Goal: Transaction & Acquisition: Purchase product/service

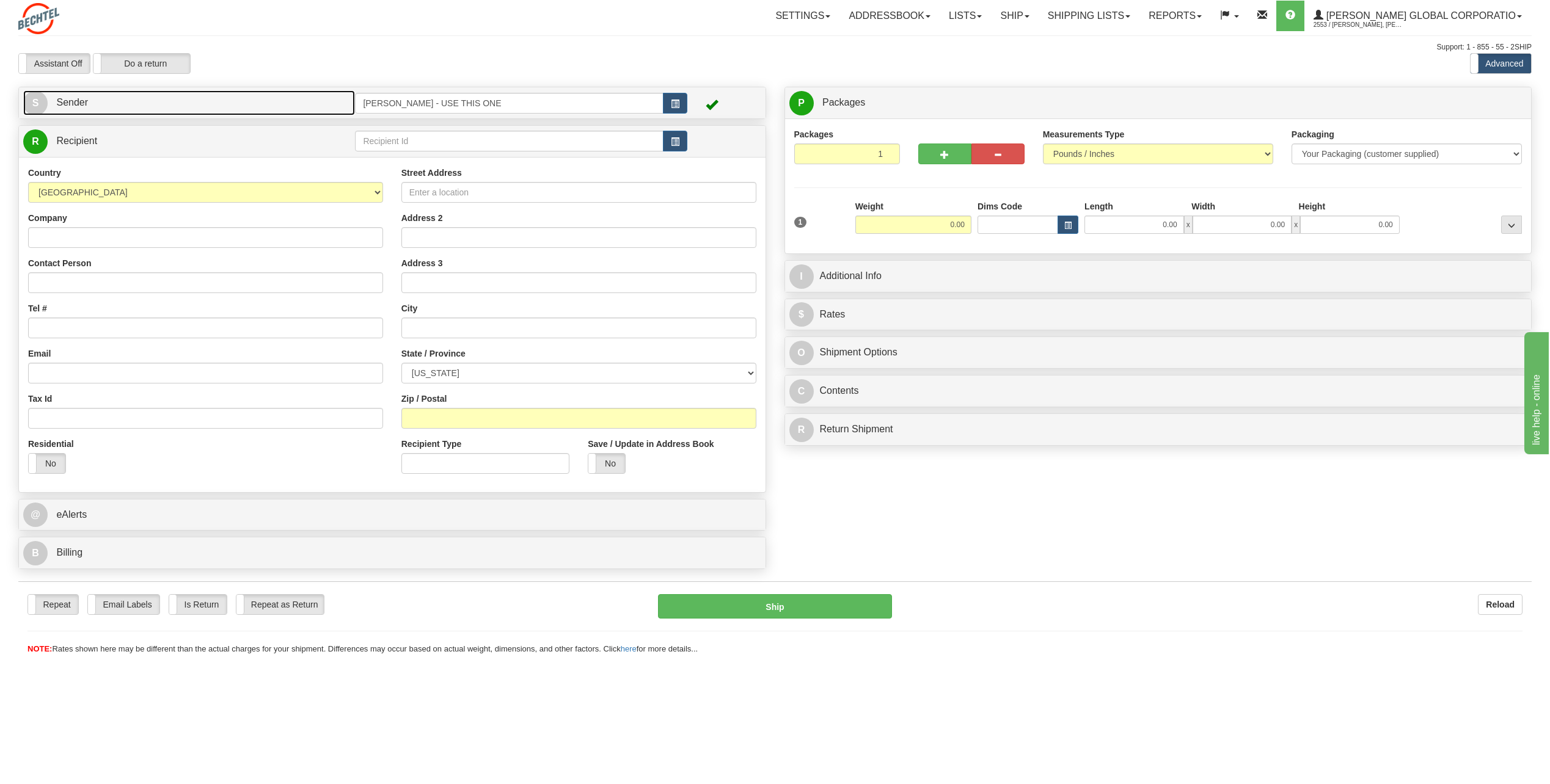
click at [31, 101] on span "S" at bounding box center [35, 103] width 24 height 24
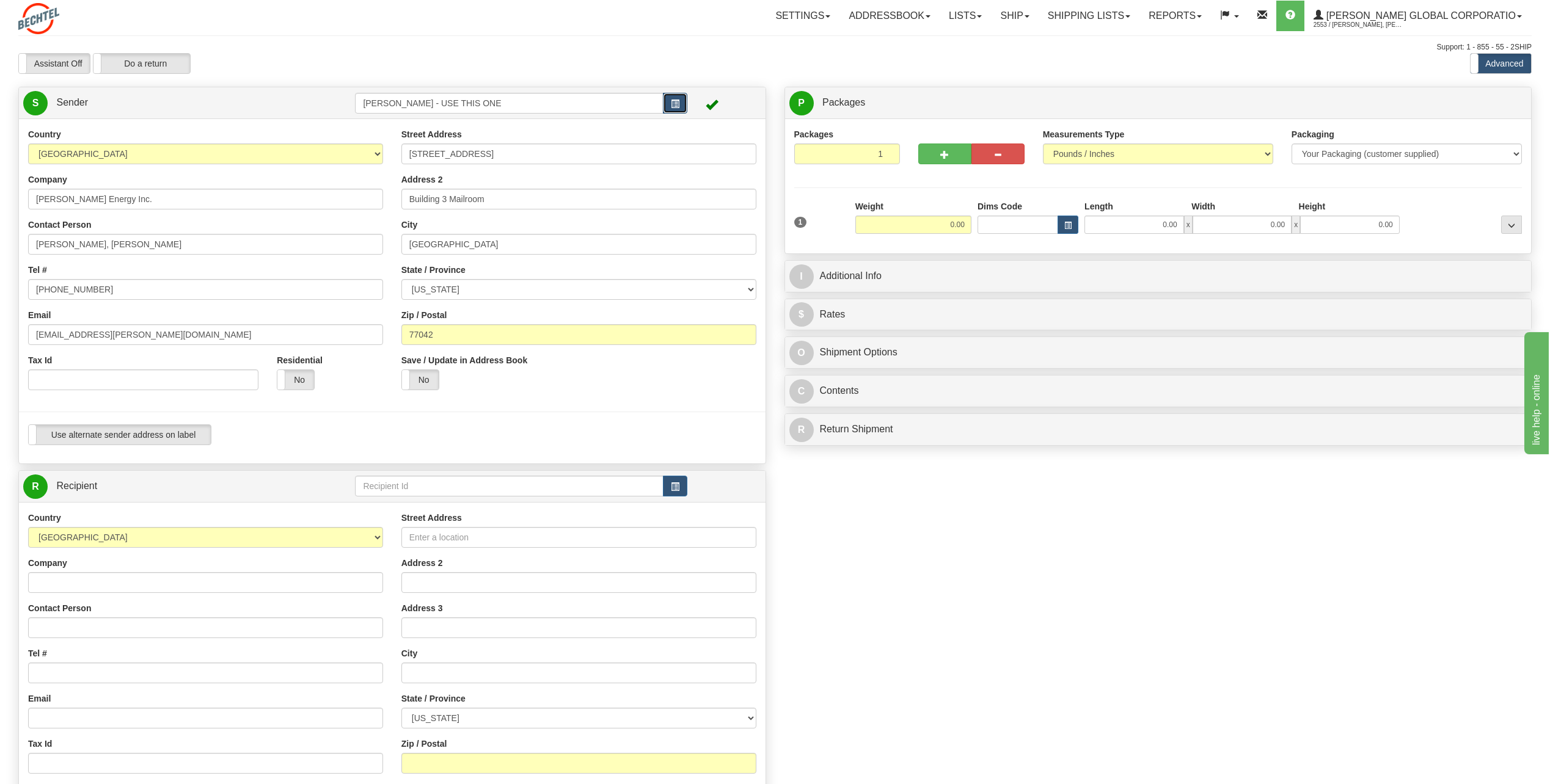
click at [683, 99] on button "button" at bounding box center [675, 103] width 24 height 20
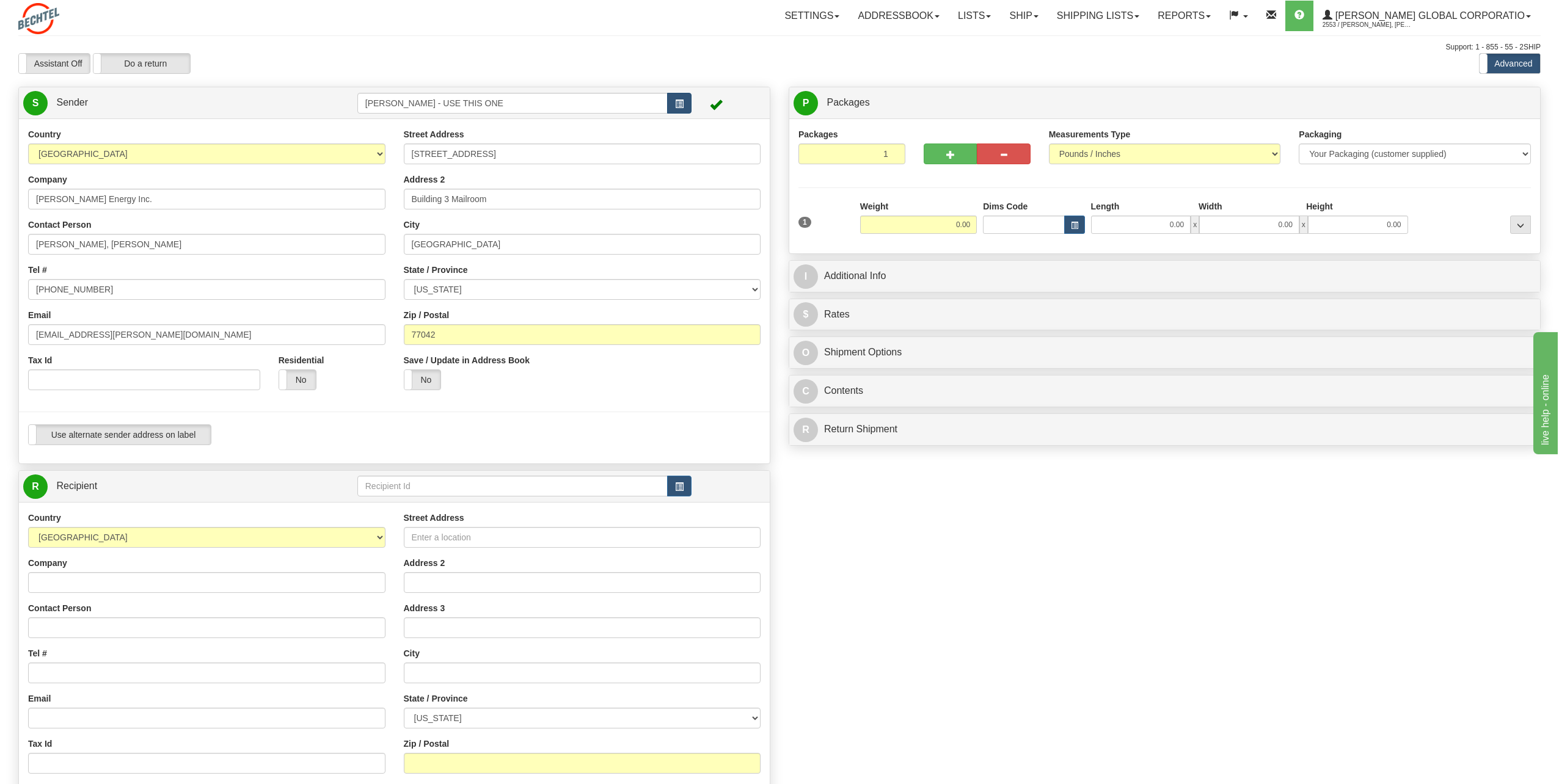
click at [683, 99] on body "Training Course Close Toggle navigation Settings Shipping Preferences New Recip…" at bounding box center [780, 392] width 1559 height 784
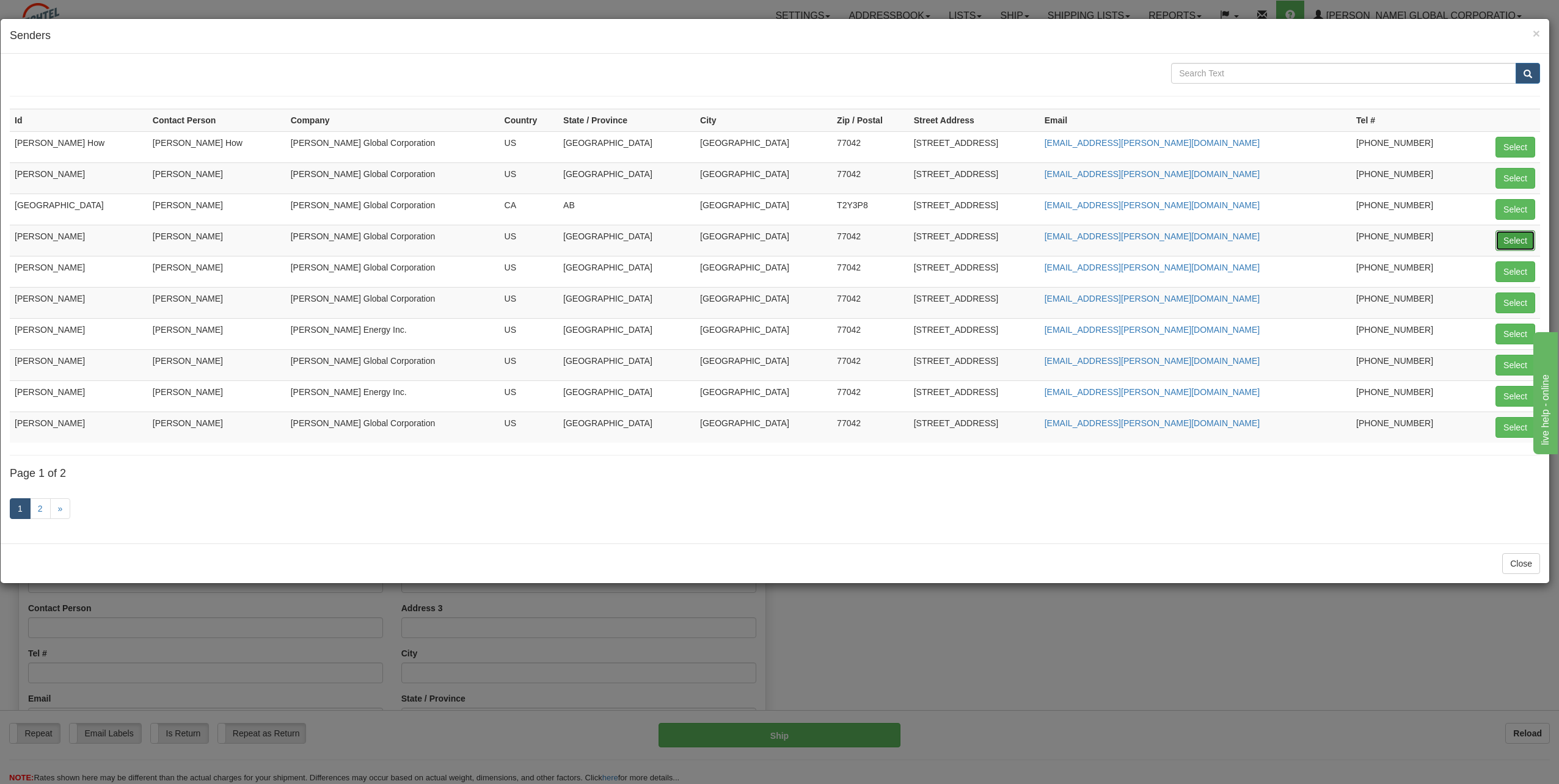
click at [1520, 247] on button "Select" at bounding box center [1515, 241] width 39 height 20
type input "[PERSON_NAME]"
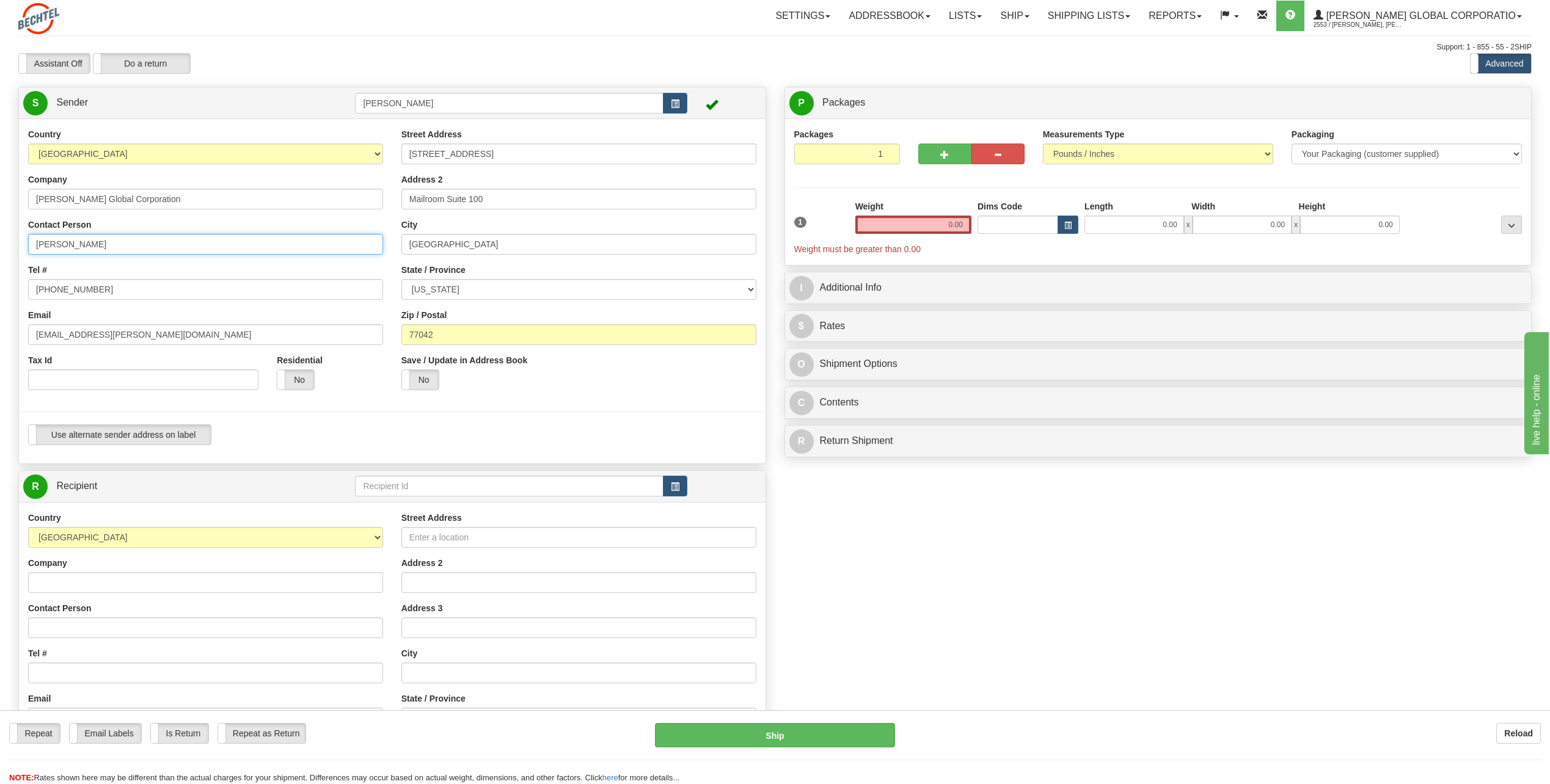
drag, startPoint x: 94, startPoint y: 247, endPoint x: -2, endPoint y: 270, distance: 98.7
click at [0, 270] on html "Training Course Close Toggle navigation Settings Shipping Preferences New Sende…" at bounding box center [775, 392] width 1550 height 784
type input "[PERSON_NAME]"
drag, startPoint x: 341, startPoint y: 266, endPoint x: 326, endPoint y: 266, distance: 15.0
click at [341, 269] on div "Tel # 713 235-5372" at bounding box center [205, 282] width 355 height 36
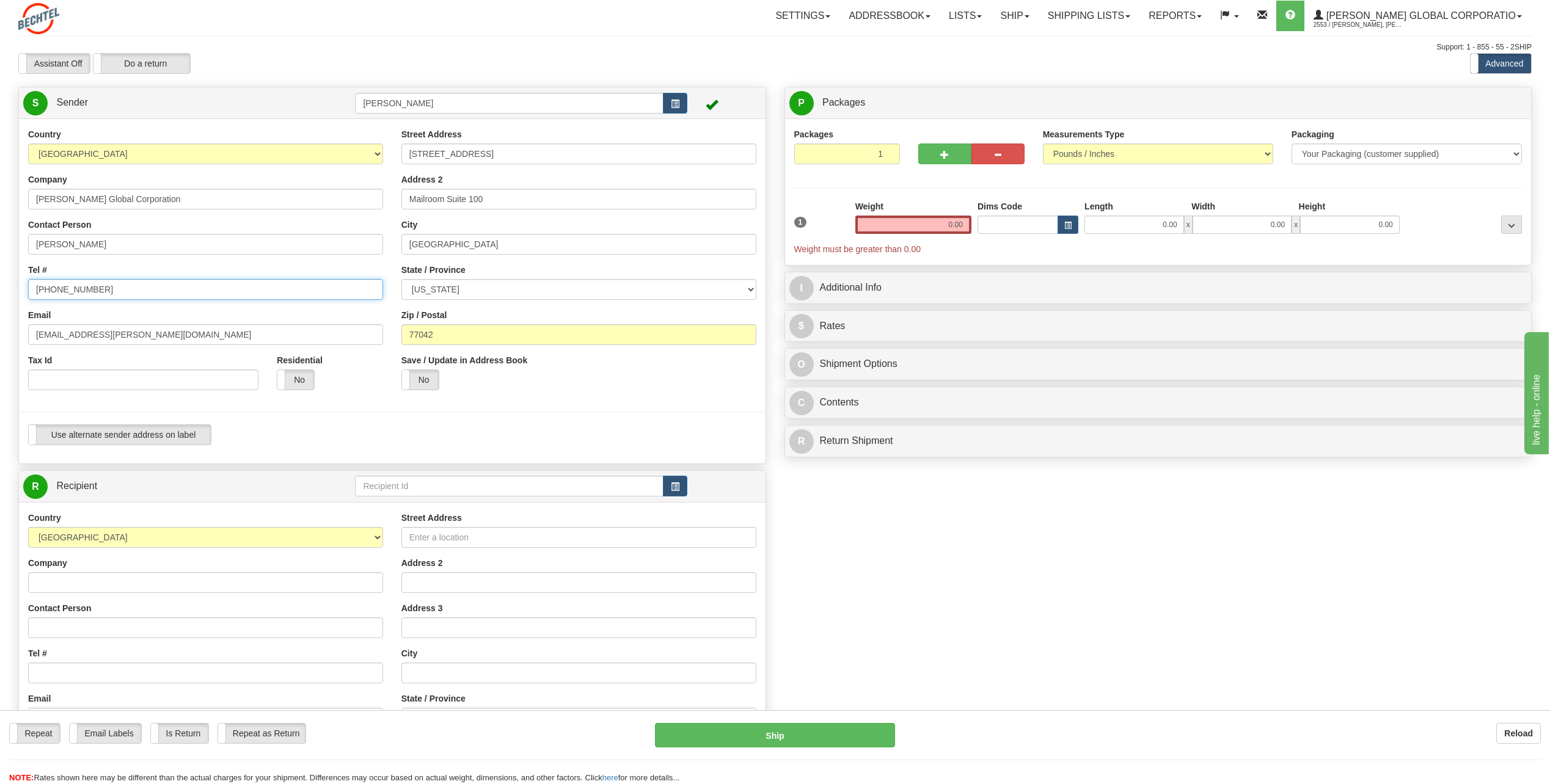
click at [109, 292] on input "713 235-5372" at bounding box center [205, 289] width 355 height 20
type input "[PHONE_NUMBER]"
drag, startPoint x: 69, startPoint y: 333, endPoint x: -2, endPoint y: 345, distance: 72.0
click at [0, 345] on html "Training Course Close Toggle navigation Settings Shipping Preferences New Sende…" at bounding box center [775, 392] width 1550 height 784
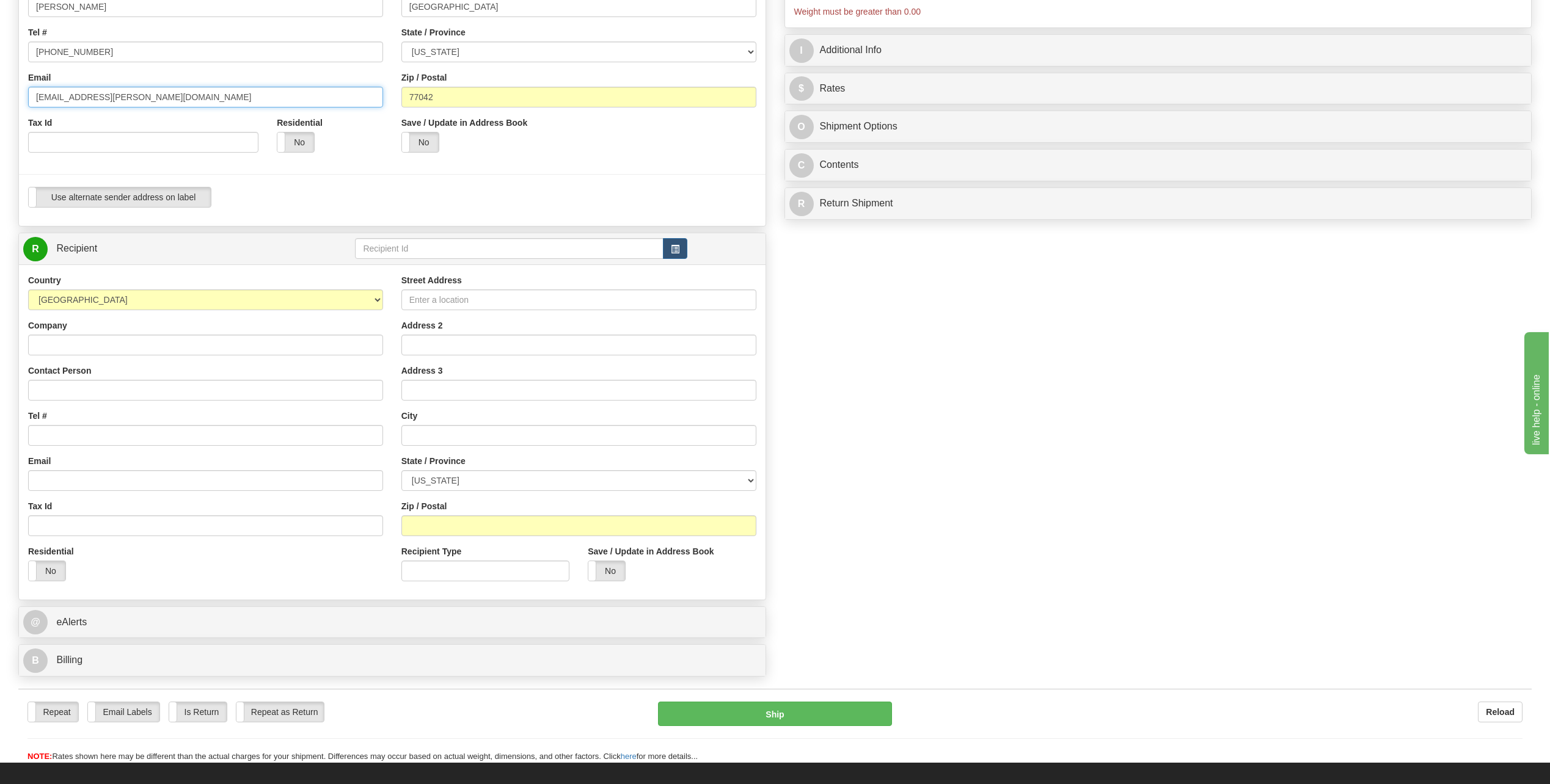
scroll to position [245, 0]
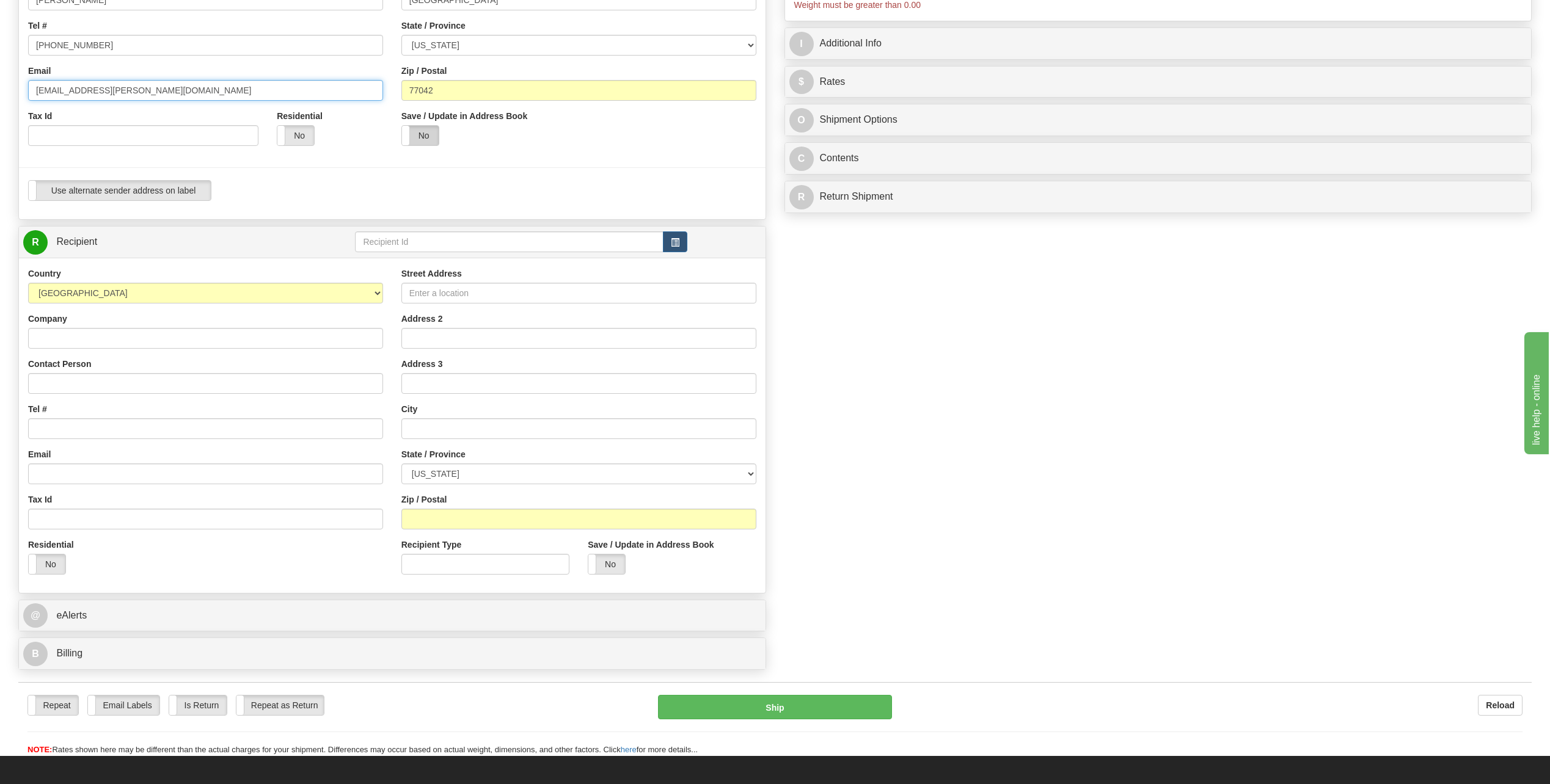
type input "[EMAIL_ADDRESS][PERSON_NAME][DOMAIN_NAME]"
click at [418, 139] on label "No" at bounding box center [420, 135] width 37 height 20
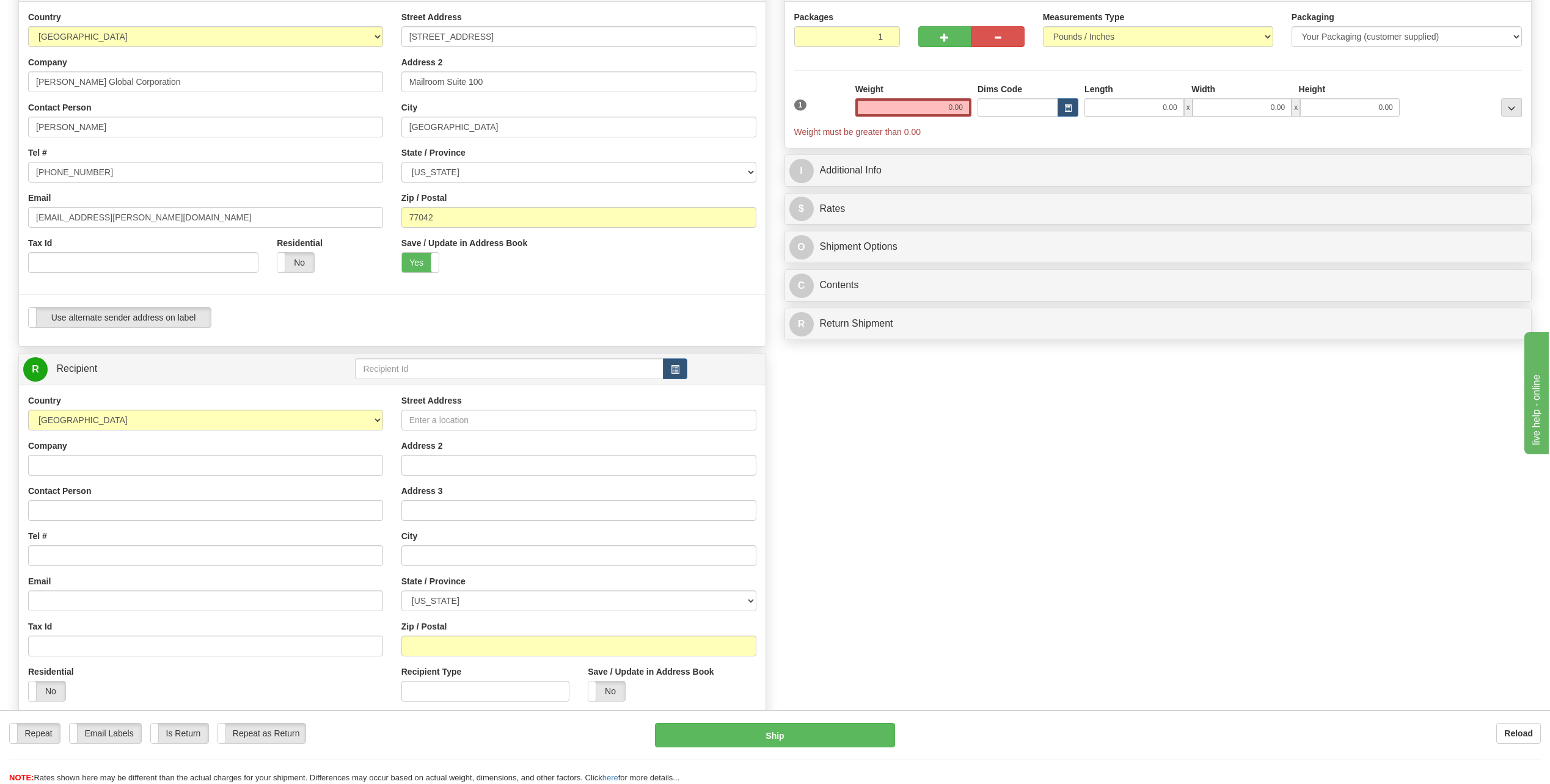
scroll to position [61, 0]
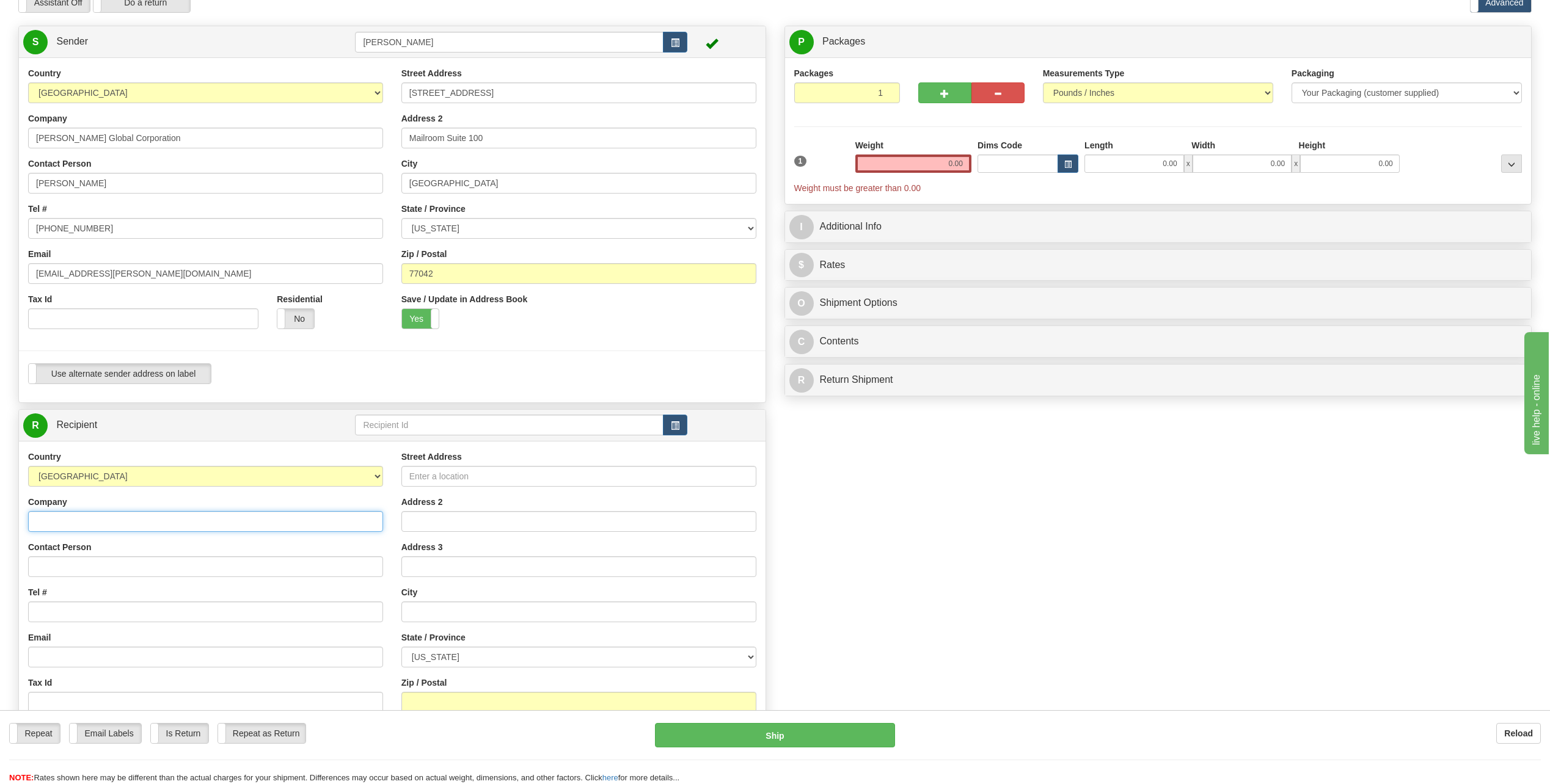
drag, startPoint x: 82, startPoint y: 518, endPoint x: 88, endPoint y: 504, distance: 15.2
click at [82, 518] on input "Company" at bounding box center [205, 521] width 355 height 20
type input "Bechtel PALNG"
click at [298, 546] on div "Contact Person" at bounding box center [205, 559] width 355 height 36
click at [450, 477] on input "Street Address" at bounding box center [578, 477] width 355 height 20
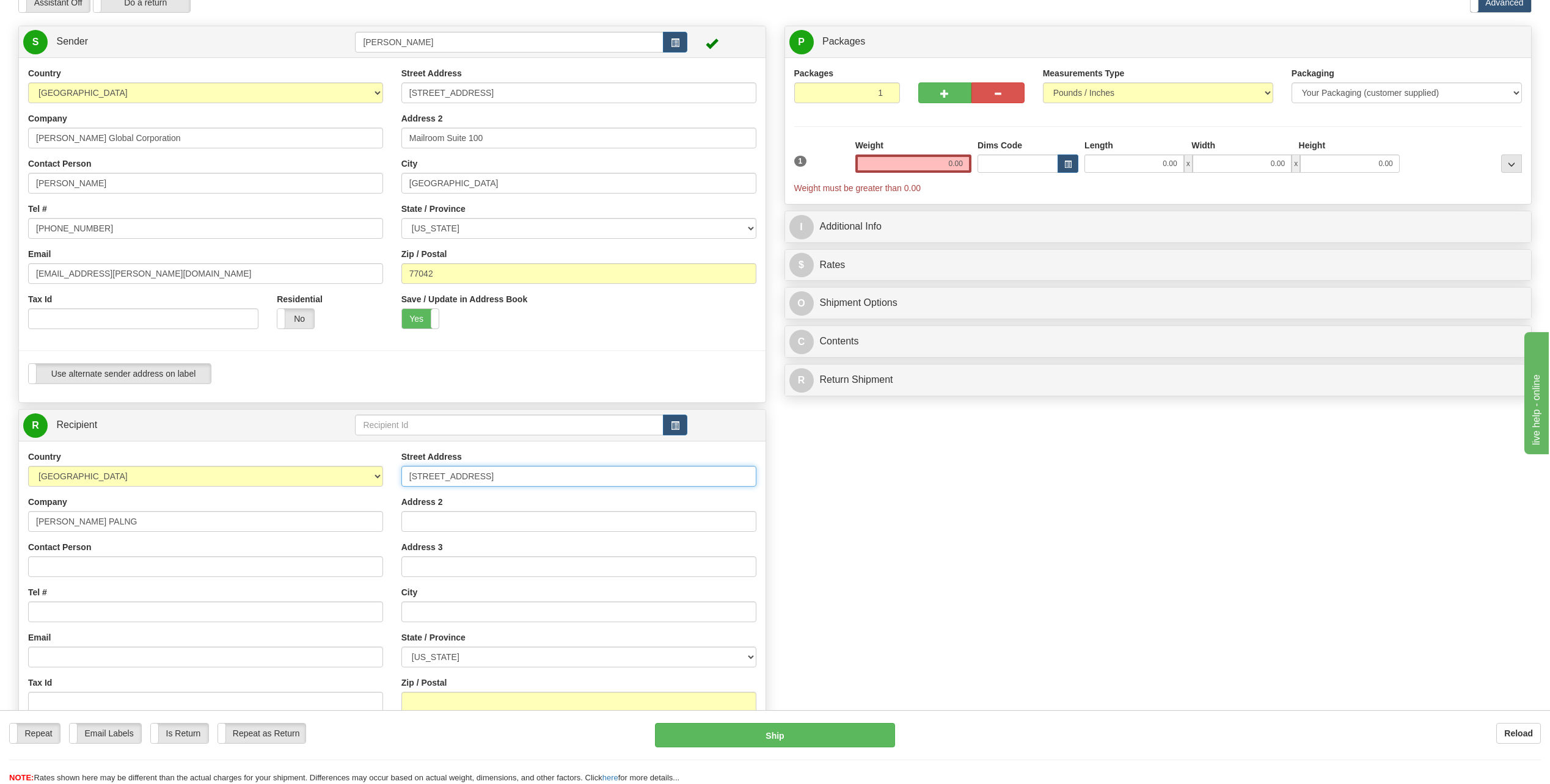
type input "3901 Twin City Highway"
click at [53, 562] on input "Contact Person" at bounding box center [205, 567] width 355 height 20
click at [94, 543] on div "Contact Person Timmoth Stafford" at bounding box center [205, 559] width 355 height 36
drag, startPoint x: 98, startPoint y: 560, endPoint x: 131, endPoint y: 568, distance: 34.0
click at [105, 565] on input "Timmoth Stafford" at bounding box center [205, 567] width 355 height 20
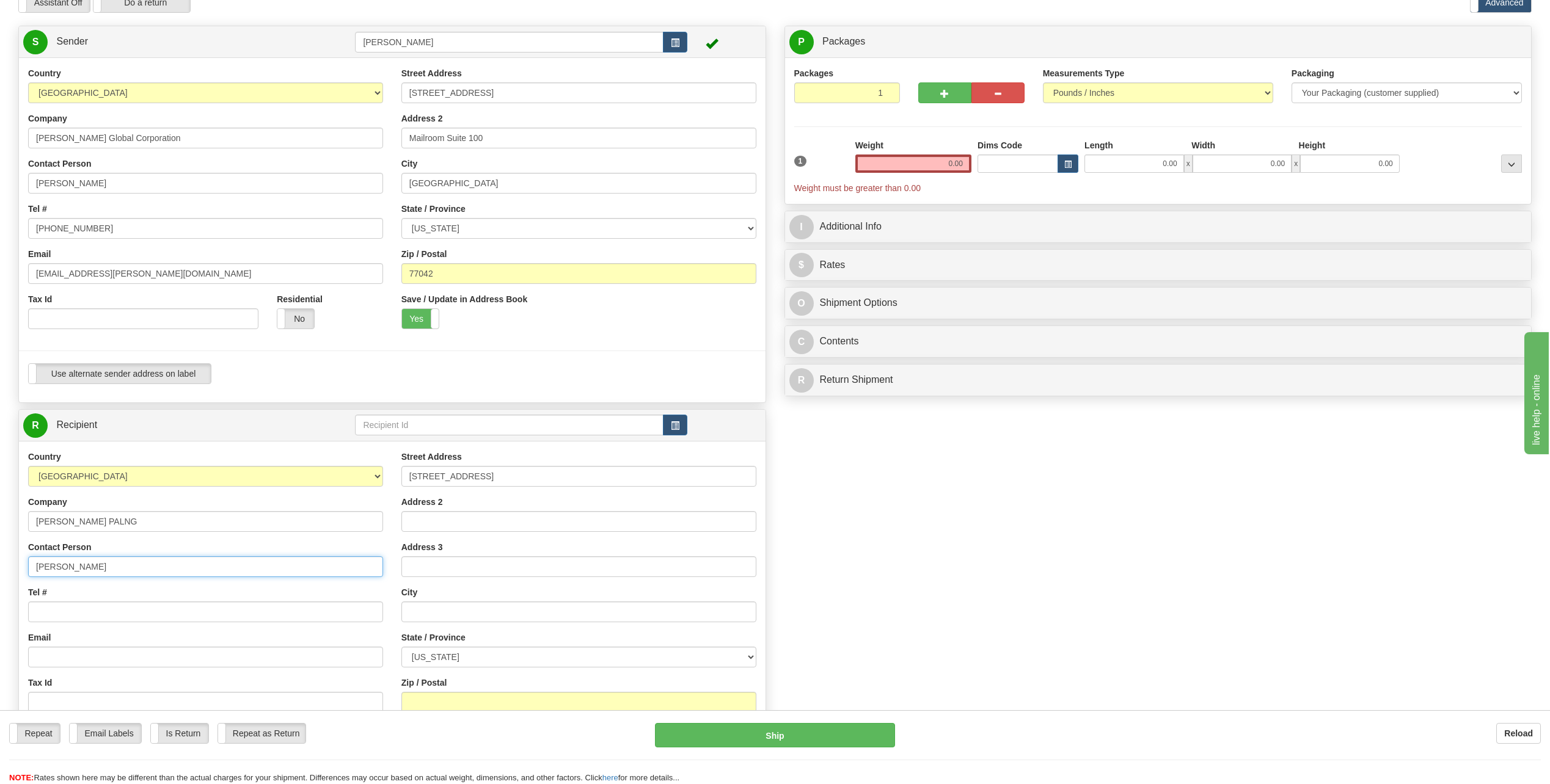
click at [131, 568] on input "Timmoth Stafford" at bounding box center [205, 567] width 355 height 20
type input "Timmothy Stafford"
click at [59, 617] on input "Tel #" at bounding box center [205, 612] width 355 height 20
type input "409 250-3540"
click at [426, 603] on input "text" at bounding box center [578, 612] width 355 height 20
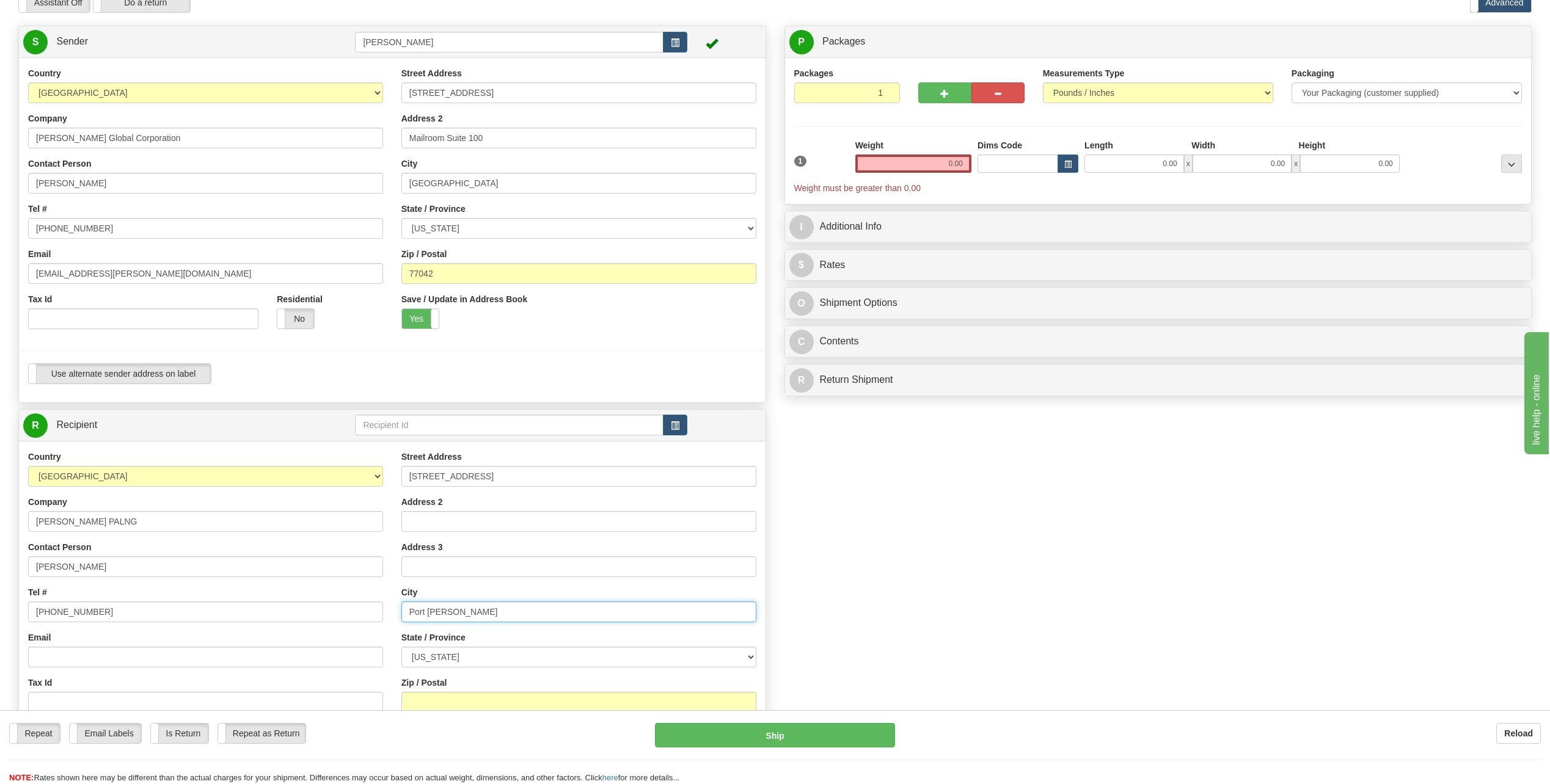
type input "Port Arthur"
click at [955, 616] on div "Create a label for the return Create Pickup Without Label S" at bounding box center [775, 443] width 1531 height 834
click at [749, 649] on select "ALABAMA ALASKA ARIZONA ARKANSAS Armed Forces America Armed Forces Europe Armed …" at bounding box center [578, 657] width 355 height 20
select select "[GEOGRAPHIC_DATA]"
click at [401, 647] on select "ALABAMA ALASKA ARIZONA ARKANSAS Armed Forces America Armed Forces Europe Armed …" at bounding box center [578, 657] width 355 height 20
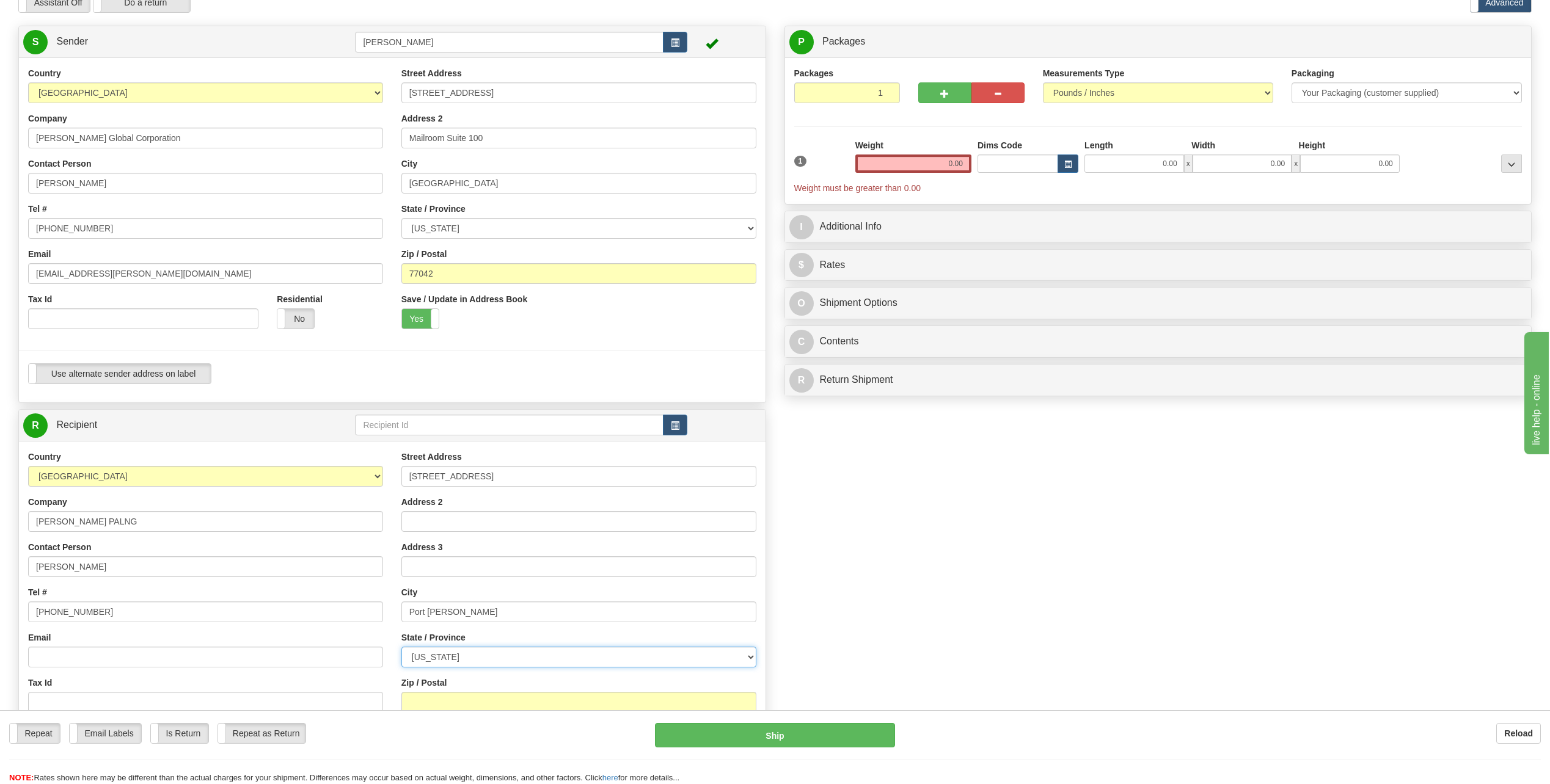
click at [444, 657] on select "ALABAMA ALASKA ARIZONA ARKANSAS Armed Forces America Armed Forces Europe Armed …" at bounding box center [578, 657] width 355 height 20
click at [922, 536] on div "Create a label for the return Create Pickup Without Label S" at bounding box center [775, 443] width 1531 height 834
click at [477, 699] on input "Zip / Postal" at bounding box center [578, 702] width 355 height 20
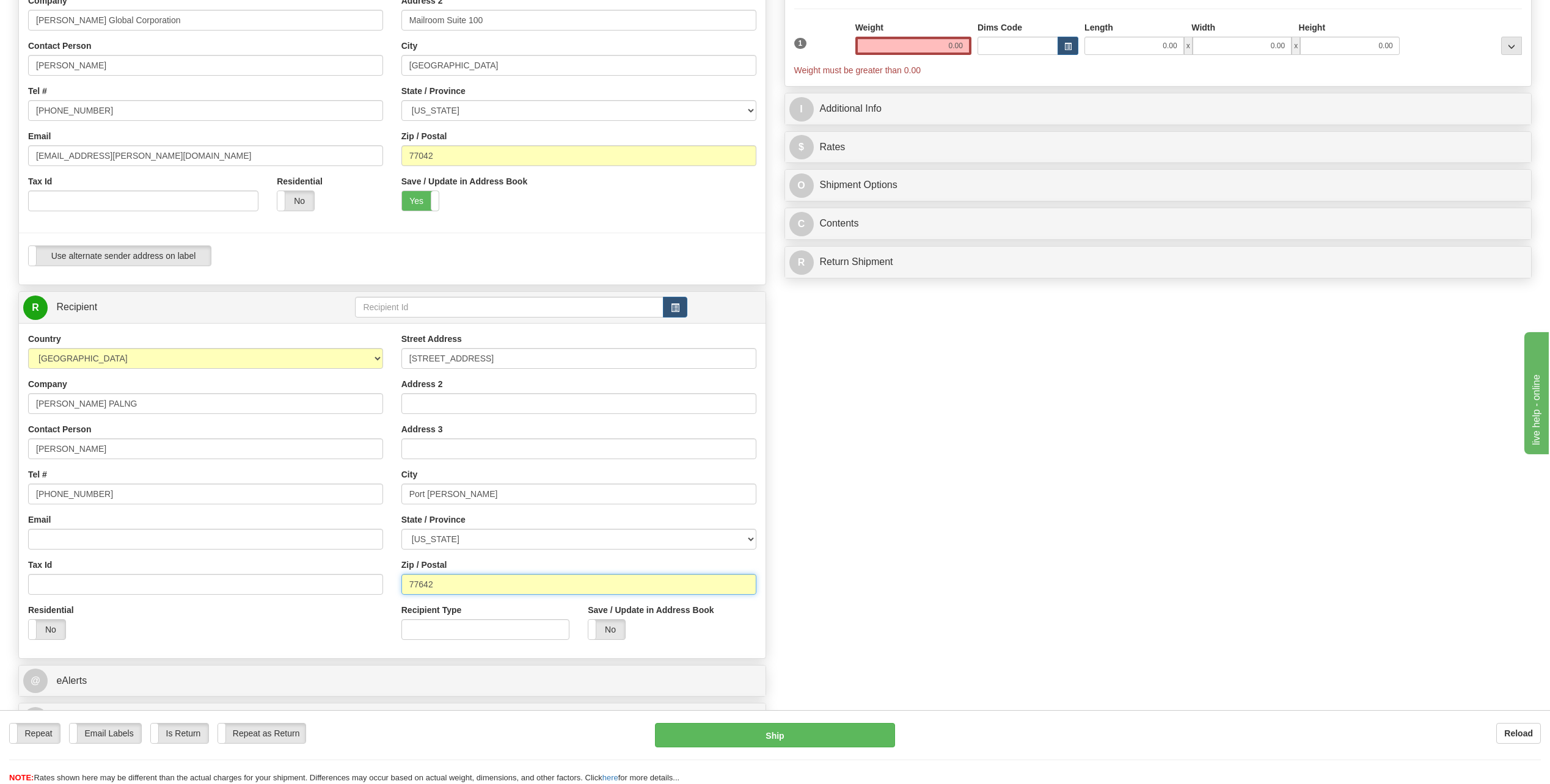
scroll to position [183, 0]
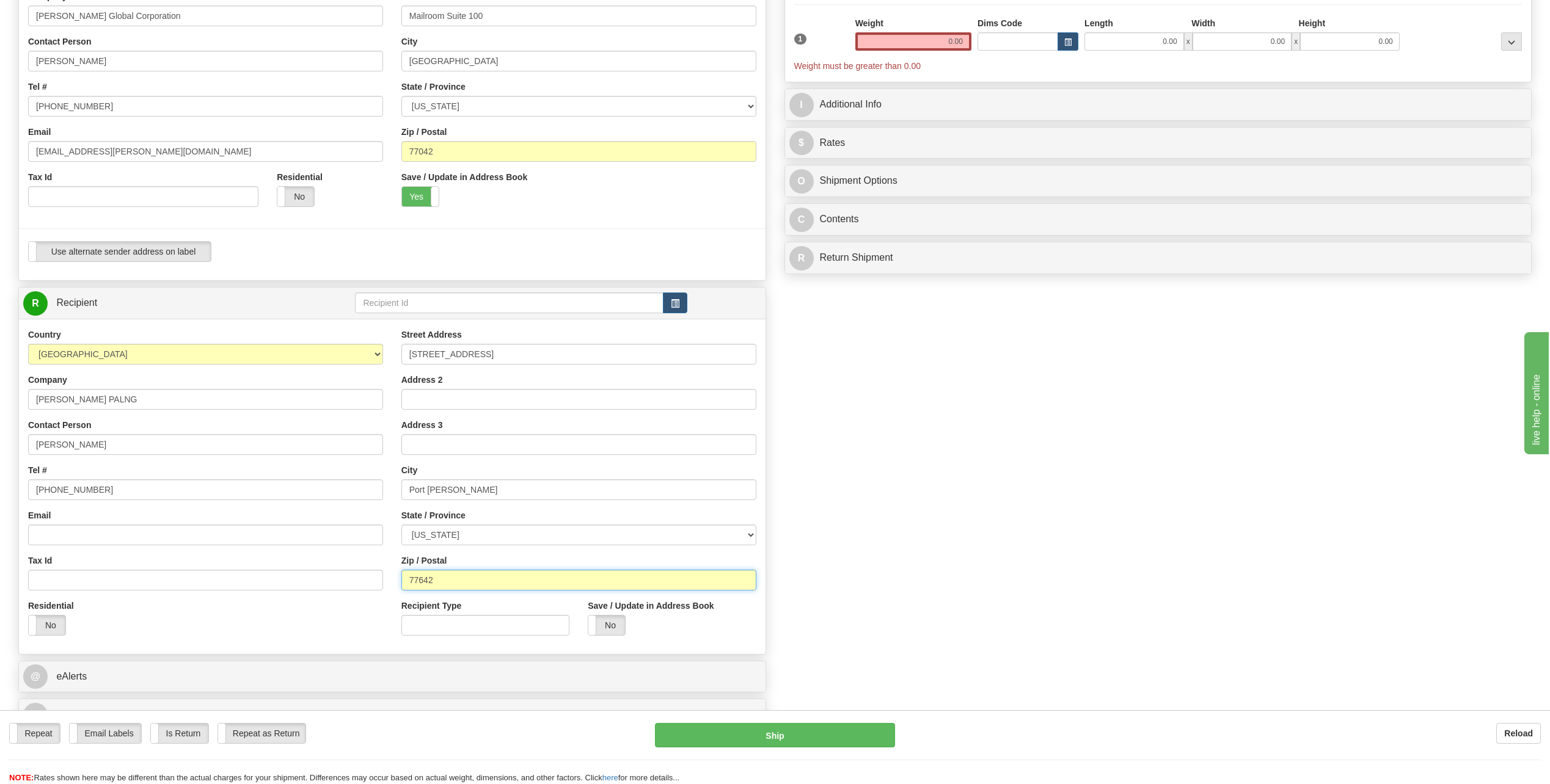
type input "77642"
drag, startPoint x: 943, startPoint y: 39, endPoint x: 1017, endPoint y: 36, distance: 74.1
click at [1017, 36] on div "1 Weight 0.00 Dims Code 0.00" at bounding box center [1158, 45] width 735 height 55
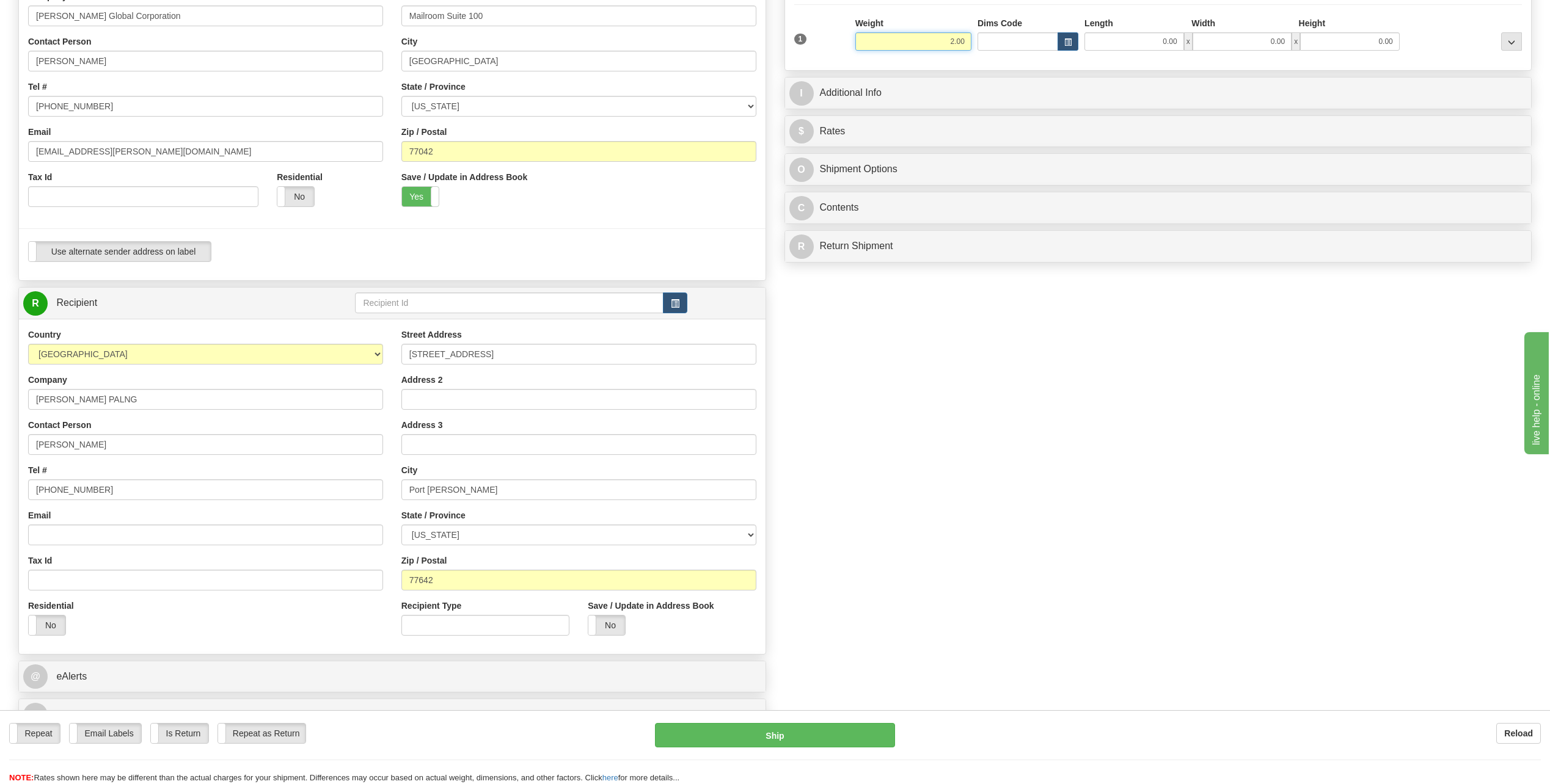
type input "2.00"
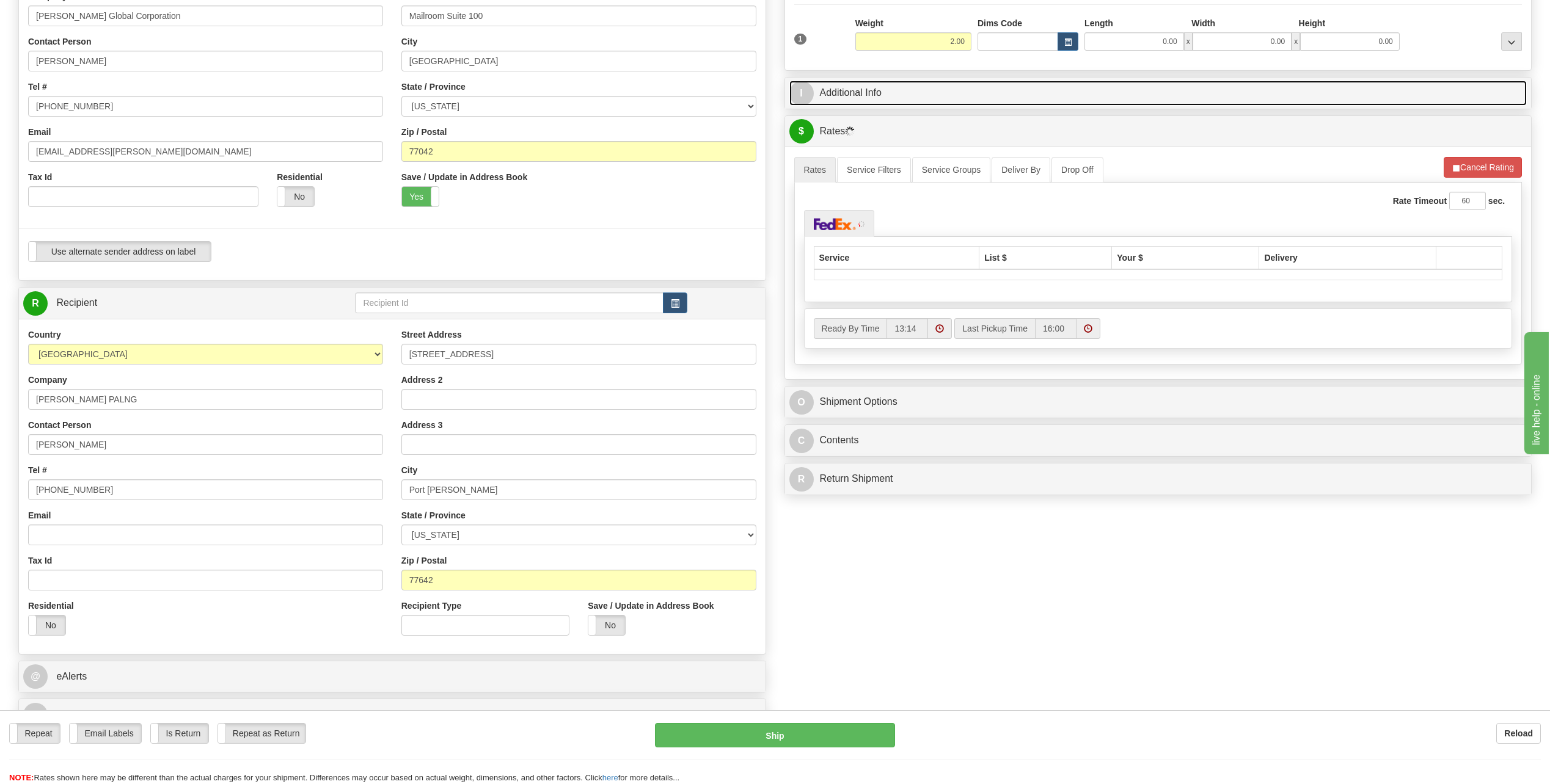
click at [806, 91] on span "I" at bounding box center [801, 93] width 24 height 24
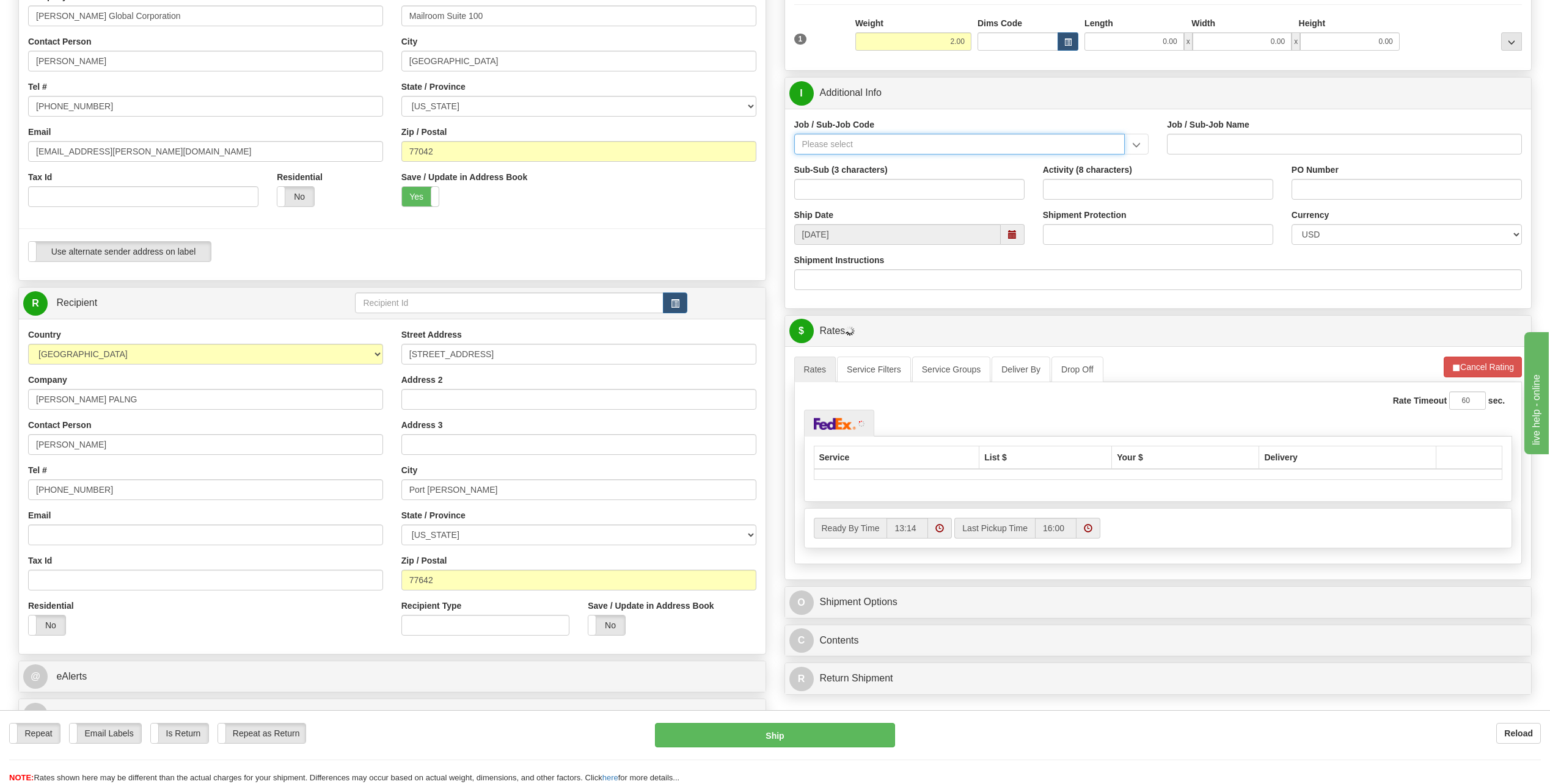
click at [838, 137] on input "Job / Sub-Job Code" at bounding box center [959, 144] width 331 height 20
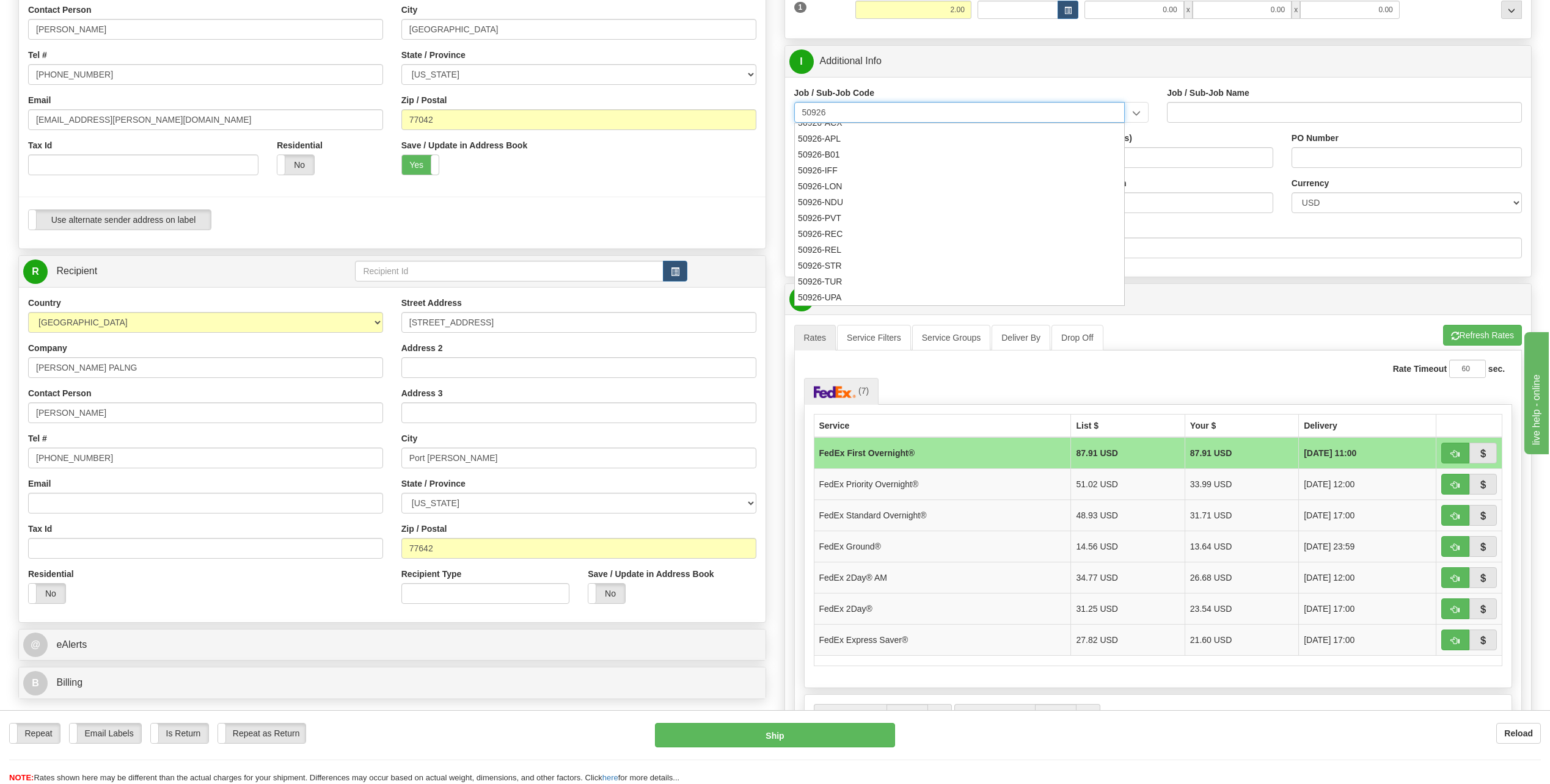
scroll to position [245, 0]
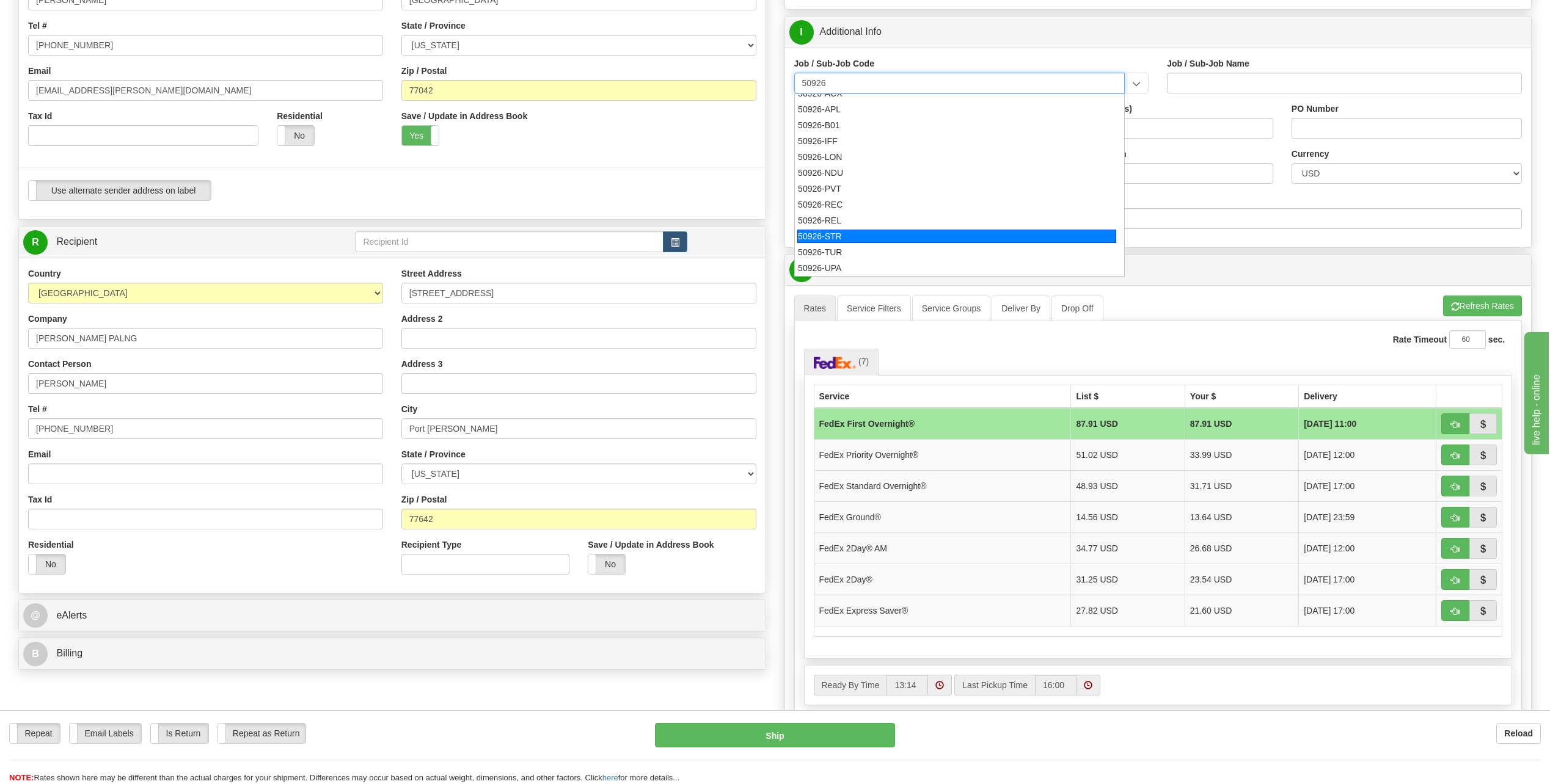
click at [834, 236] on div "50926-STR" at bounding box center [956, 236] width 318 height 13
type input "50926-STR"
type input "CONSTRUCTION-50926 - STRATEGIC HIRING"
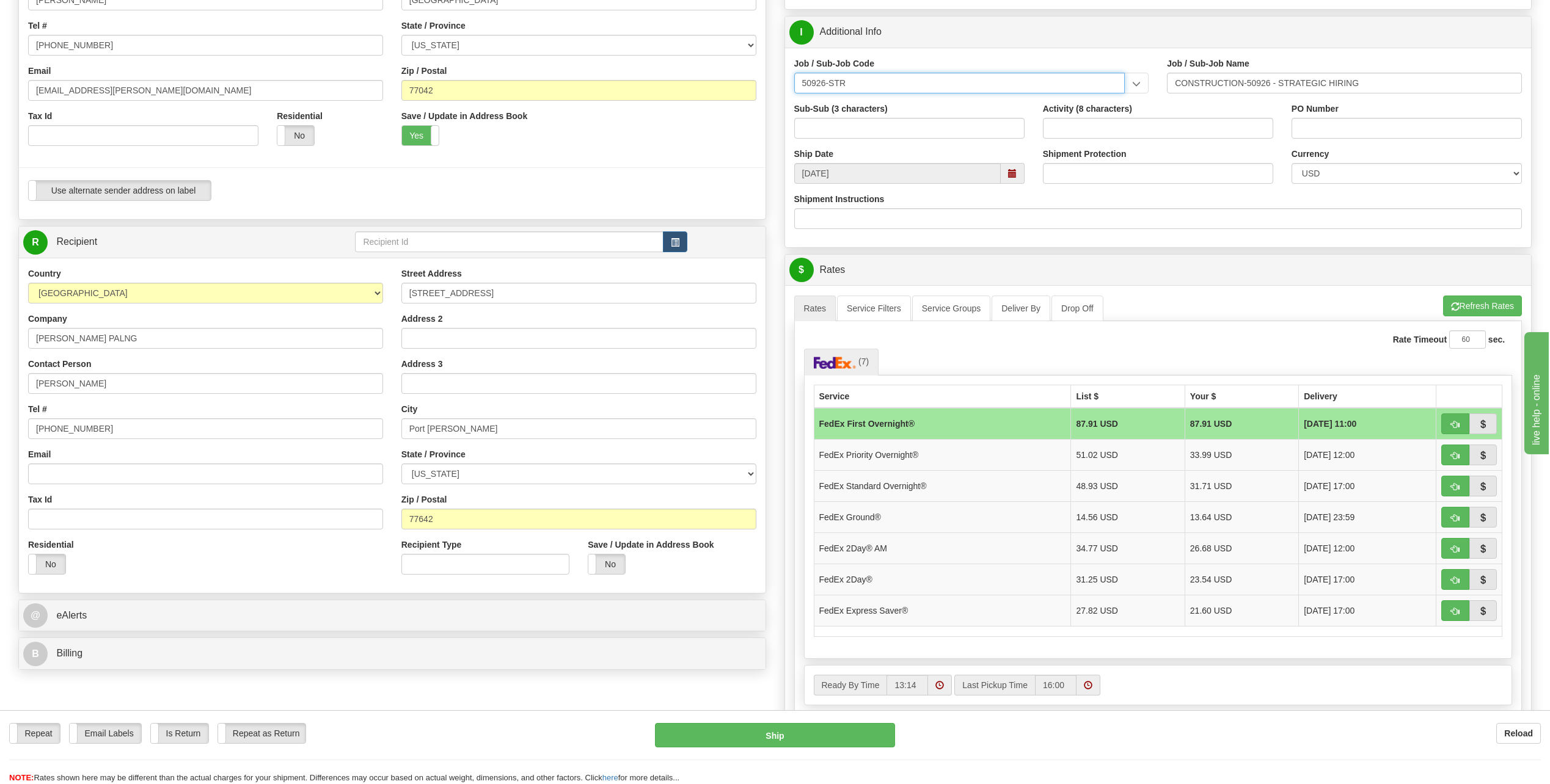
click at [863, 83] on input "50926-STR" at bounding box center [959, 83] width 331 height 20
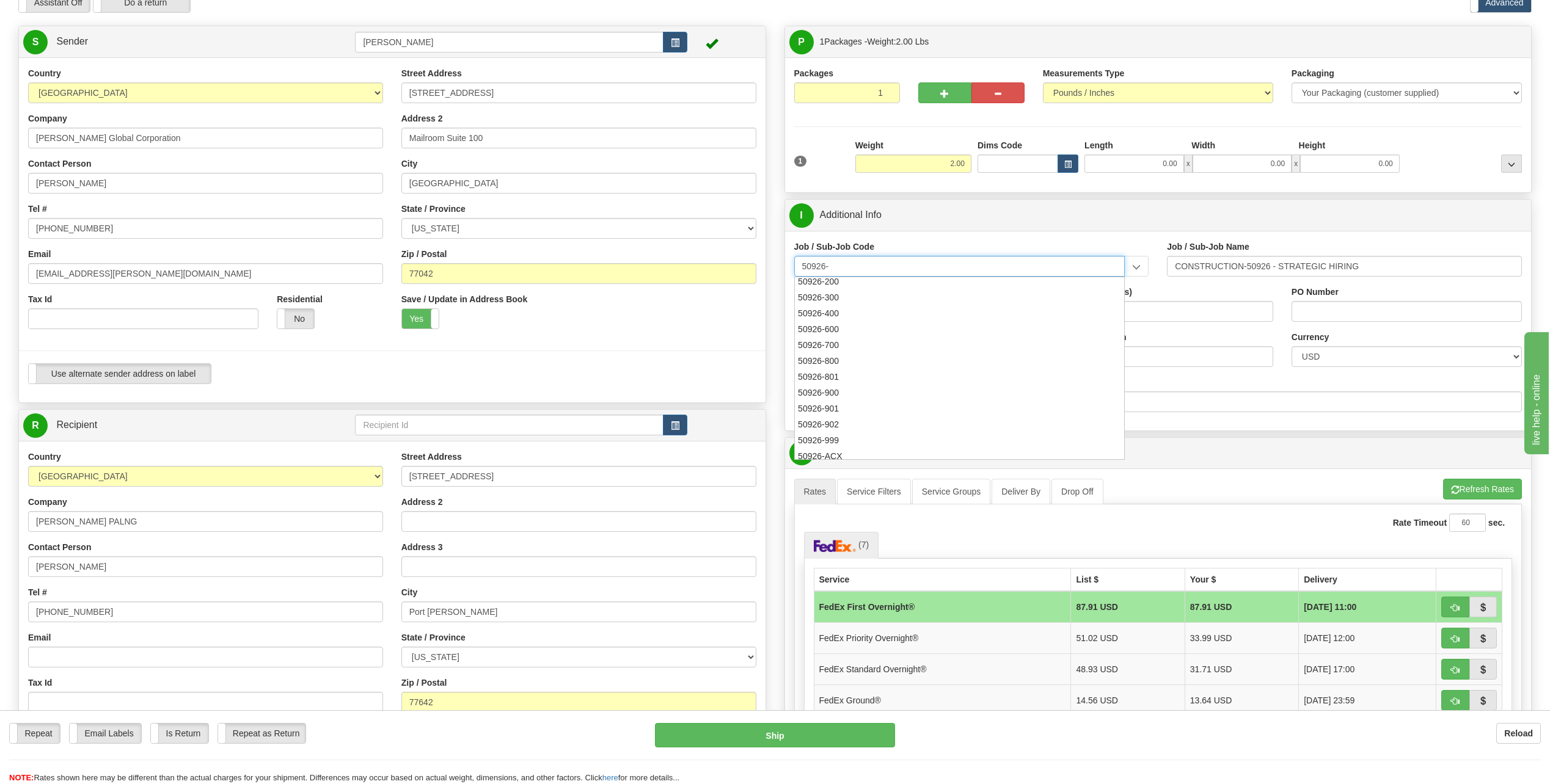
scroll to position [143, 0]
click at [855, 267] on input "50926-" at bounding box center [959, 266] width 331 height 20
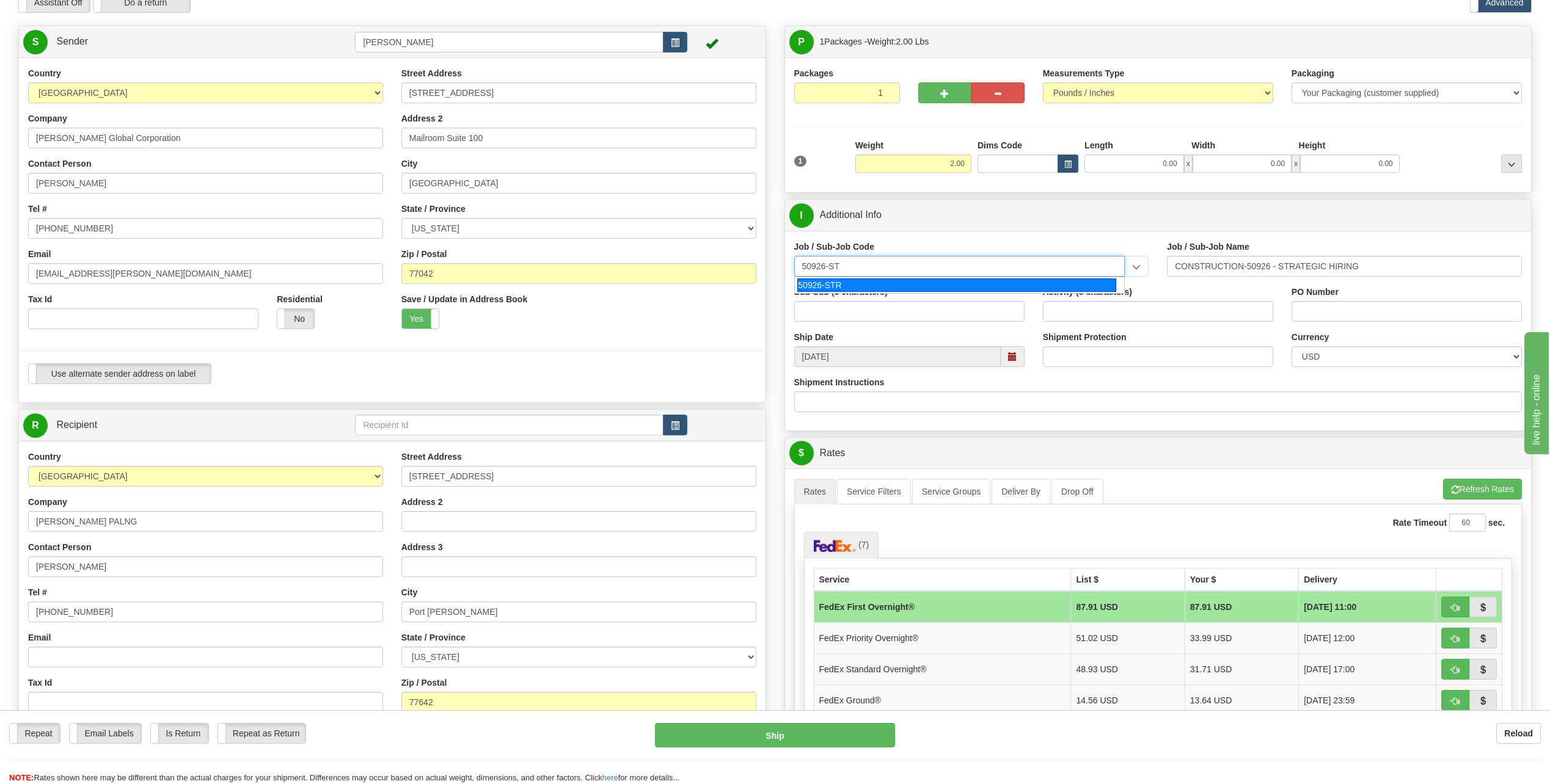
type input "50926-STR"
click at [858, 284] on div "50926-STR" at bounding box center [956, 285] width 318 height 13
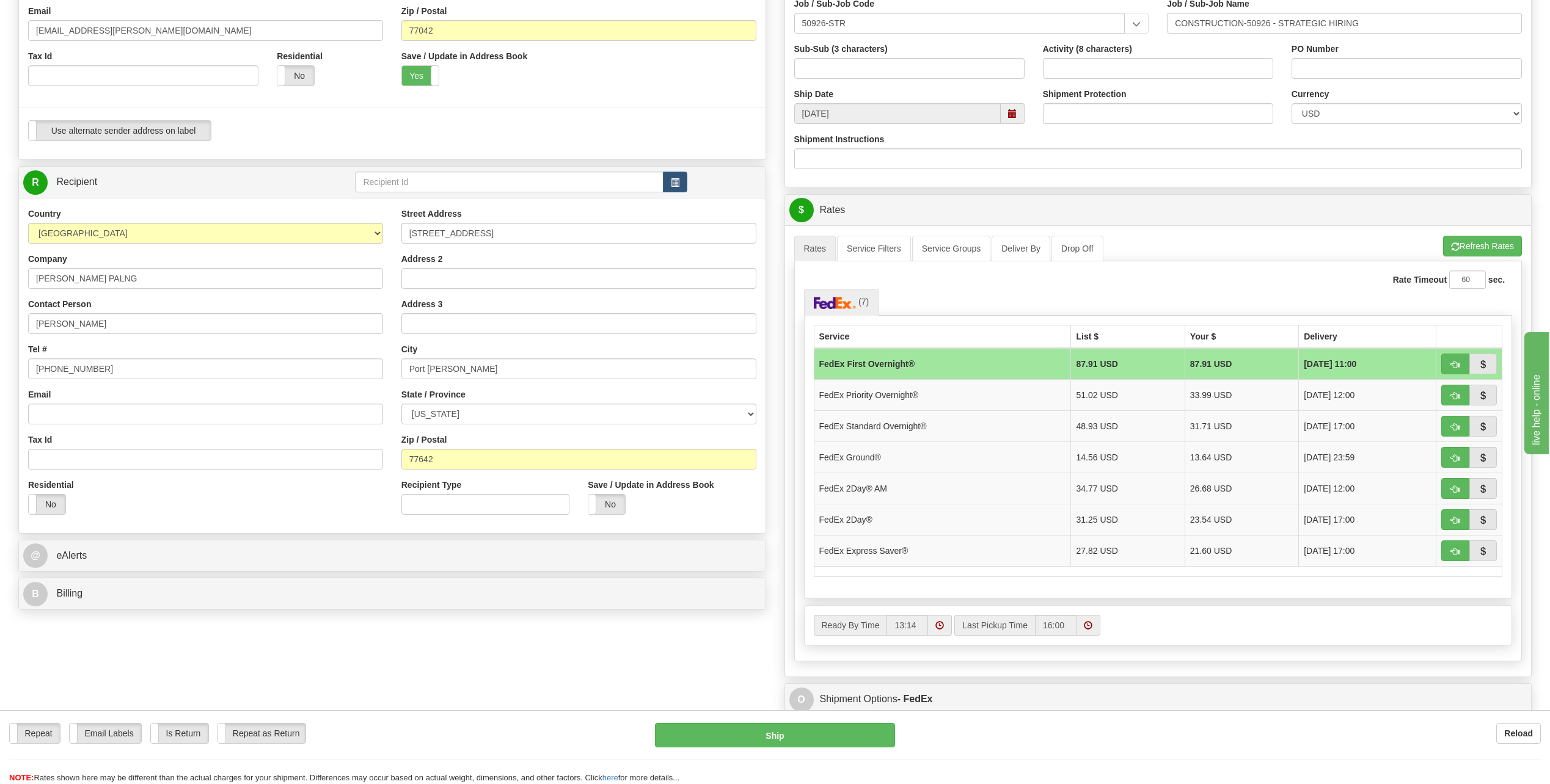
scroll to position [305, 0]
click at [898, 551] on td "FedEx Express Saver®" at bounding box center [942, 550] width 257 height 31
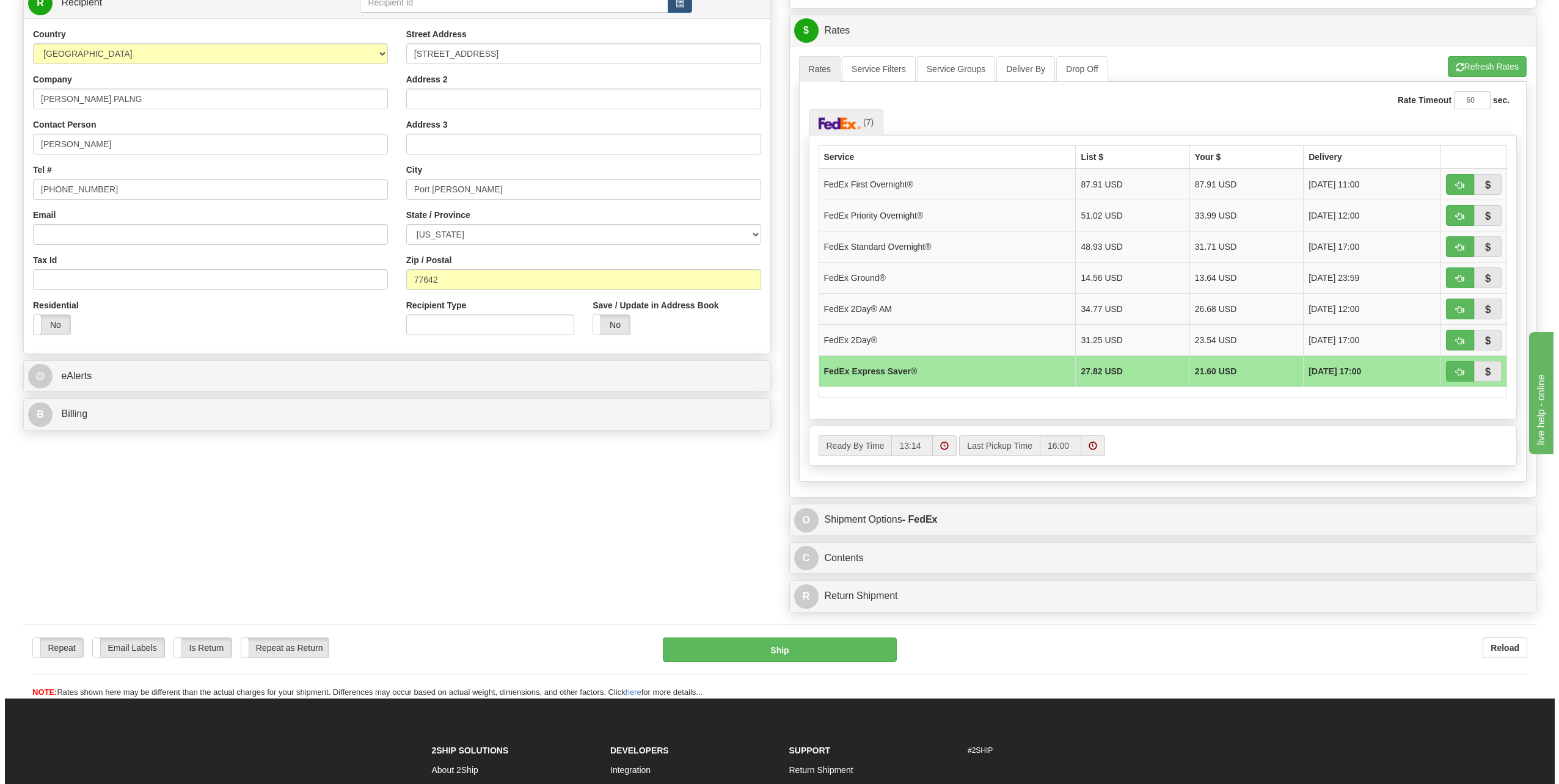
scroll to position [488, 0]
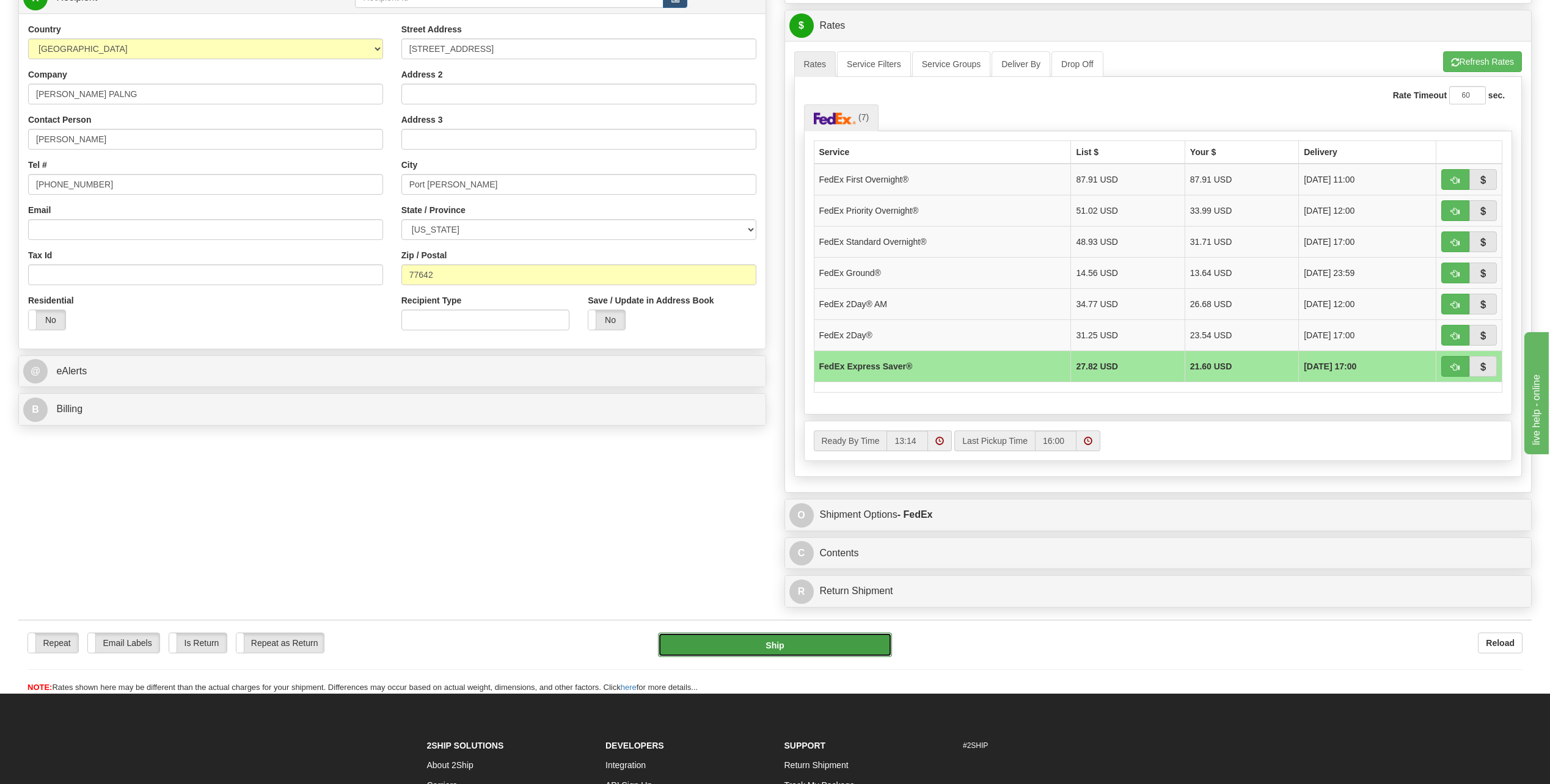
click at [819, 652] on button "Ship" at bounding box center [775, 645] width 234 height 24
type input "20"
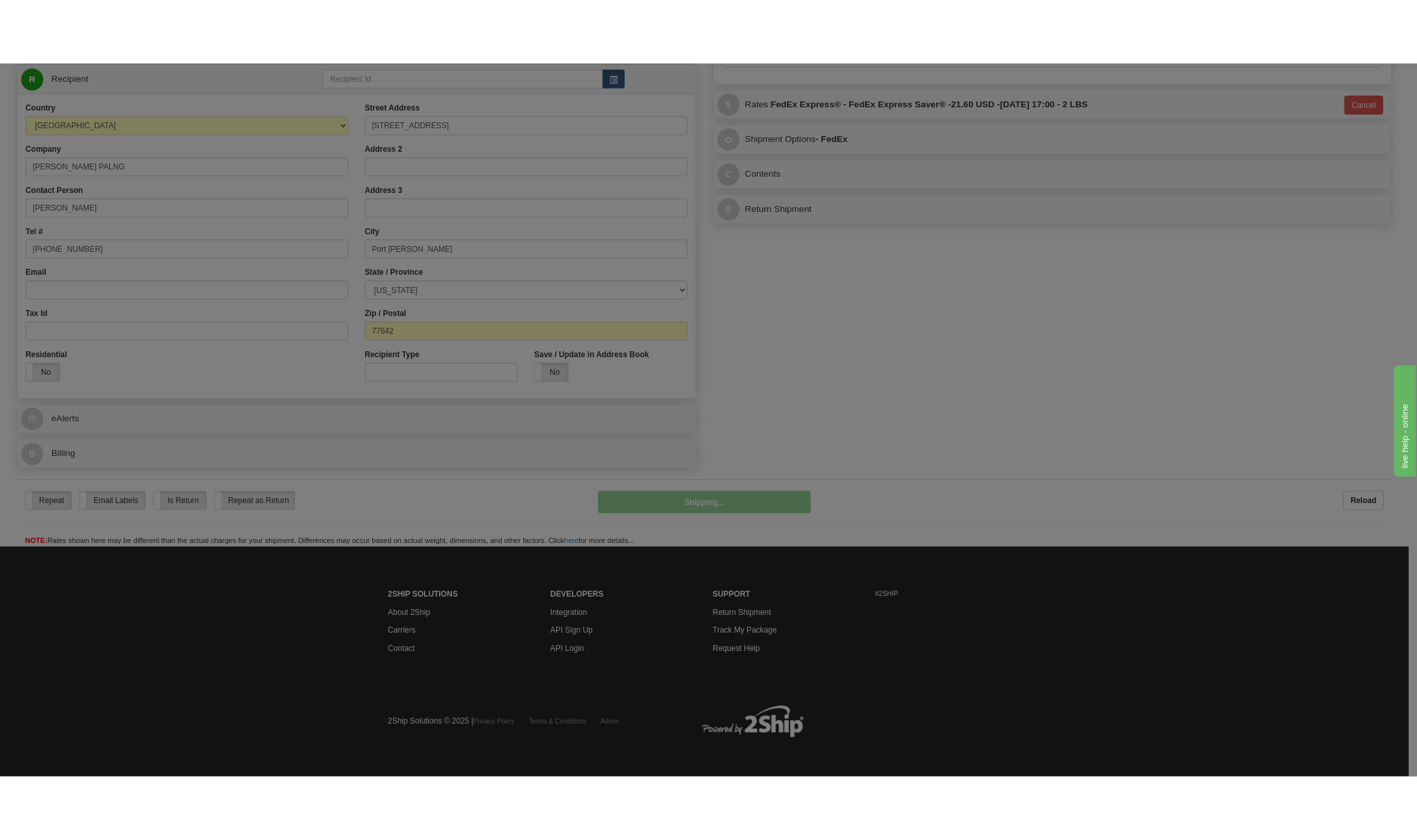
scroll to position [503, 0]
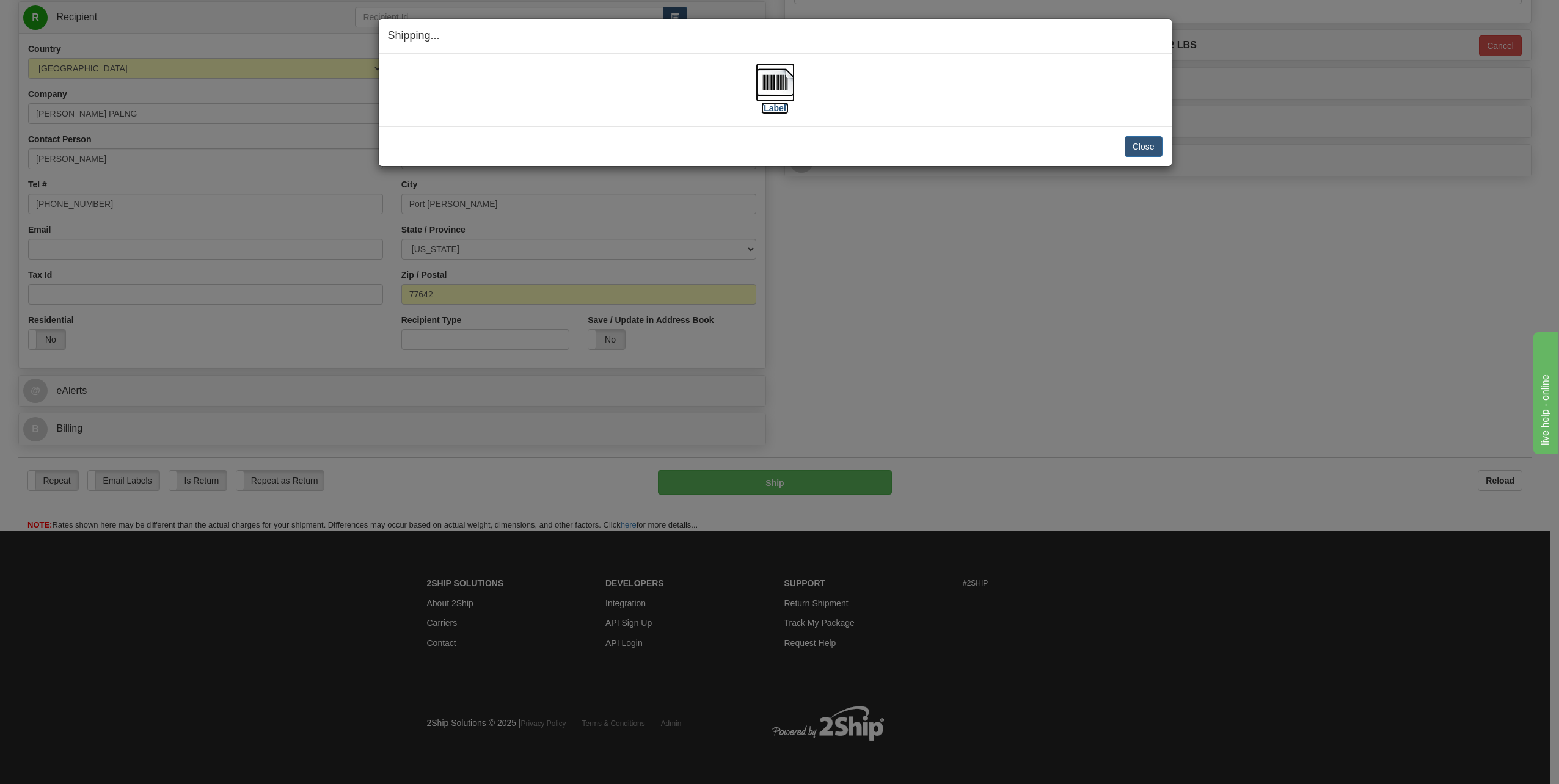
click at [781, 84] on img at bounding box center [776, 83] width 39 height 39
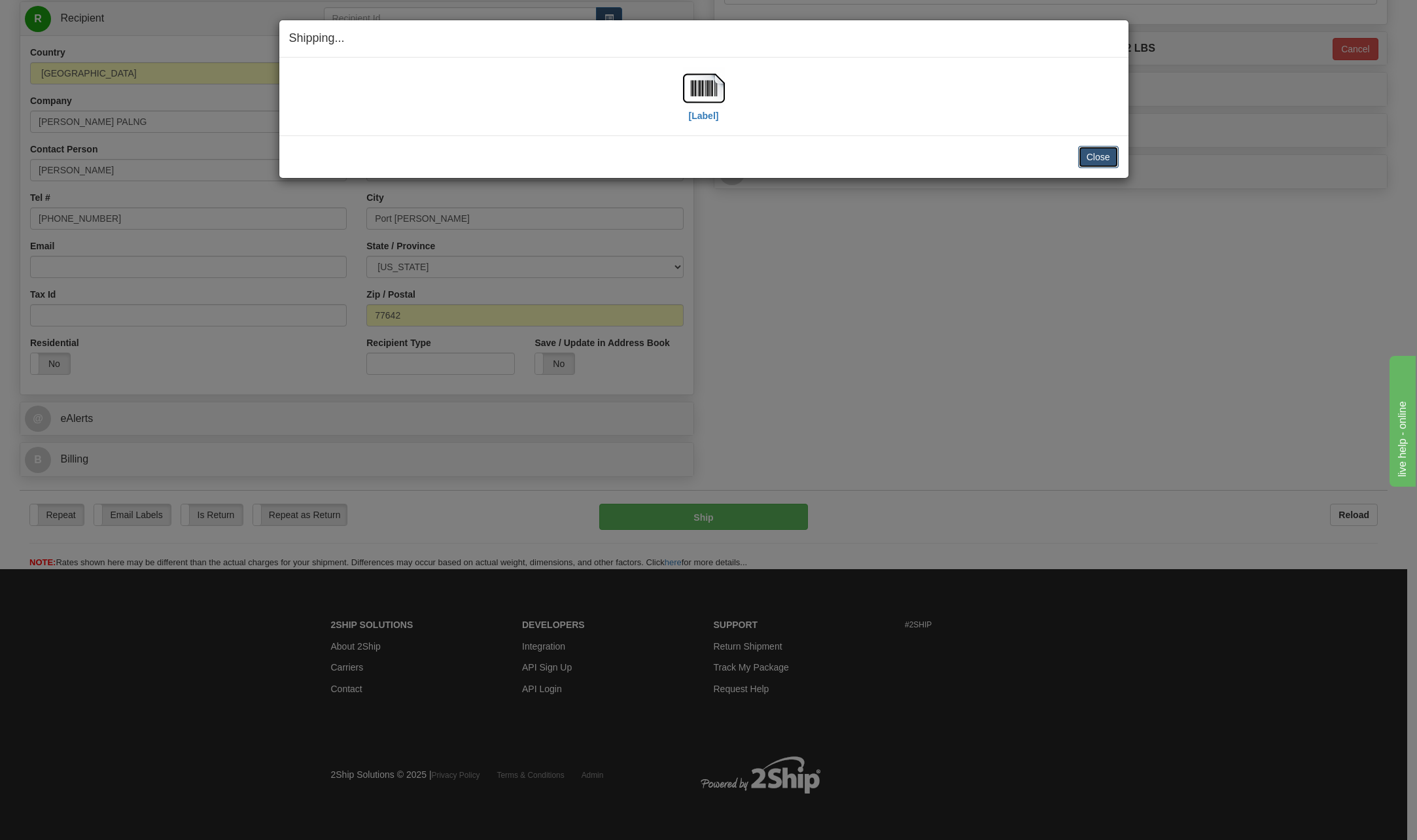
click at [1113, 152] on button "Close" at bounding box center [1099, 157] width 40 height 22
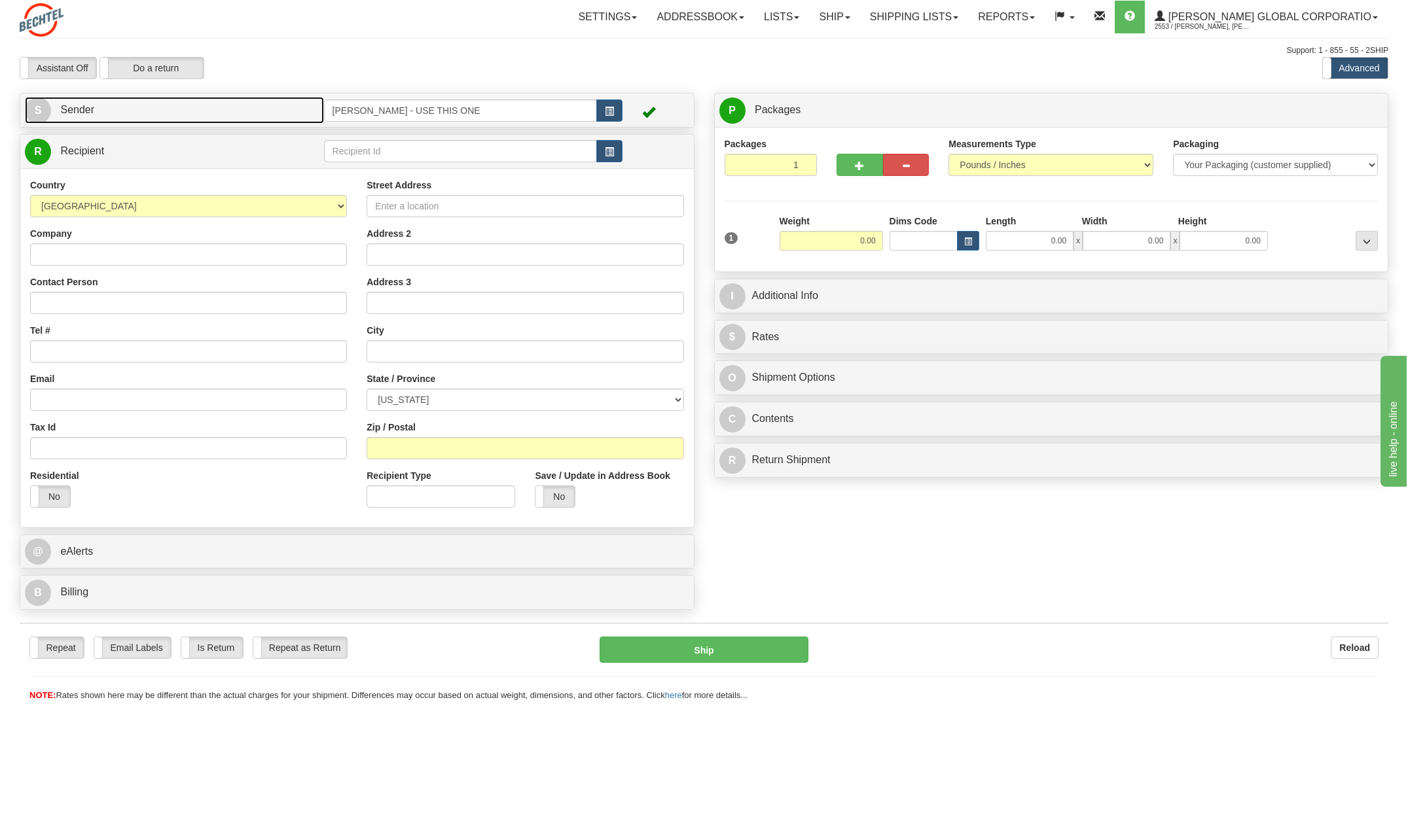
click at [43, 112] on span "S" at bounding box center [38, 110] width 26 height 26
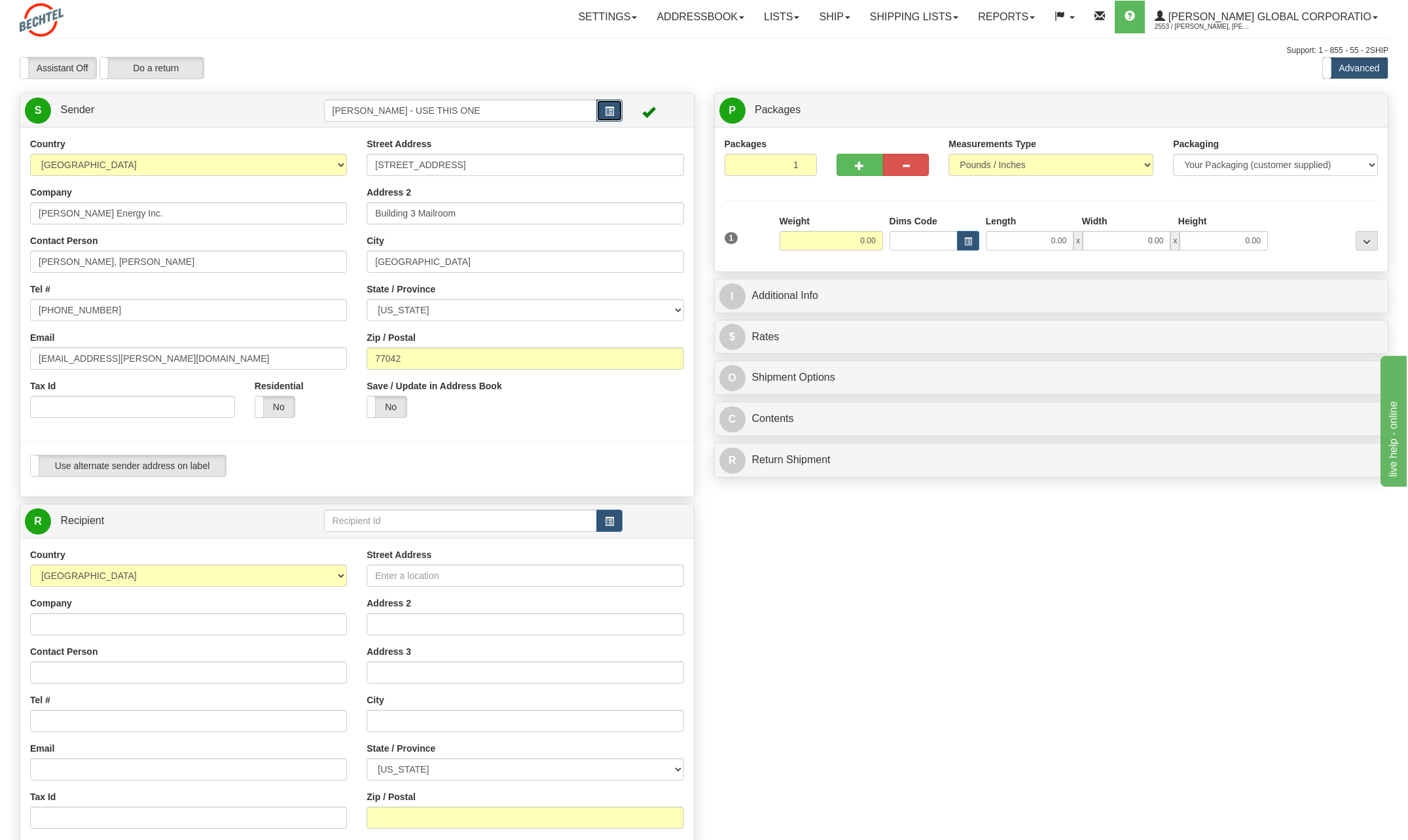
click at [606, 107] on span "button" at bounding box center [609, 111] width 9 height 8
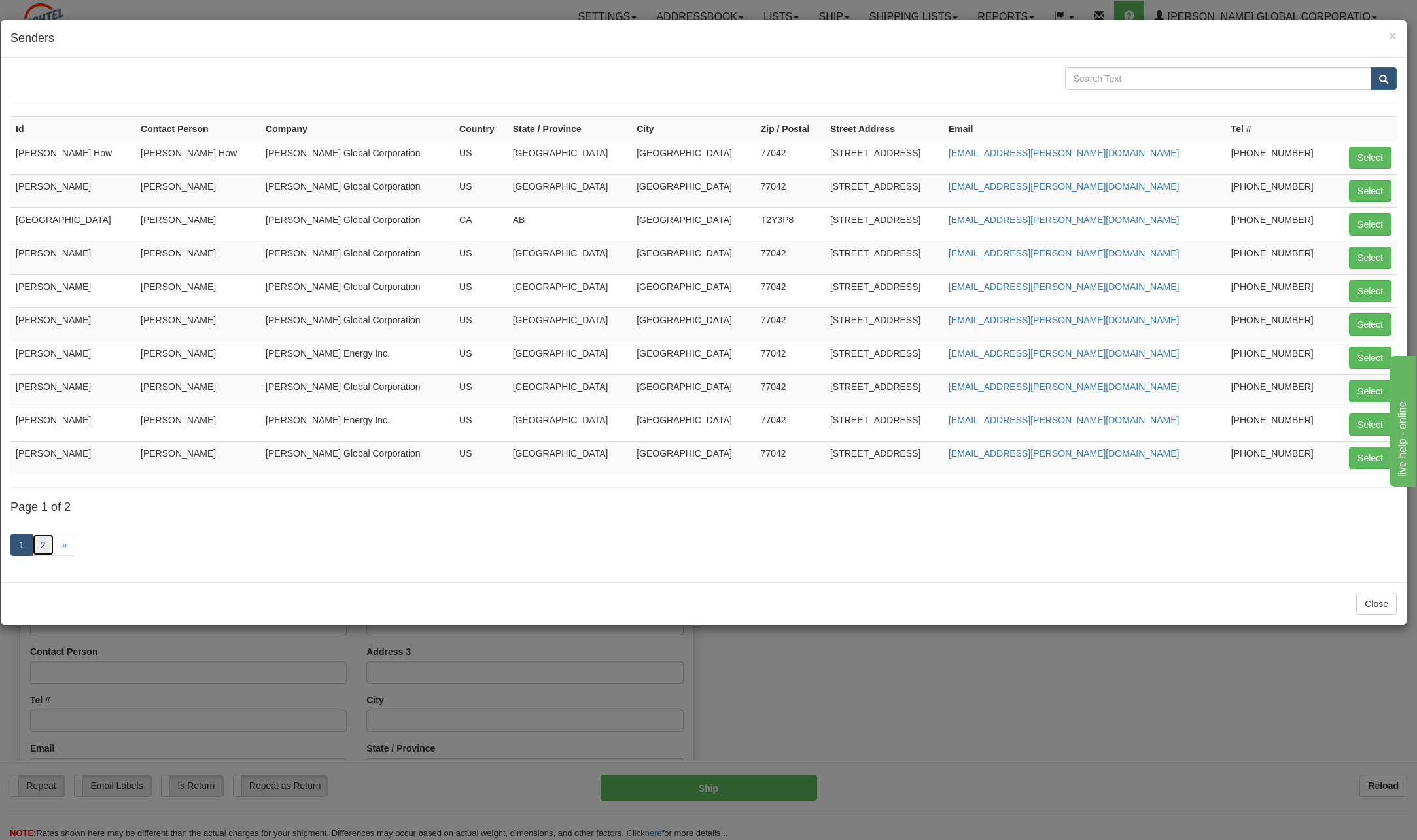
click at [37, 543] on link "2" at bounding box center [43, 545] width 22 height 22
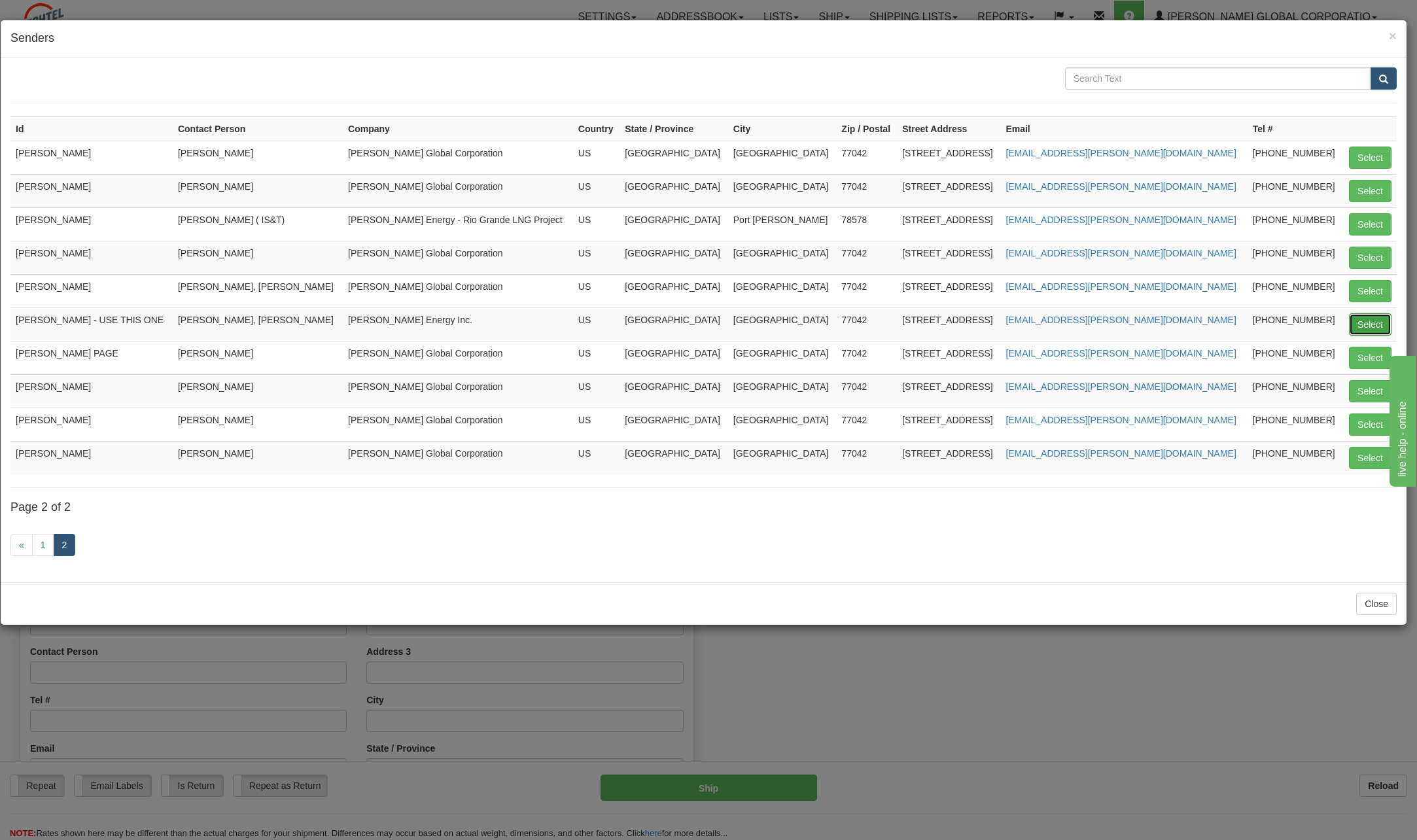
click at [1366, 322] on button "Select" at bounding box center [1371, 324] width 42 height 22
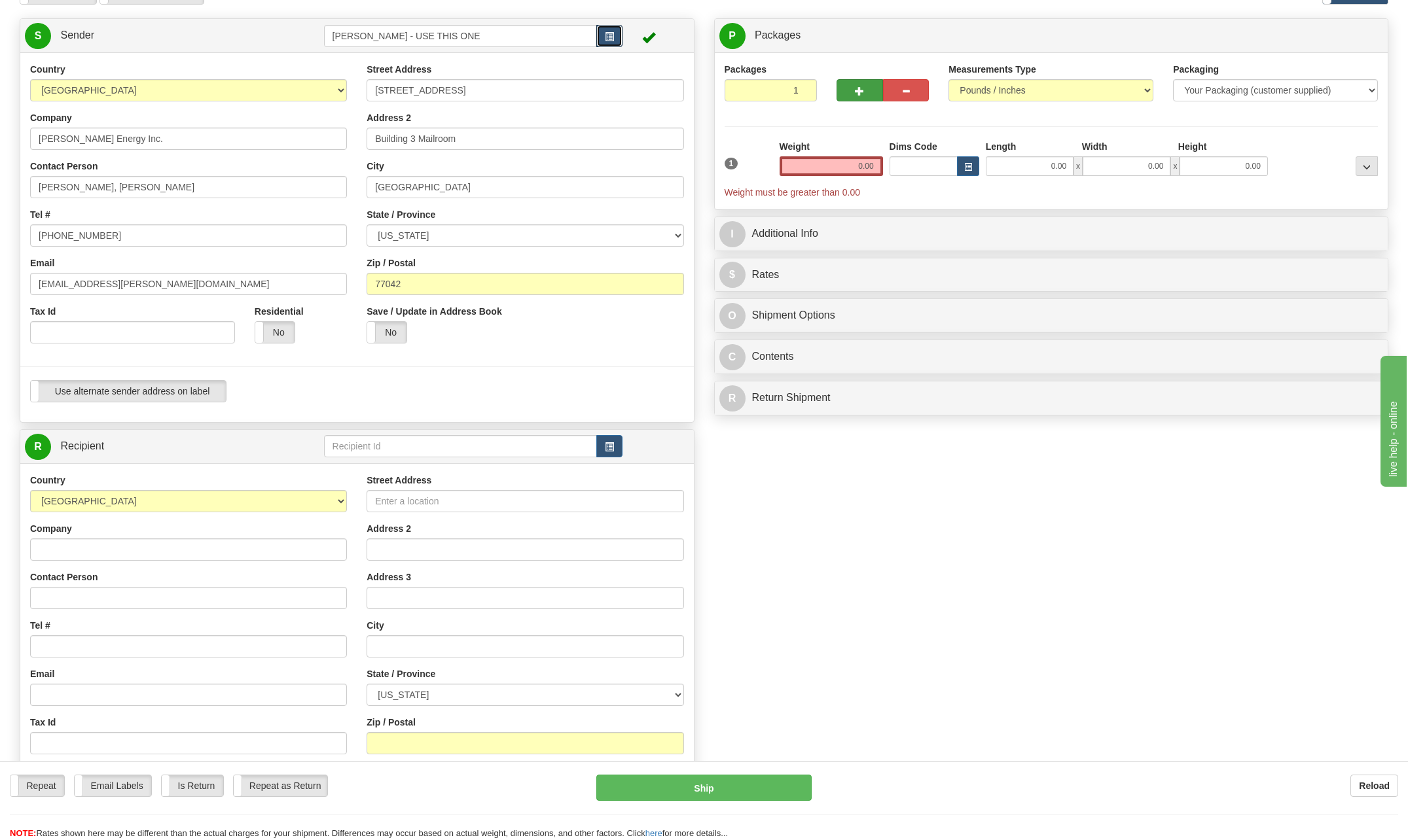
scroll to position [66, 0]
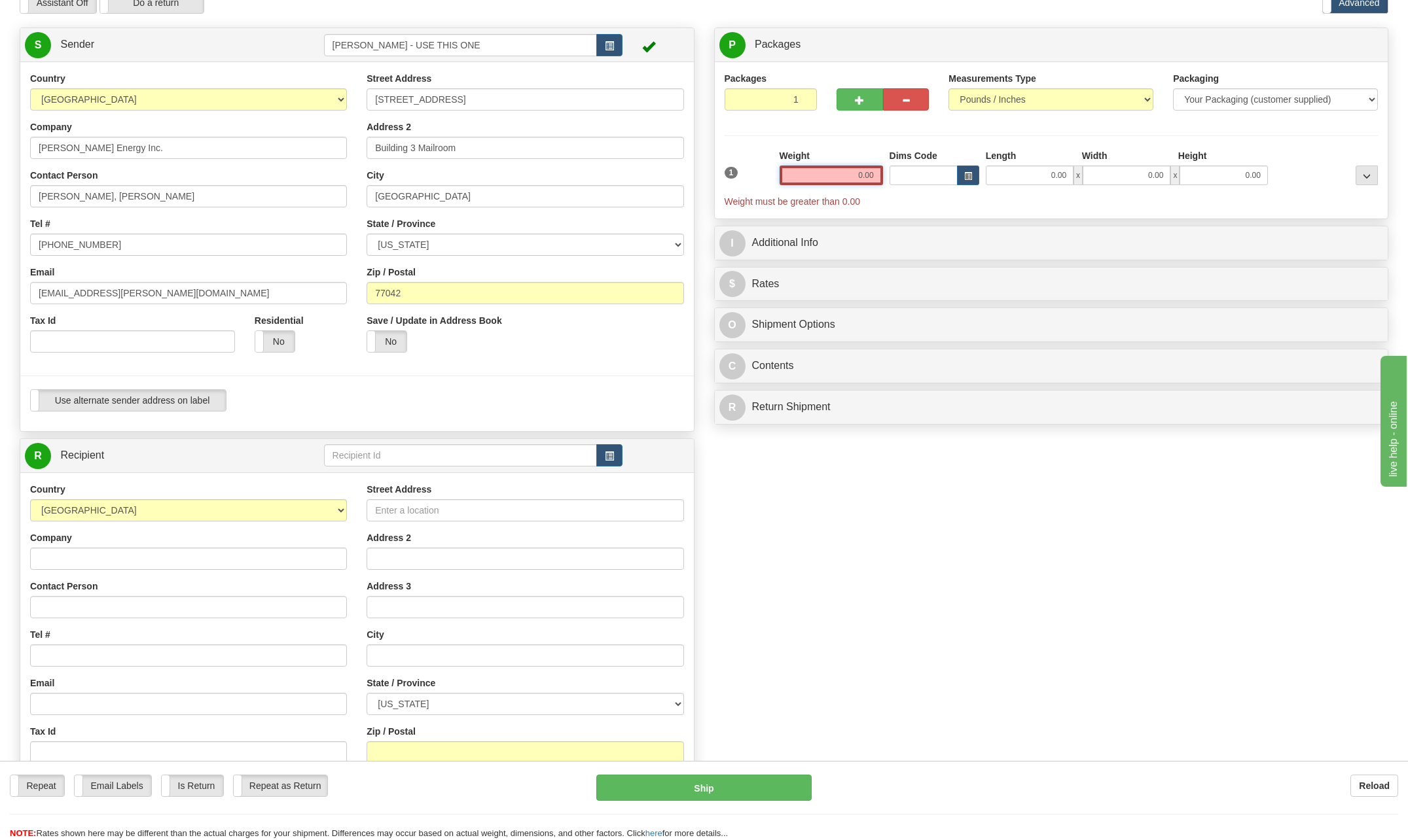
drag, startPoint x: 848, startPoint y: 171, endPoint x: 1036, endPoint y: 162, distance: 188.2
click at [1032, 158] on div "1 Weight 0.00 Dims Code 0.00" at bounding box center [1052, 179] width 661 height 59
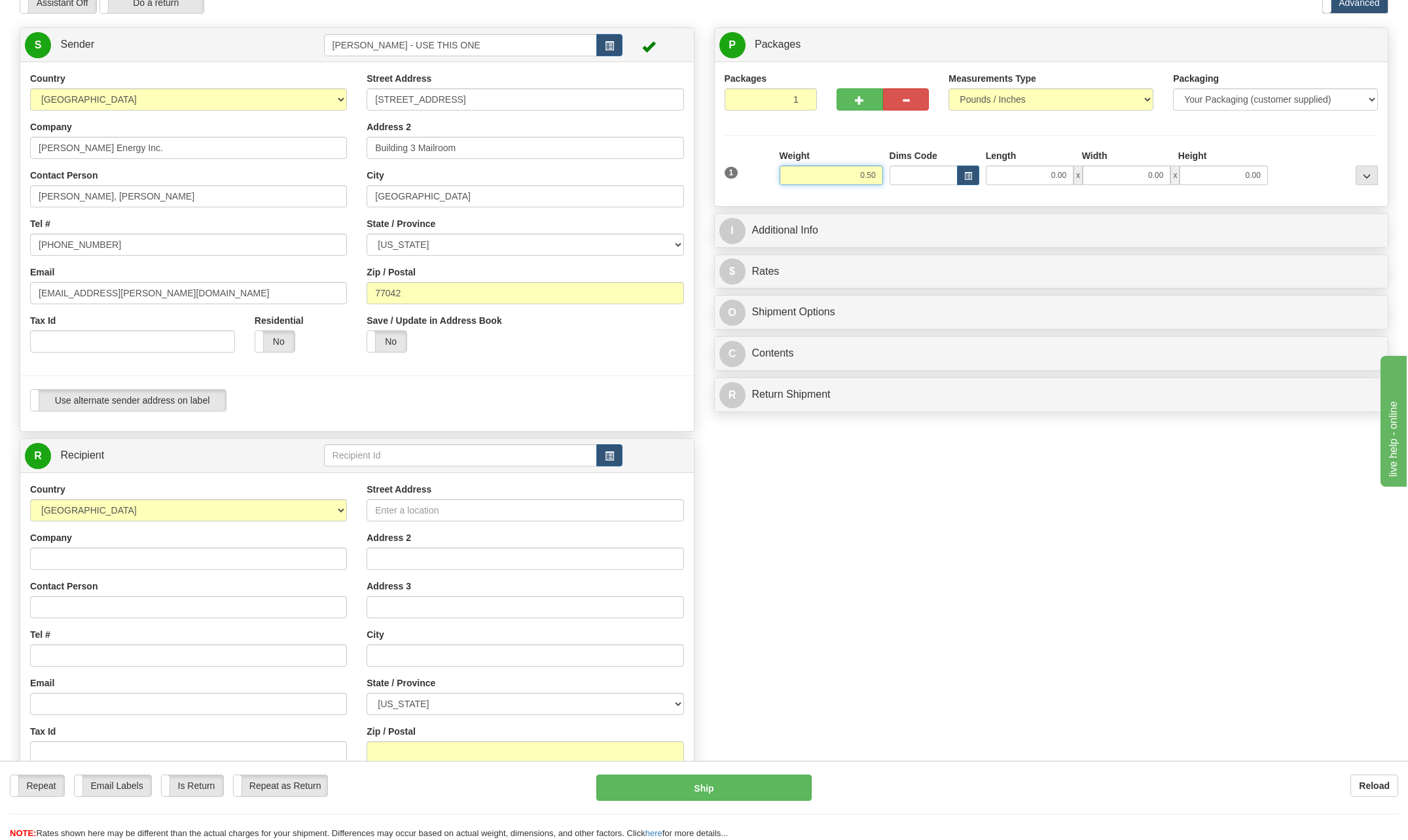
type input "0.50"
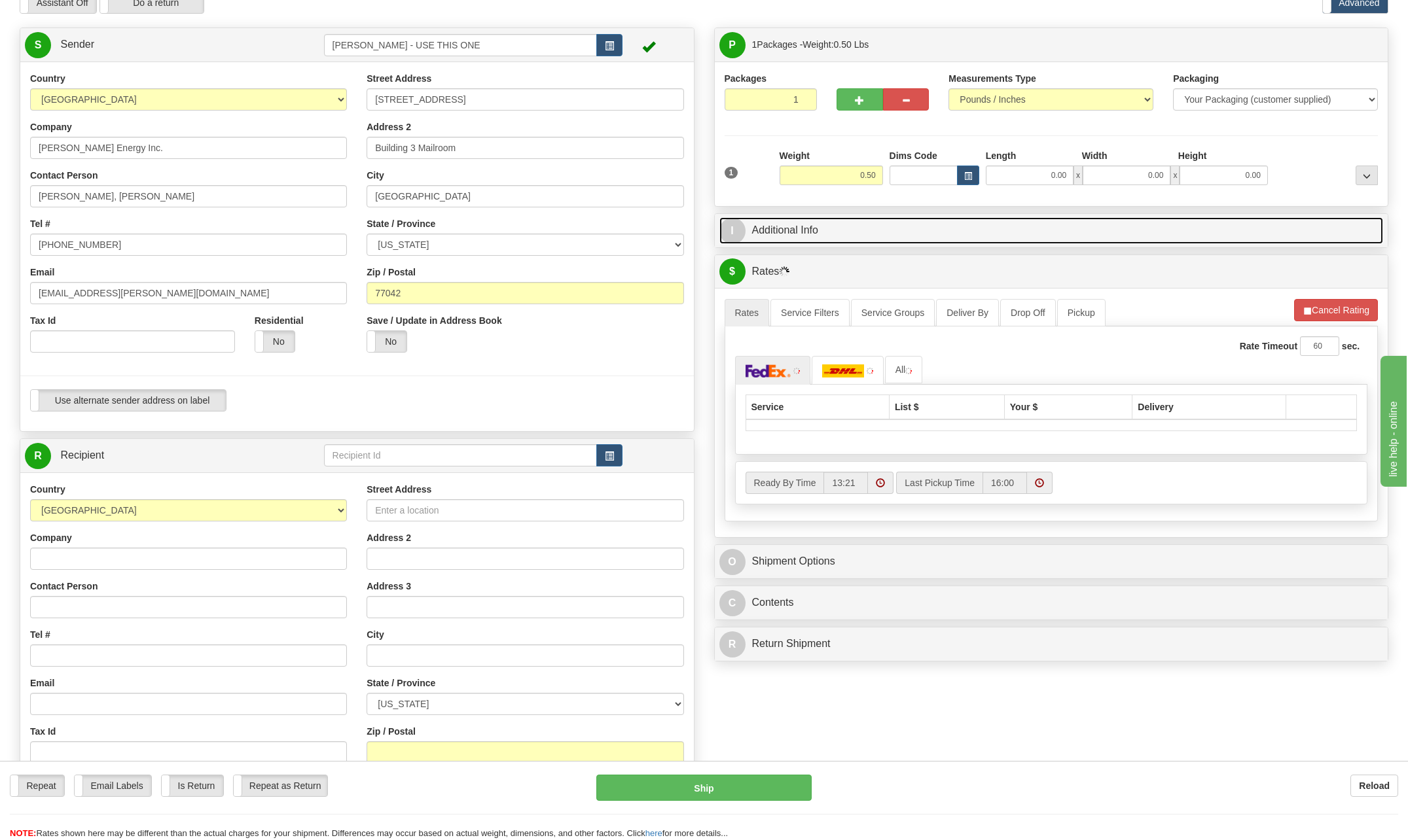
click at [744, 229] on span "I" at bounding box center [732, 231] width 26 height 26
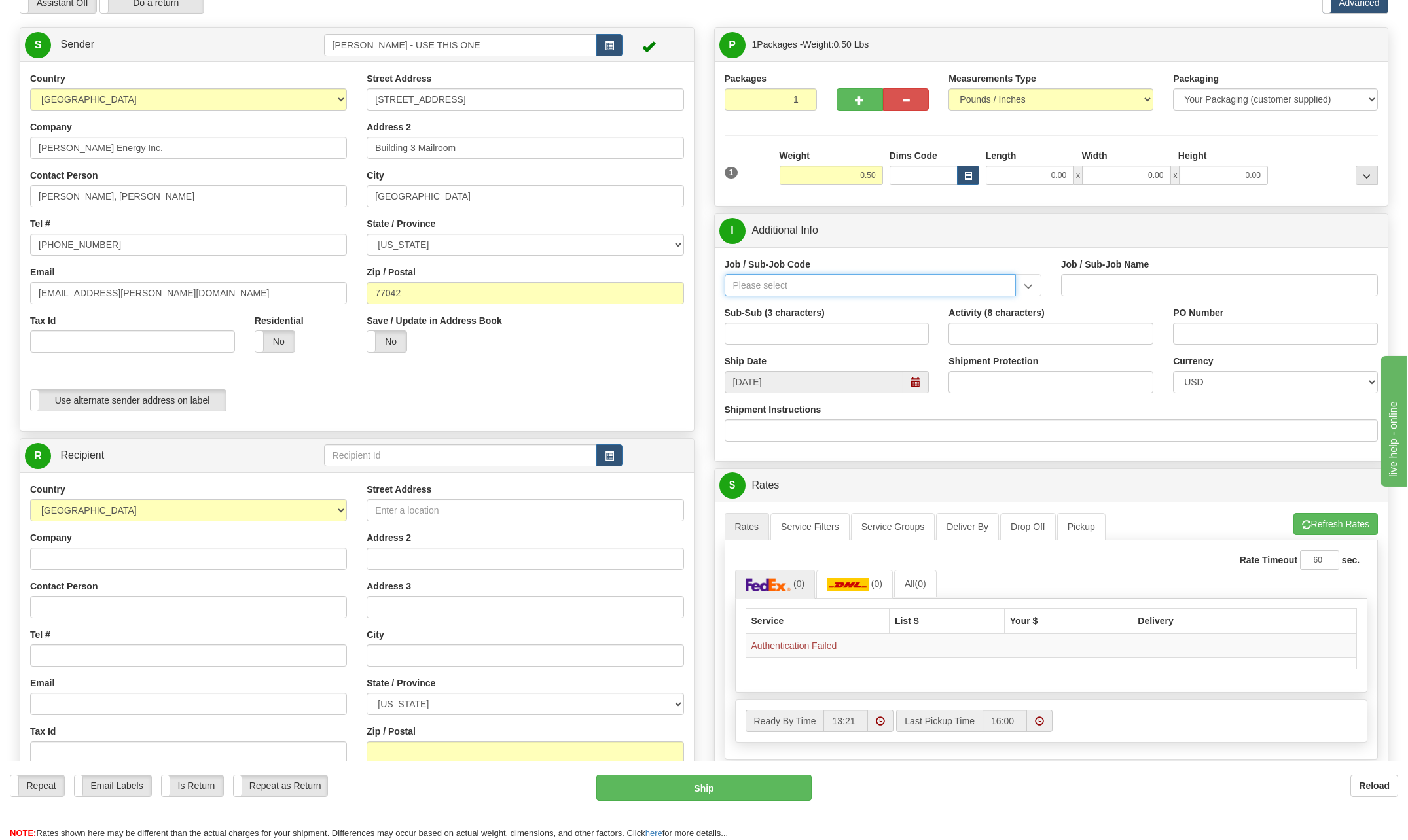
click at [785, 278] on input "Job / Sub-Job Code" at bounding box center [870, 285] width 292 height 22
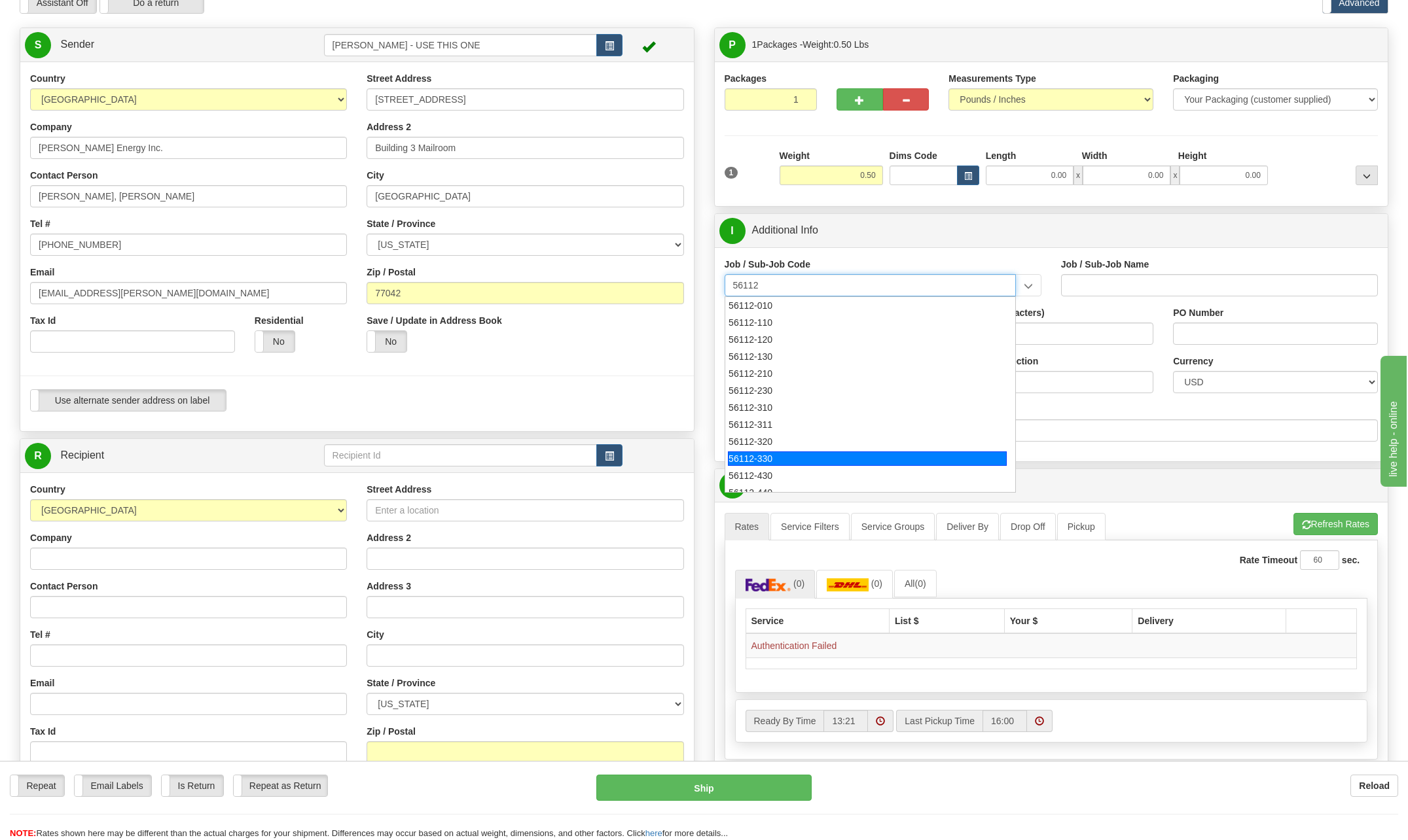
click at [781, 462] on div "56112-330" at bounding box center [867, 458] width 279 height 14
type input "56112-330"
type input "CITY WEST - TIER 3 - MAIL DISTRIBUTION SERVICES"
type input "56112-330"
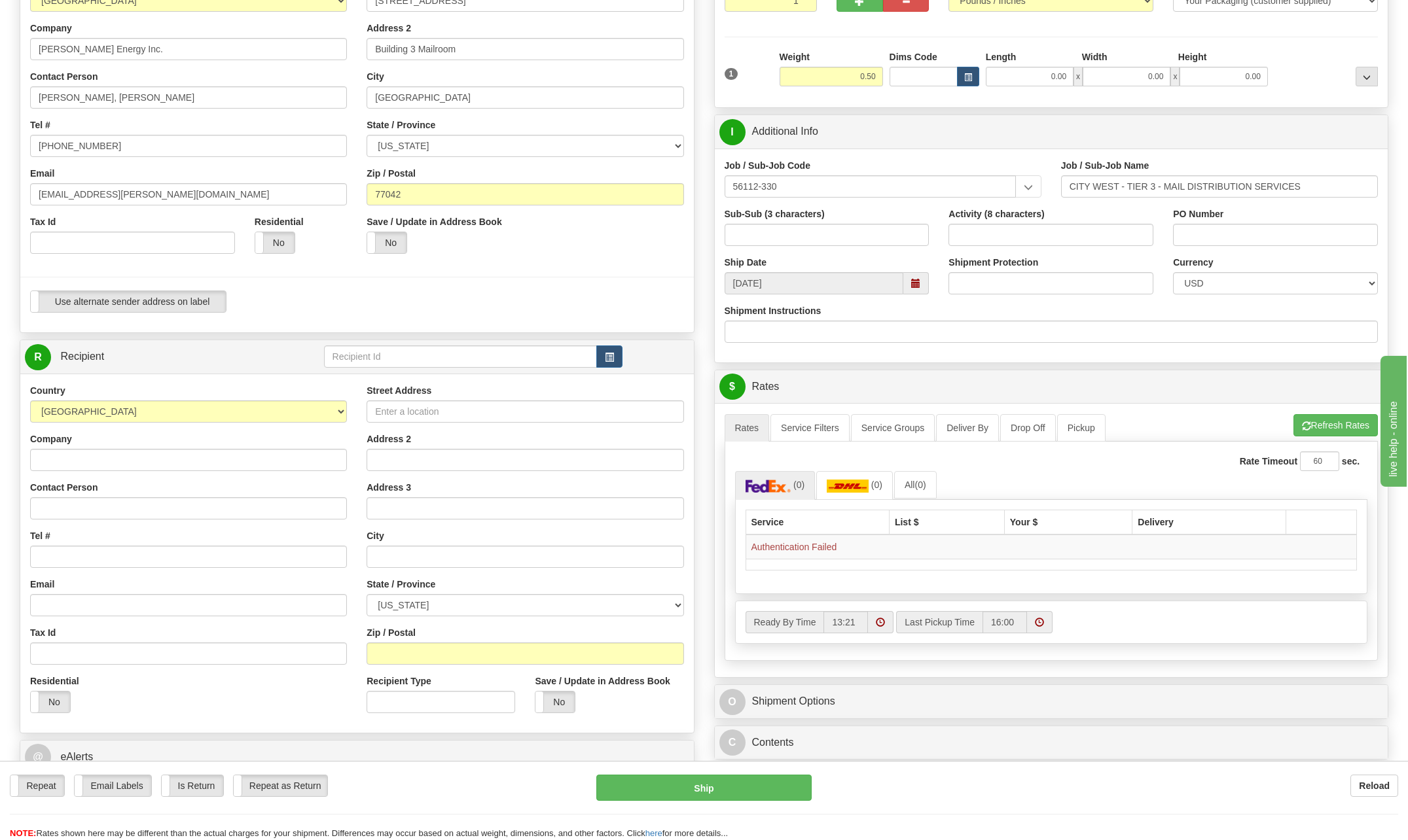
scroll to position [196, 0]
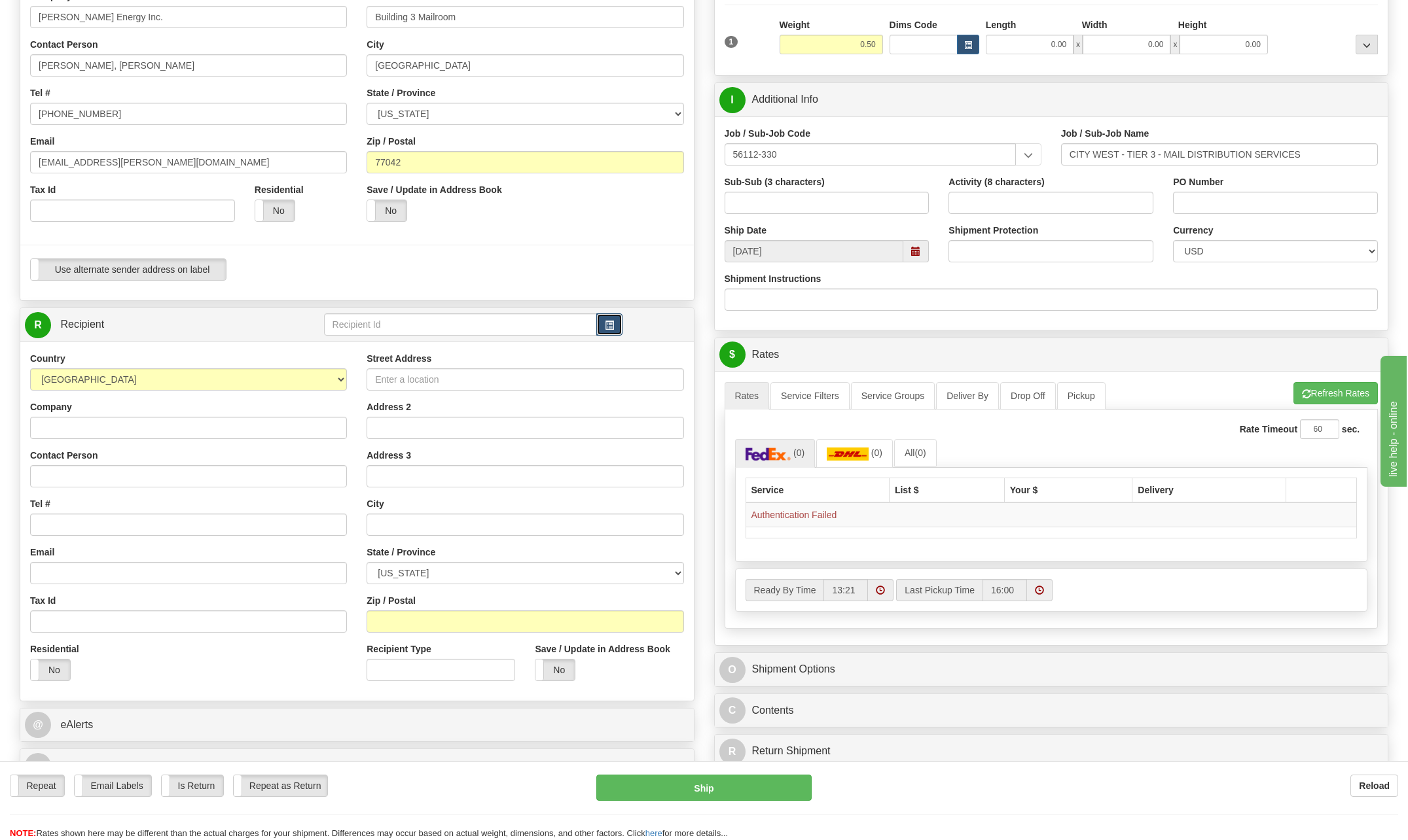
click at [607, 322] on span "button" at bounding box center [609, 325] width 9 height 8
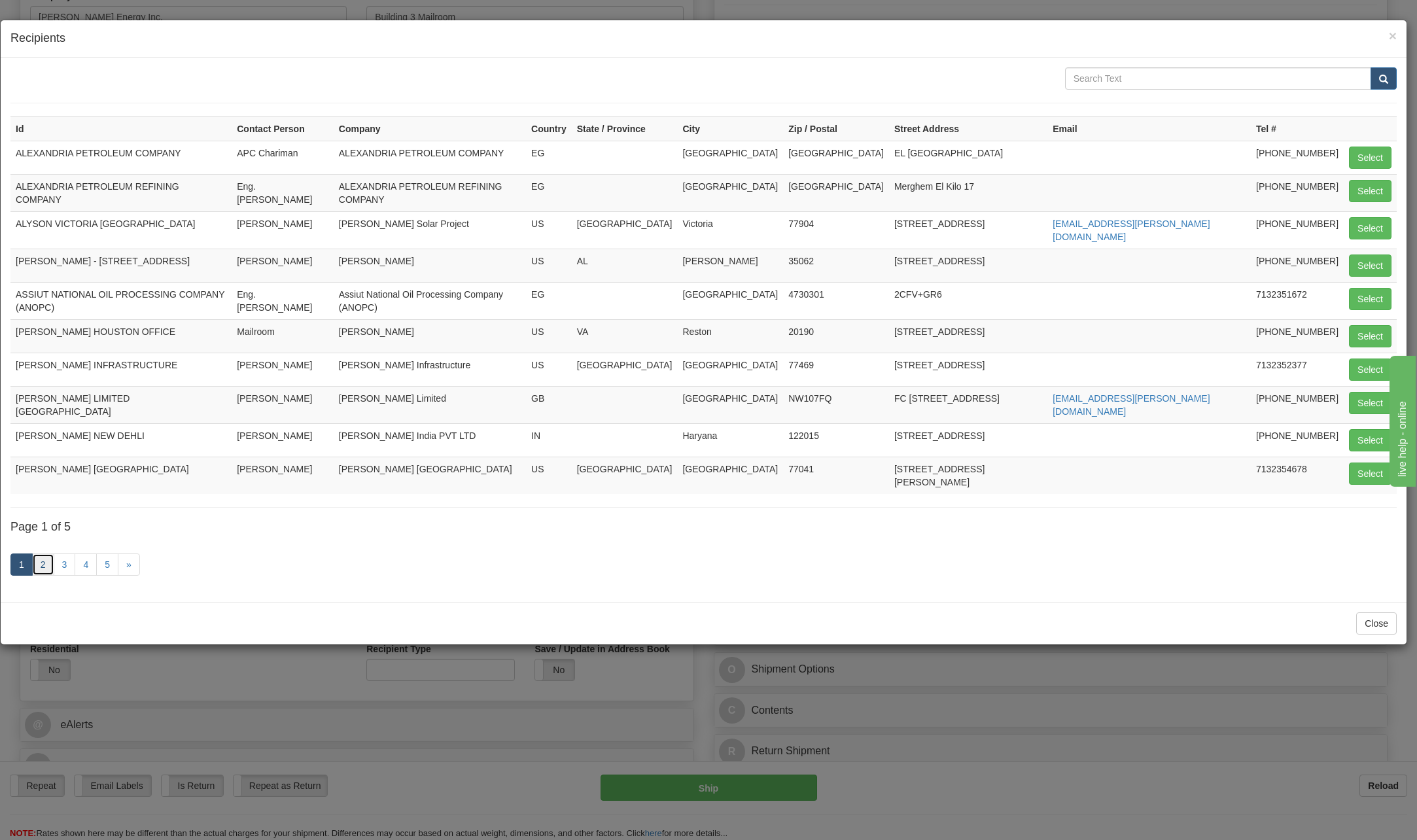
click at [45, 554] on link "2" at bounding box center [43, 564] width 22 height 22
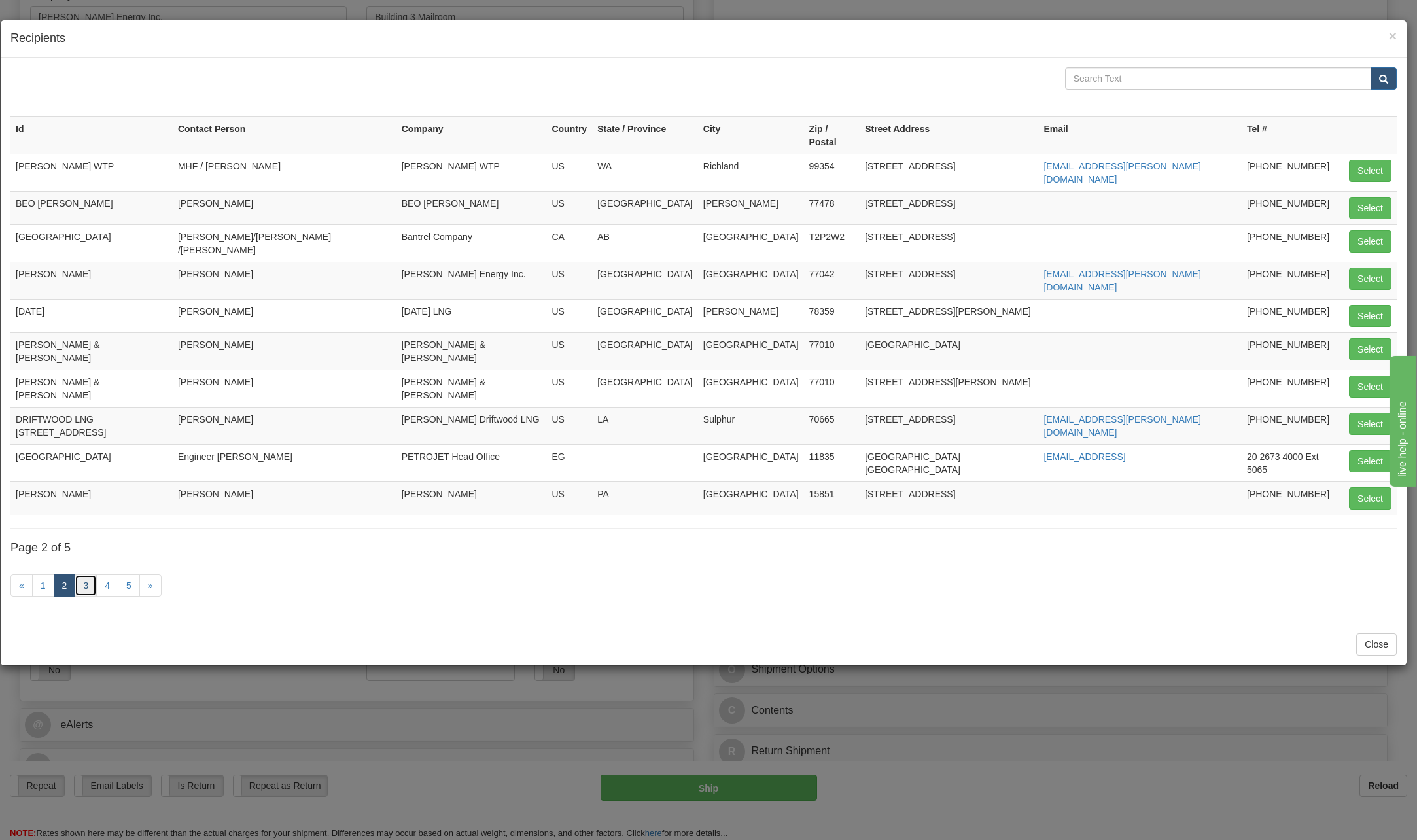
click at [87, 575] on link "3" at bounding box center [86, 586] width 22 height 22
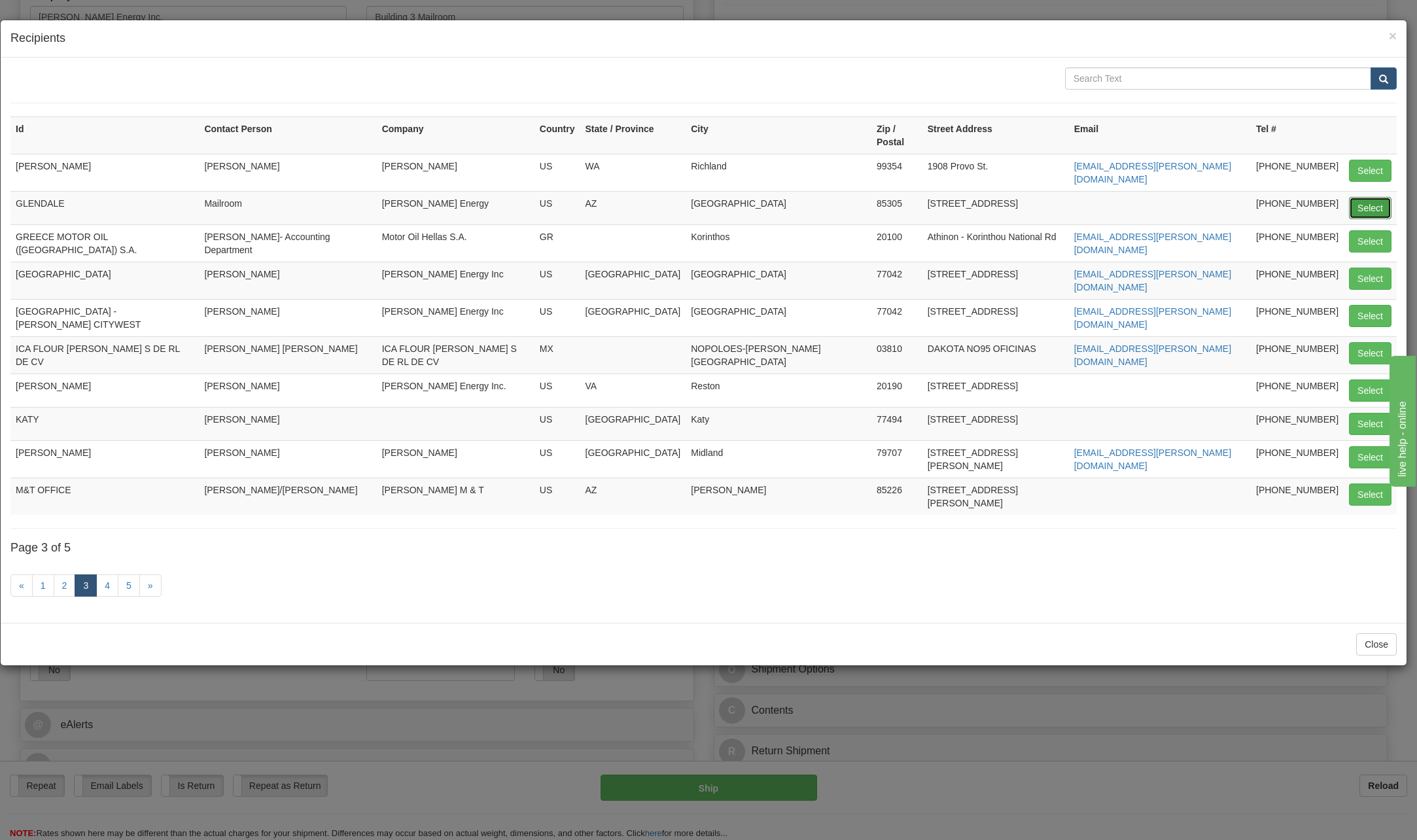
click at [1374, 197] on button "Select" at bounding box center [1371, 208] width 42 height 22
type input "GLENDALE"
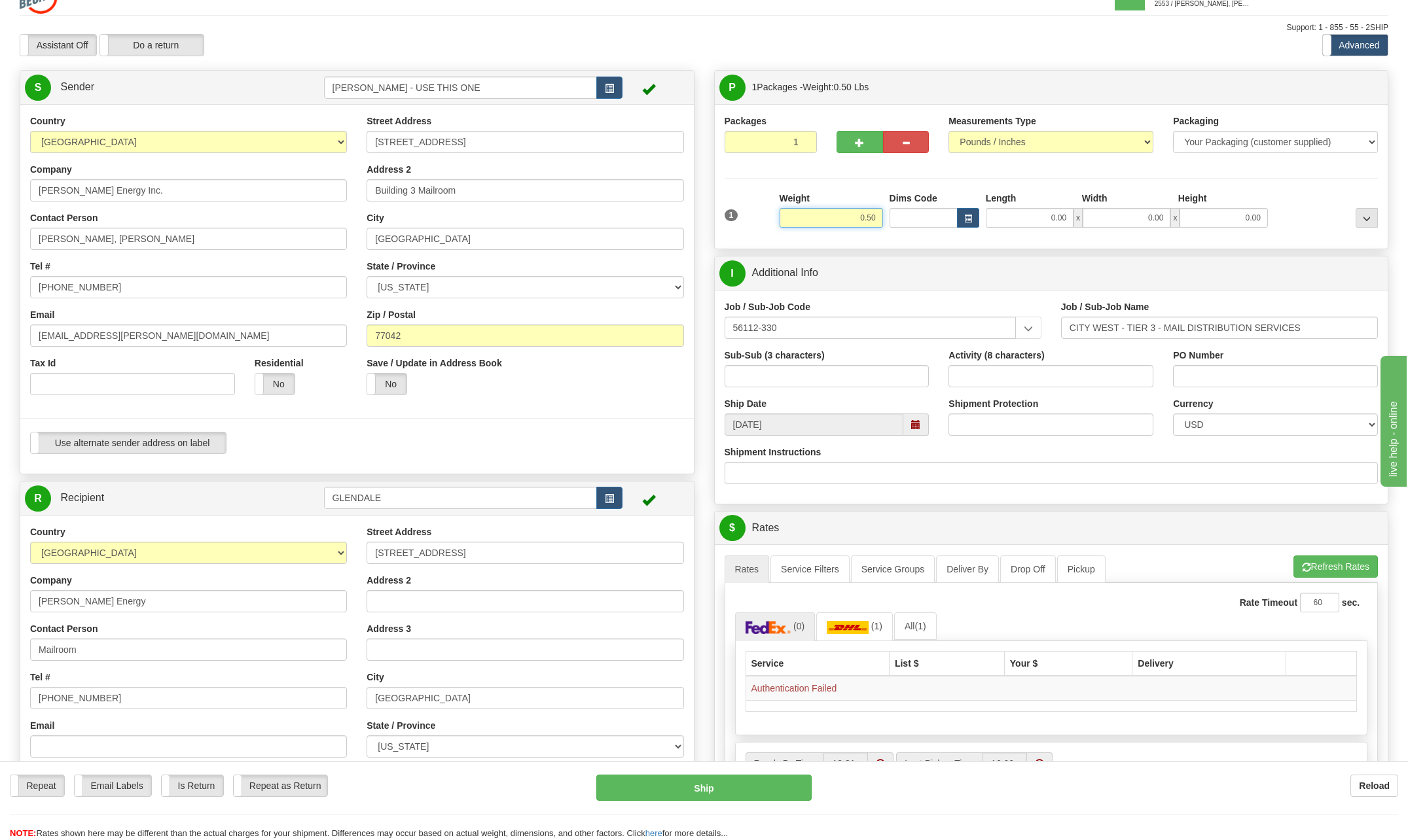
scroll to position [0, 0]
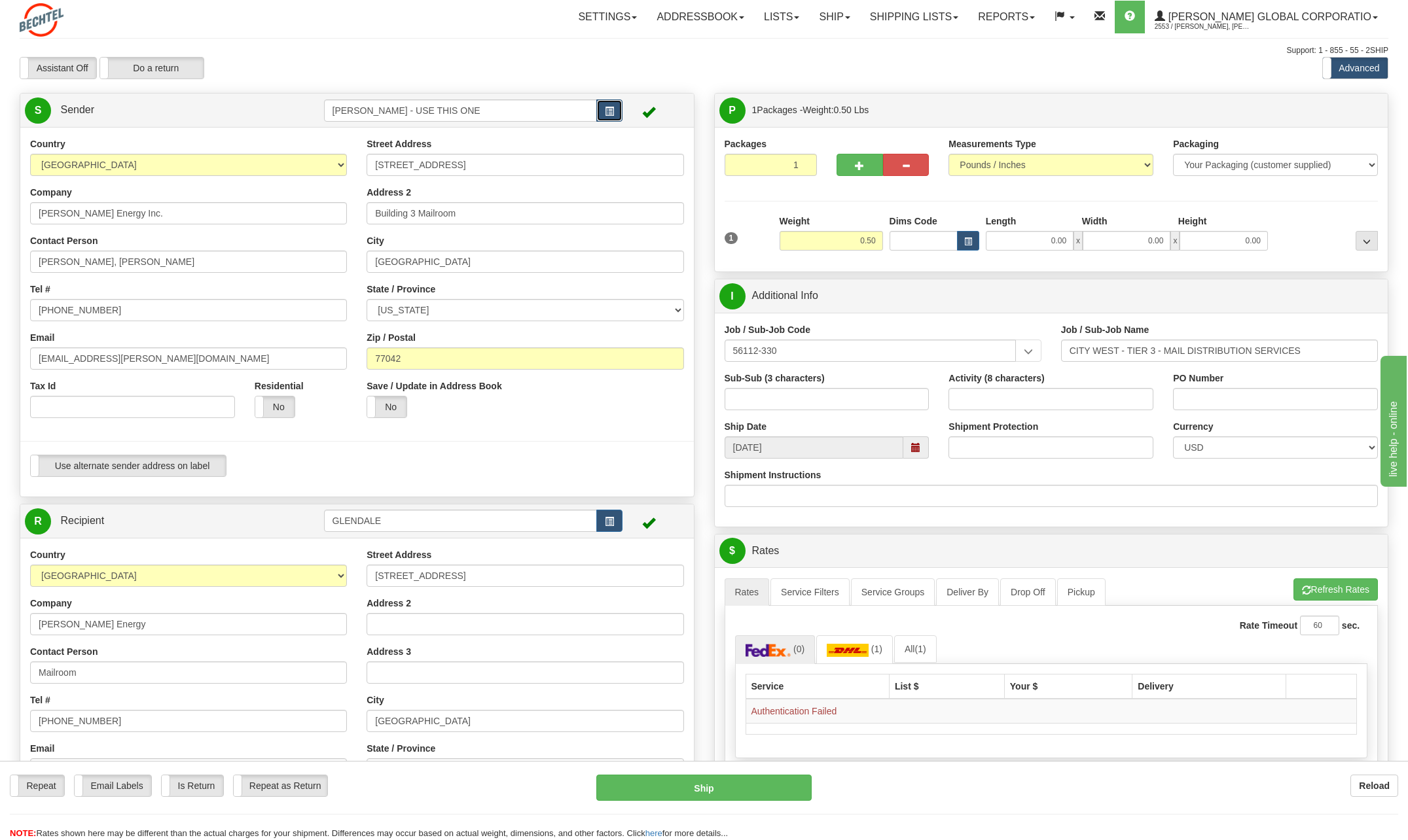
click at [615, 107] on button "button" at bounding box center [609, 110] width 26 height 22
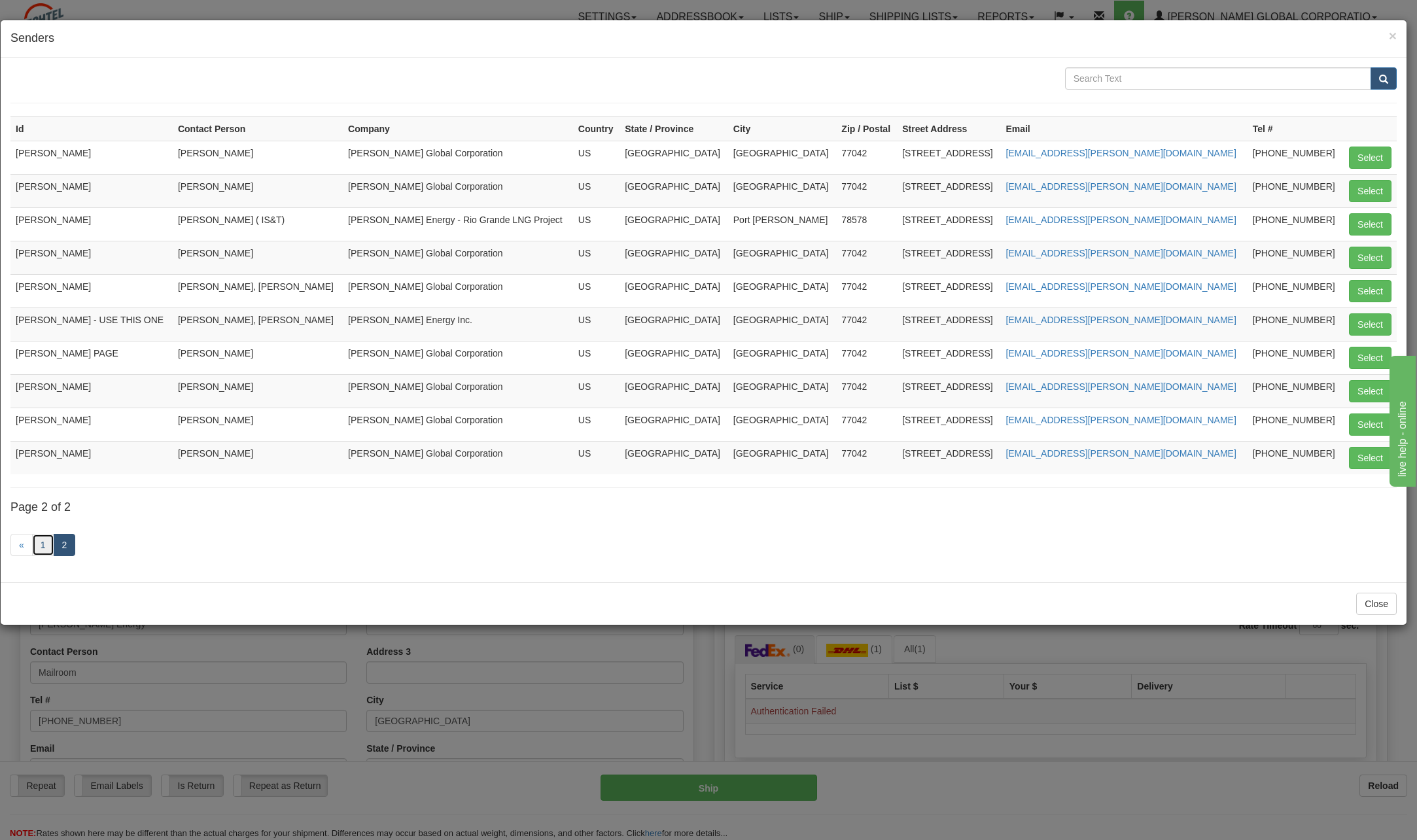
click at [38, 546] on link "1" at bounding box center [43, 545] width 22 height 22
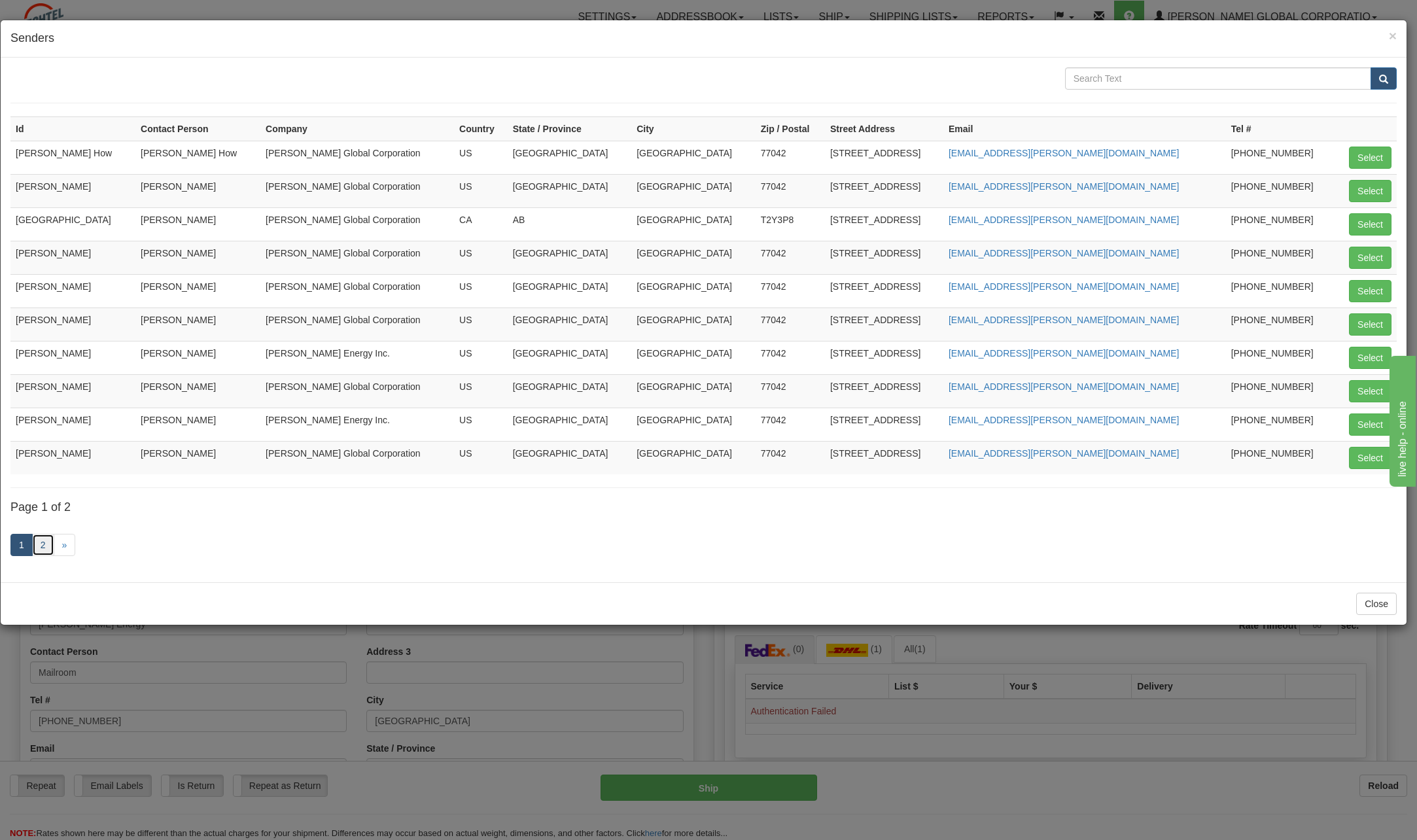
click at [37, 546] on link "2" at bounding box center [43, 545] width 22 height 22
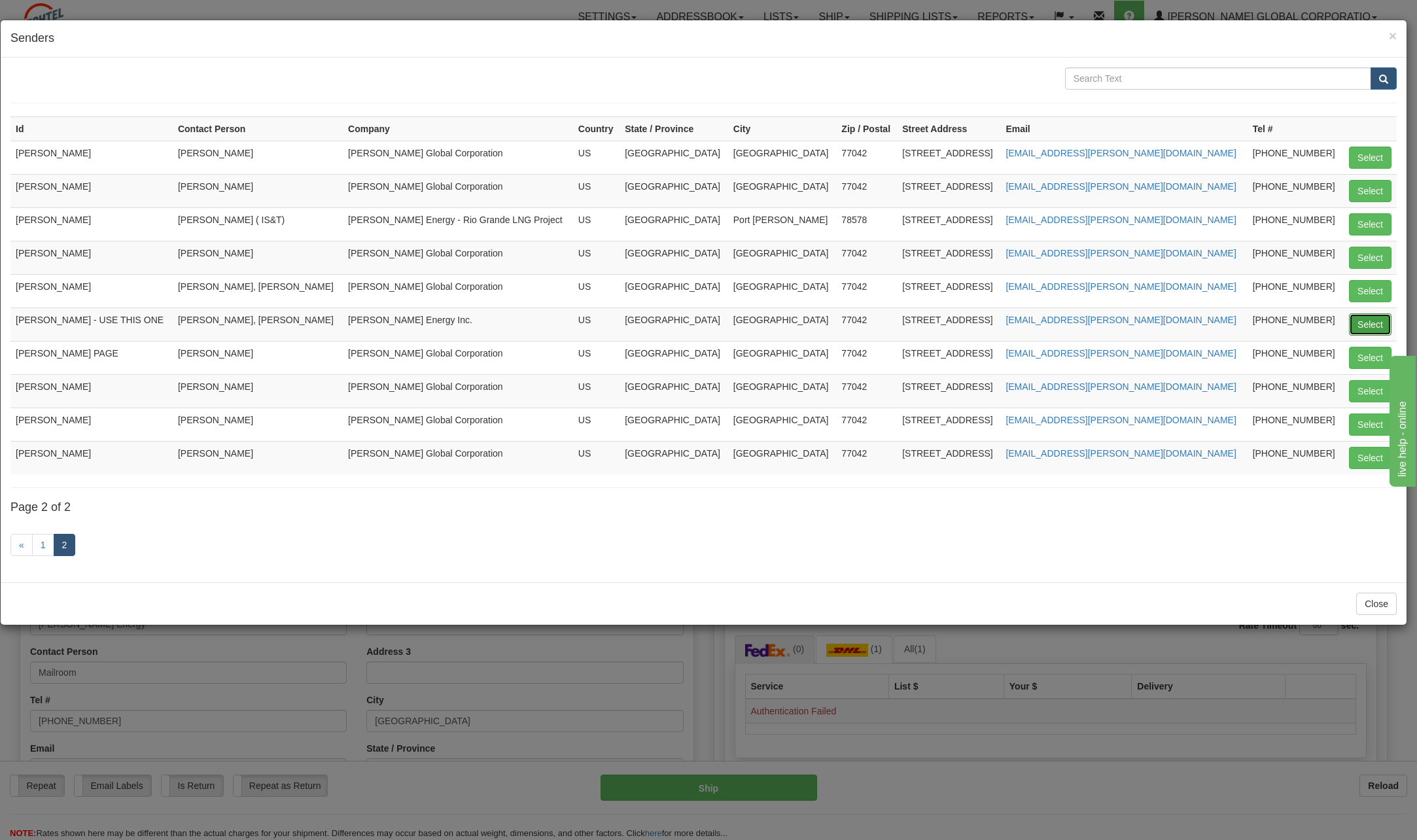
click at [1377, 324] on button "Select" at bounding box center [1371, 324] width 42 height 22
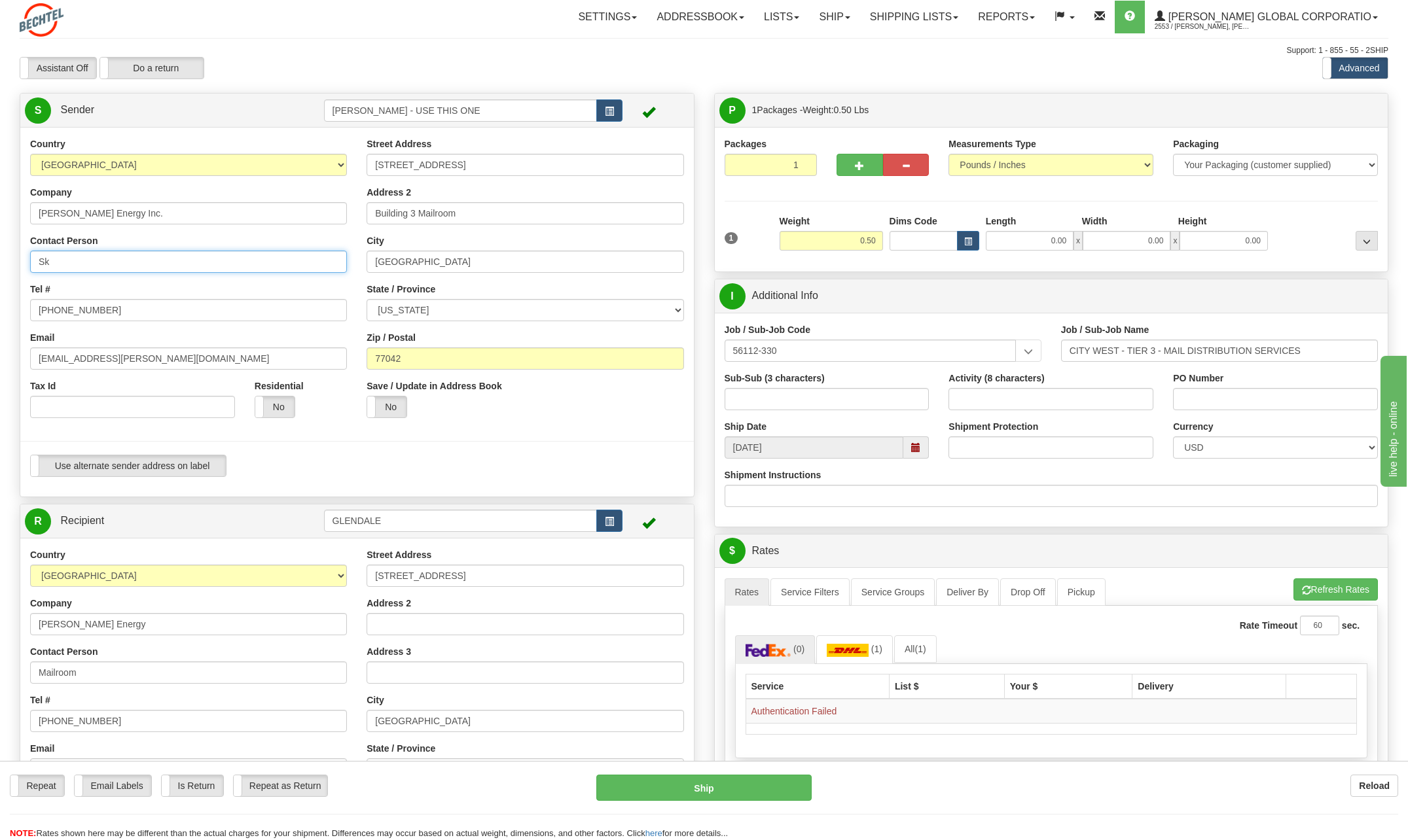
type input "S"
type input "[PERSON_NAME]"
click at [297, 283] on div "Tel # [PHONE_NUMBER]" at bounding box center [189, 302] width 317 height 39
click at [116, 311] on input "[PHONE_NUMBER]" at bounding box center [189, 310] width 317 height 22
type input "[PHONE_NUMBER]"
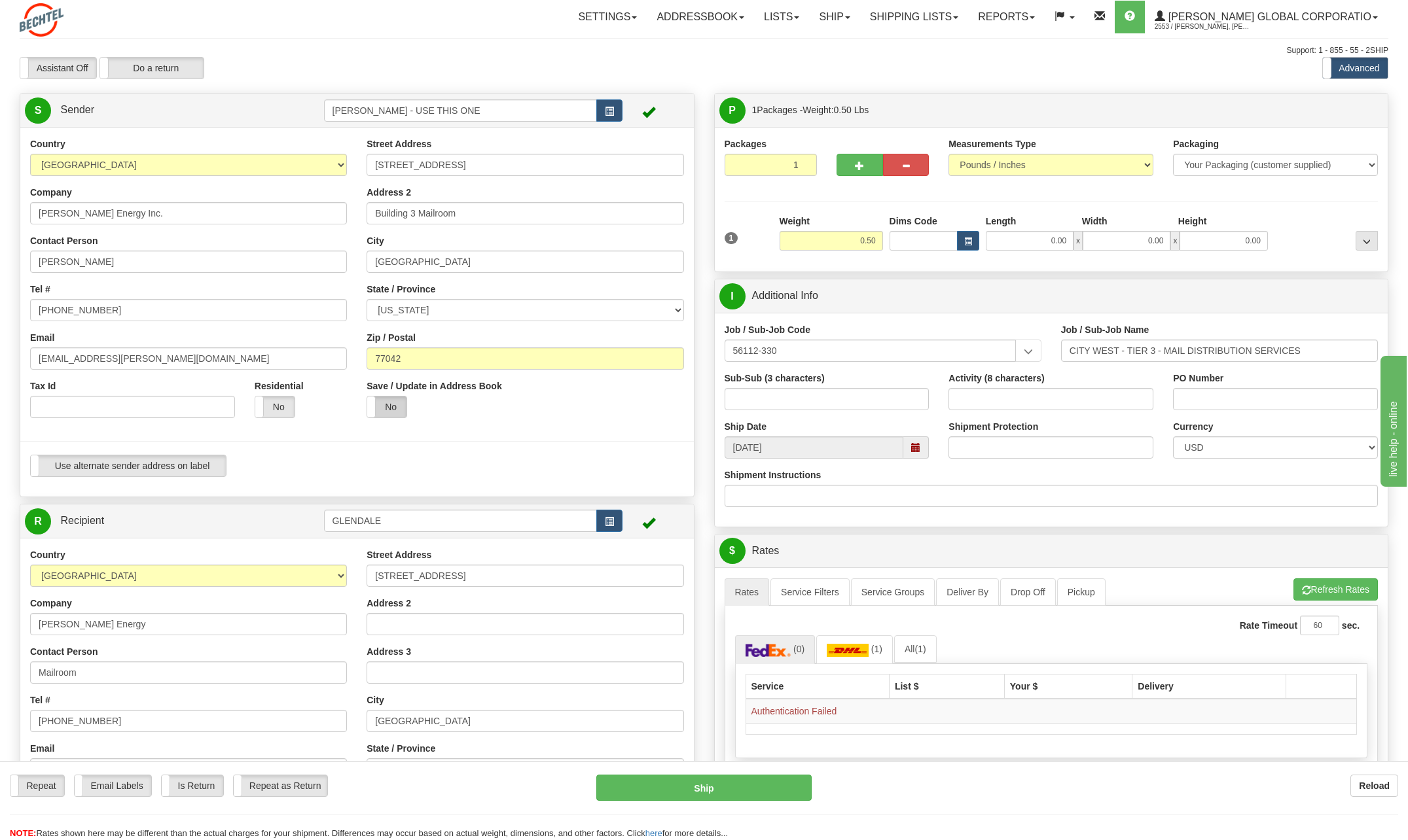
click at [391, 404] on label "No" at bounding box center [387, 407] width 40 height 21
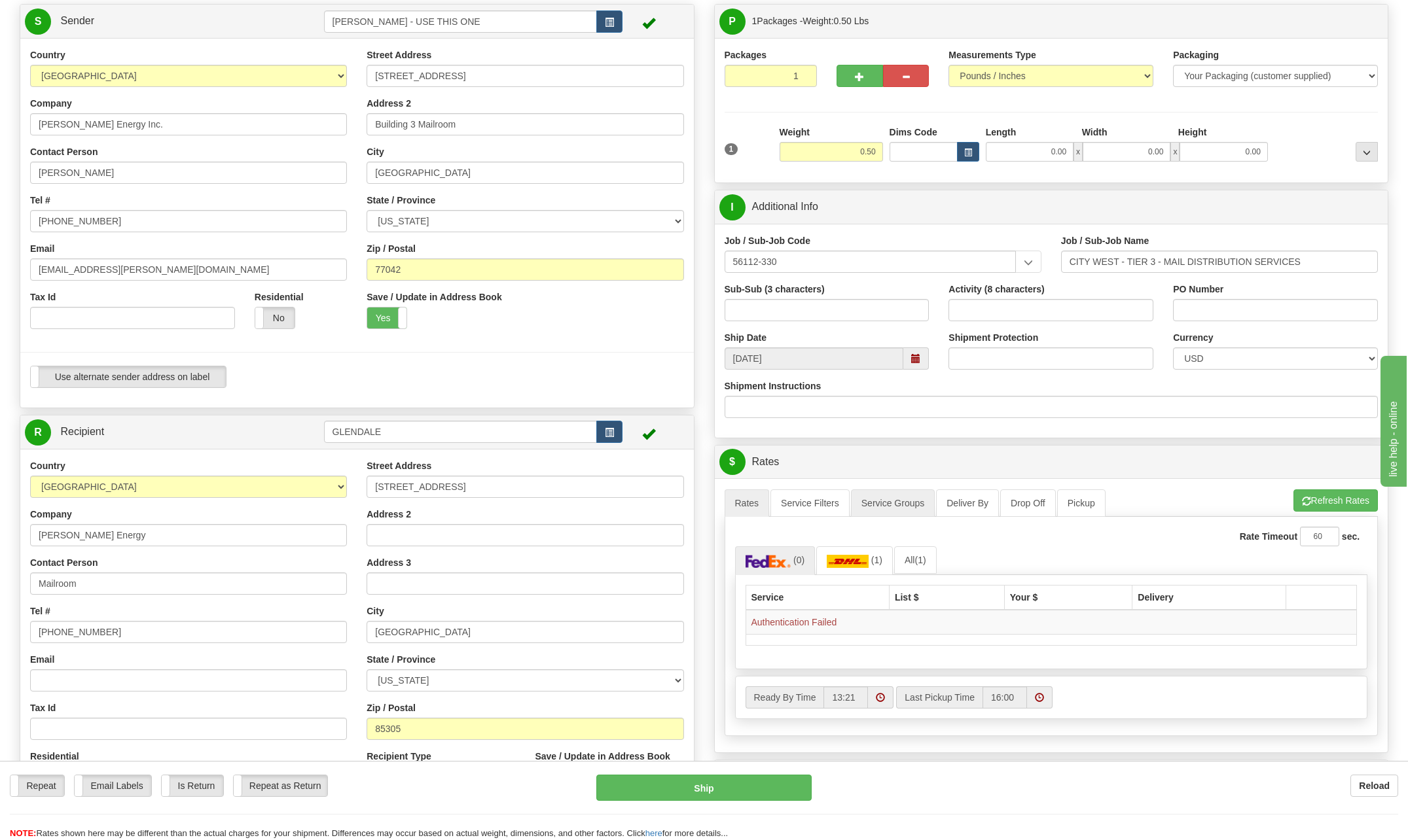
scroll to position [131, 0]
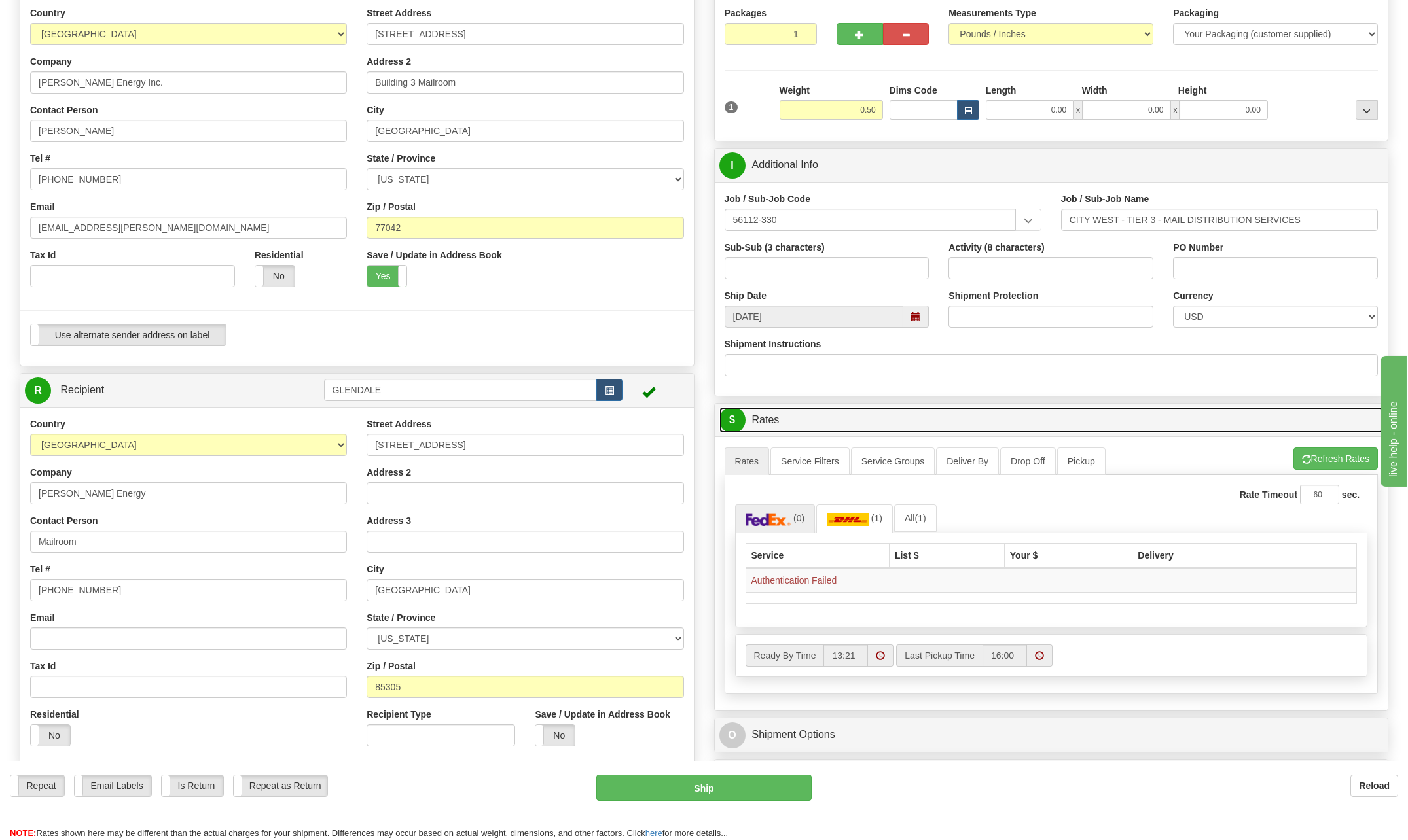
click at [730, 423] on span "$" at bounding box center [732, 420] width 26 height 26
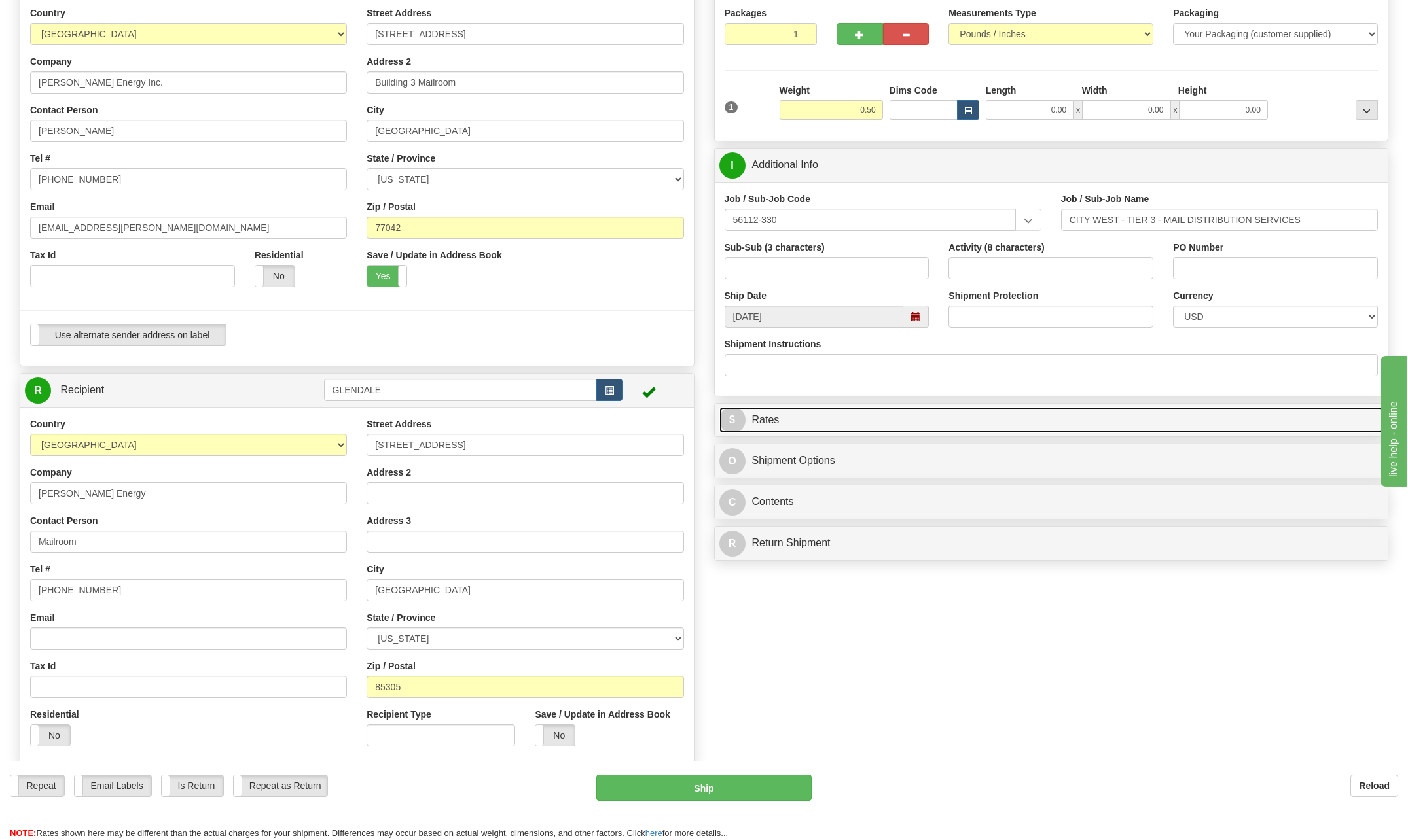
click at [728, 422] on span "$" at bounding box center [732, 420] width 26 height 26
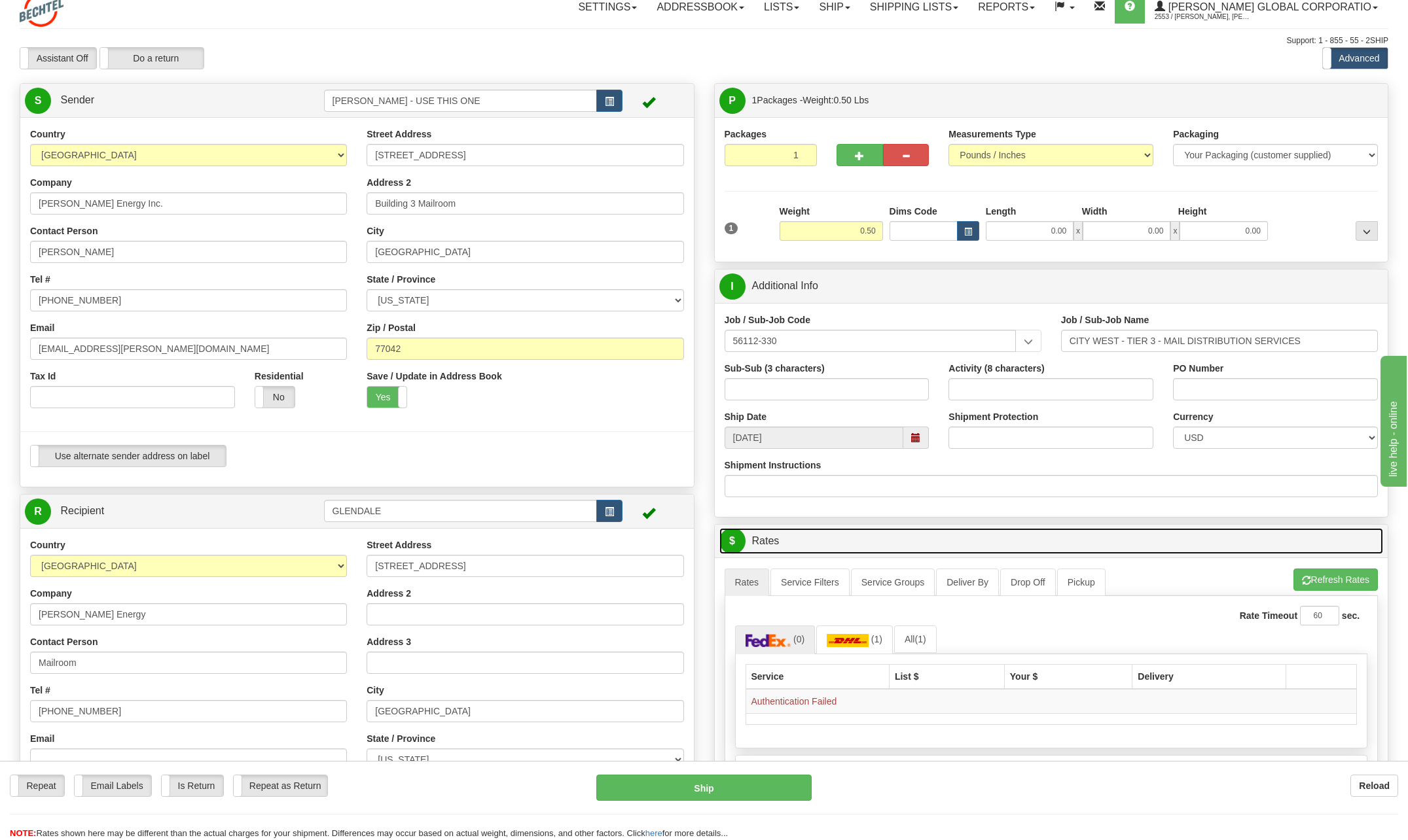
scroll to position [0, 0]
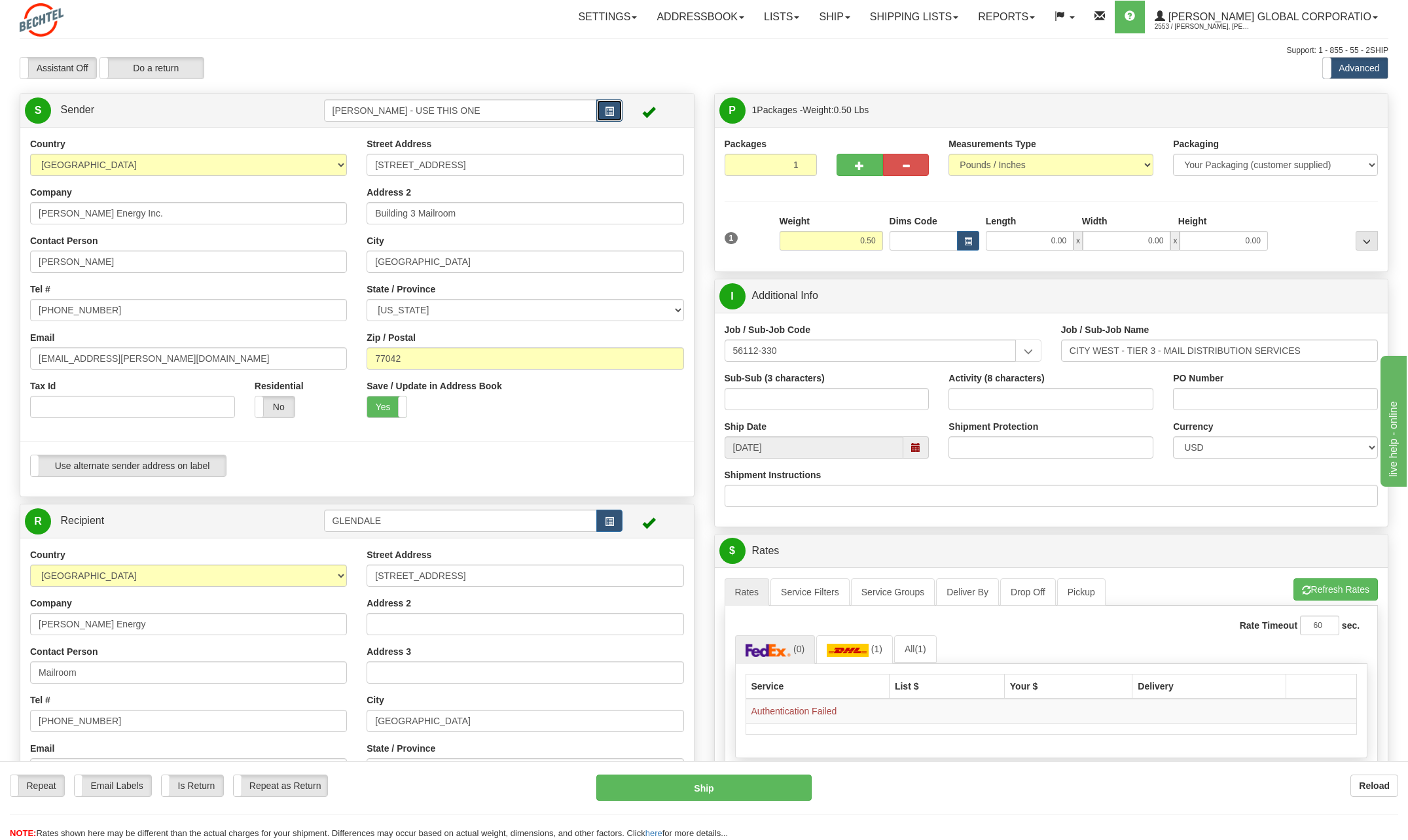
click at [615, 108] on button "button" at bounding box center [609, 110] width 26 height 22
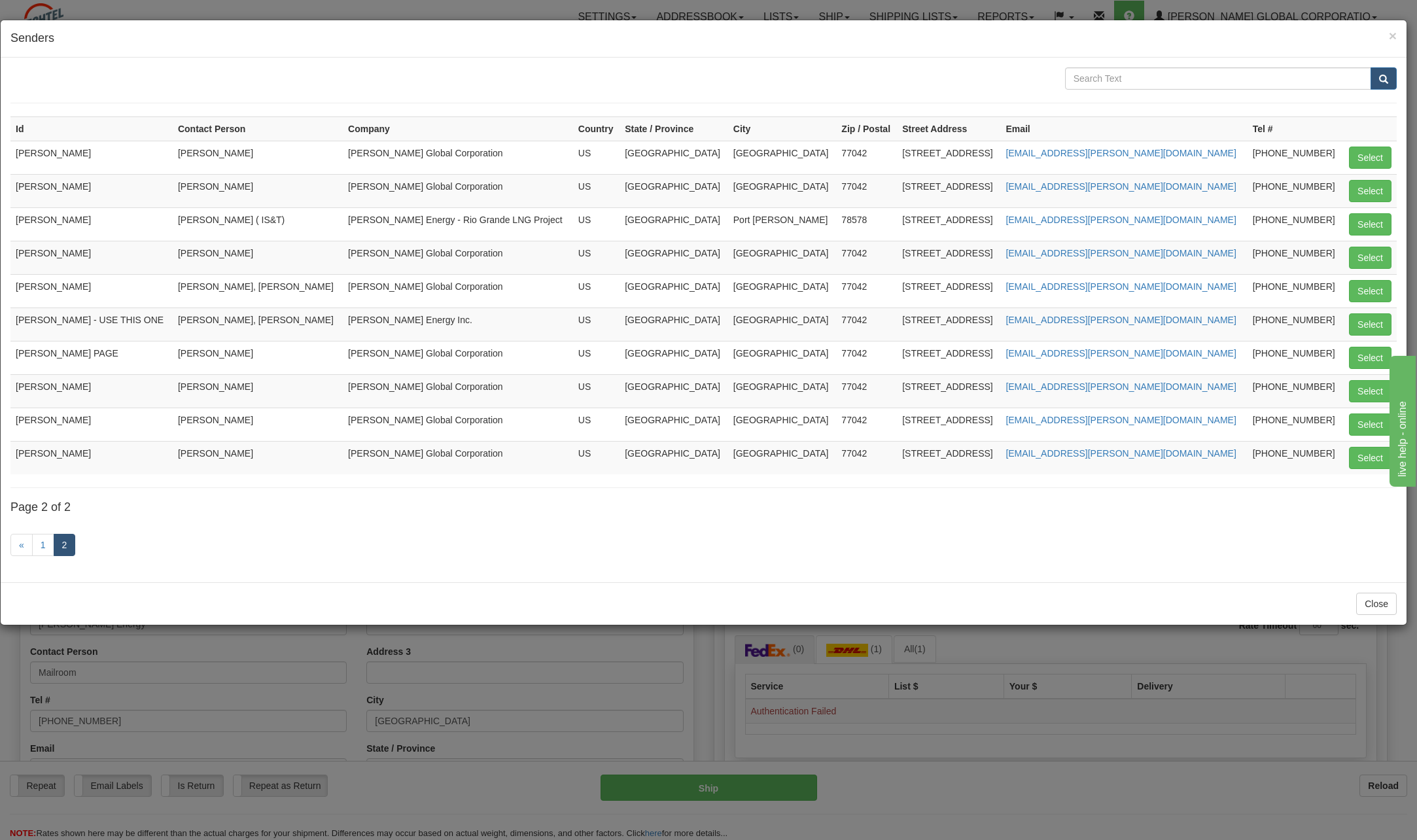
drag, startPoint x: 1361, startPoint y: 324, endPoint x: 136, endPoint y: 359, distance: 1225.5
click at [136, 359] on td "[PERSON_NAME] PAGE" at bounding box center [91, 358] width 163 height 34
click at [1372, 356] on button "Select" at bounding box center [1371, 358] width 42 height 22
type input "[PERSON_NAME] PAGE"
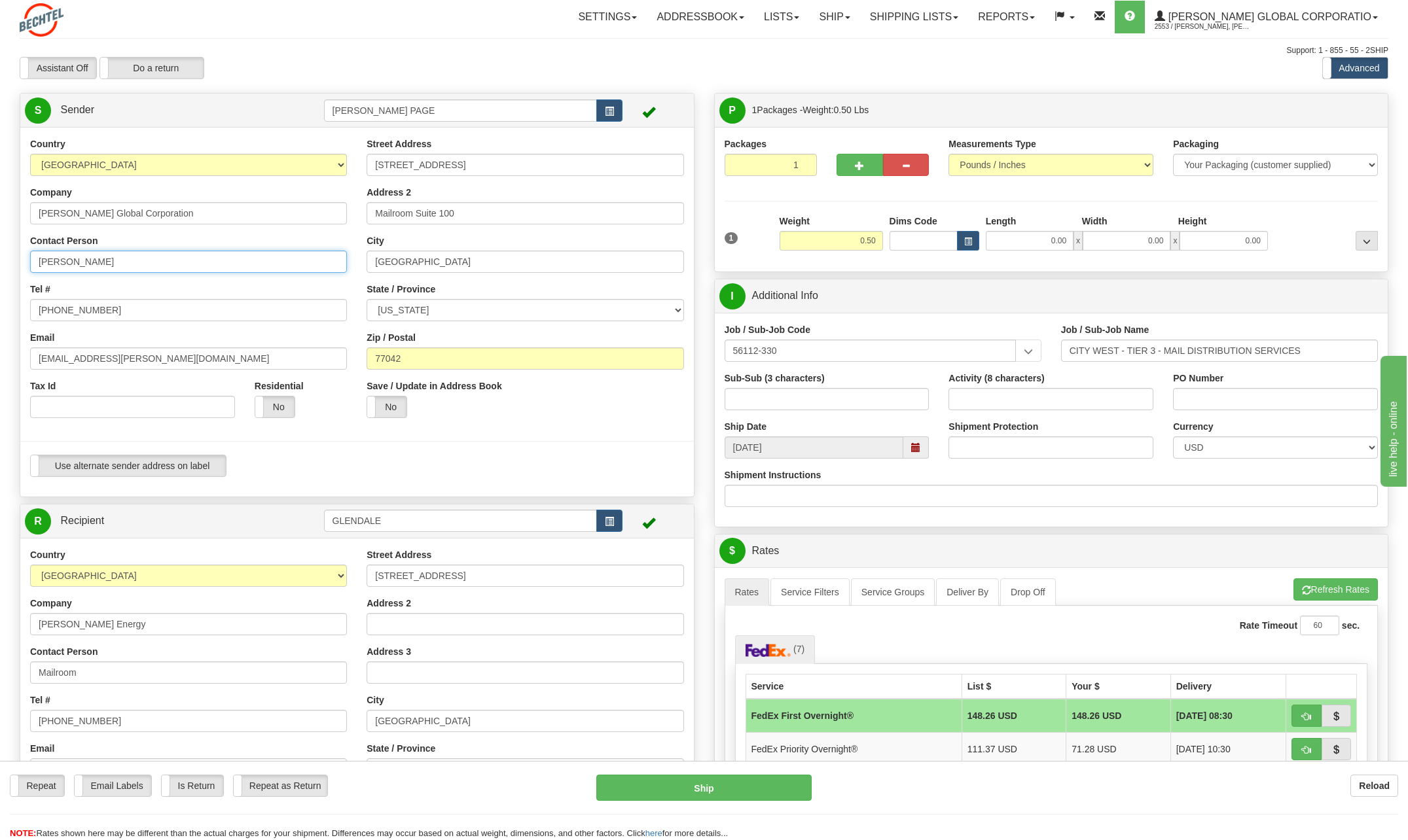
click at [107, 263] on input "[PERSON_NAME]" at bounding box center [189, 261] width 317 height 22
type input "S"
type input "[PERSON_NAME]"
click at [324, 274] on div "Country [GEOGRAPHIC_DATA] [GEOGRAPHIC_DATA] [GEOGRAPHIC_DATA] [GEOGRAPHIC_DATA]…" at bounding box center [188, 282] width 336 height 291
click at [121, 313] on input "[PHONE_NUMBER]" at bounding box center [189, 310] width 317 height 22
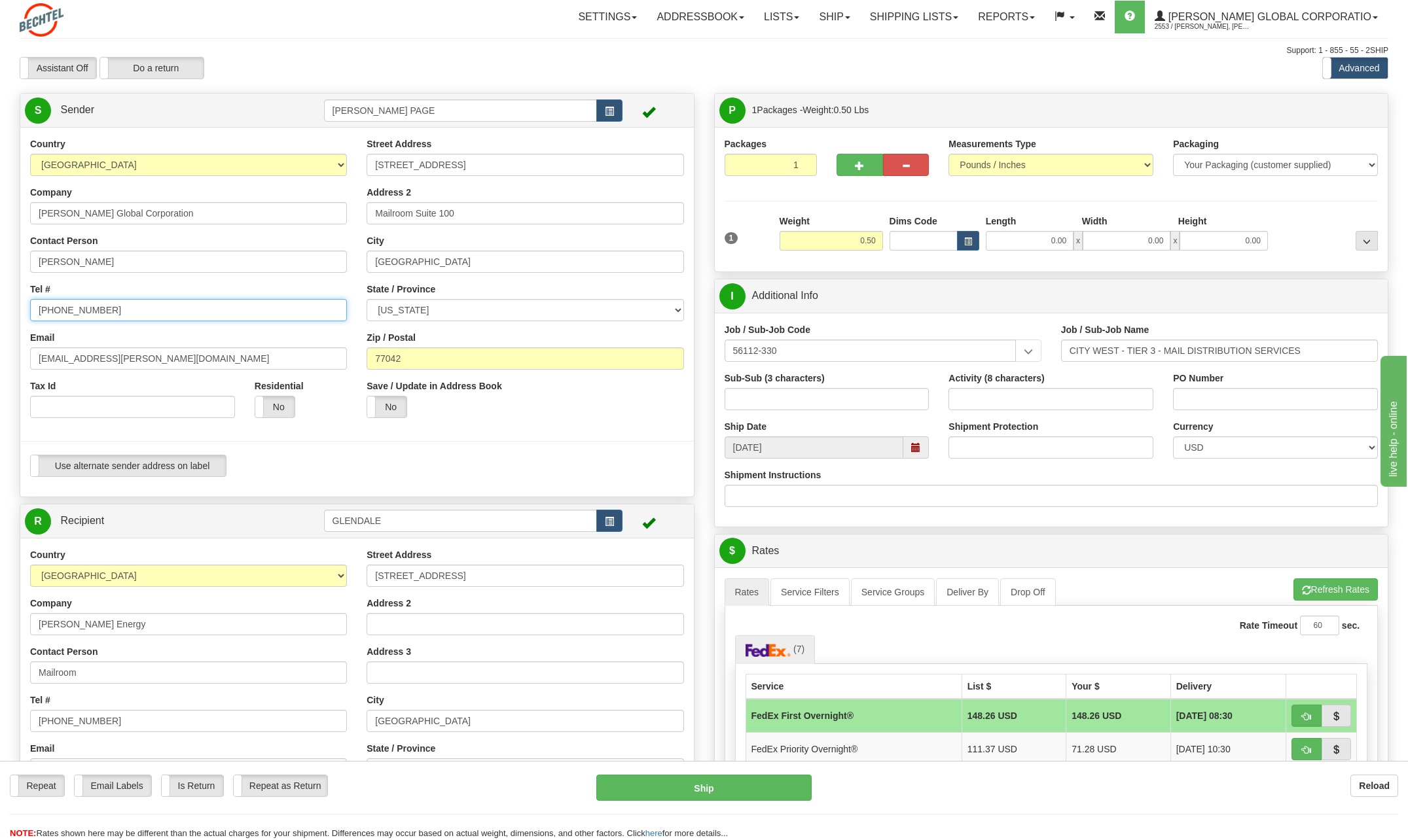
type input "[PHONE_NUMBER]"
drag, startPoint x: 66, startPoint y: 357, endPoint x: -3, endPoint y: 363, distance: 69.3
click at [0, 363] on html "Training Course Close Toggle navigation Settings Shipping Preferences New Sende…" at bounding box center [704, 420] width 1408 height 840
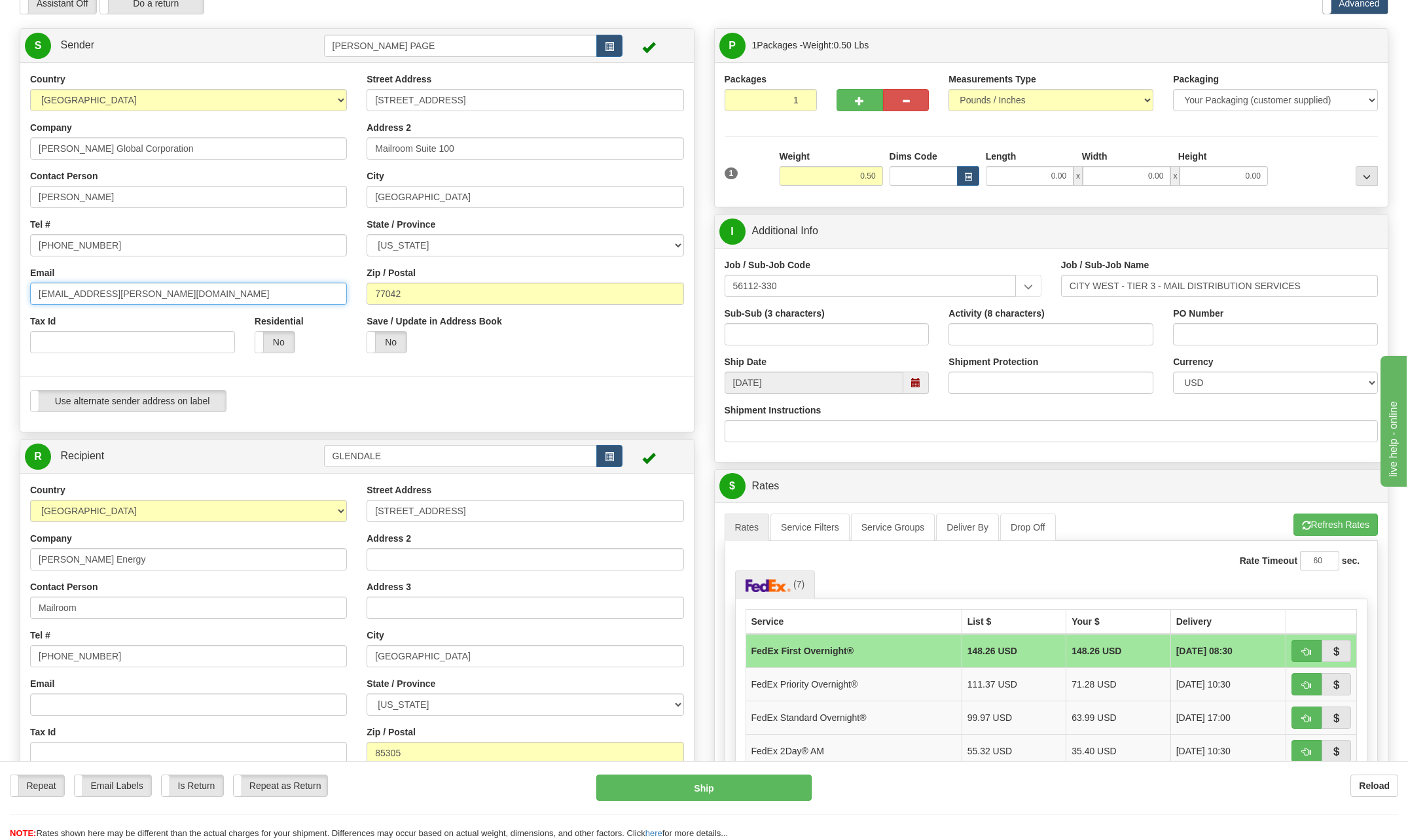
scroll to position [66, 0]
type input "[EMAIL_ADDRESS][PERSON_NAME][DOMAIN_NAME]"
drag, startPoint x: 397, startPoint y: 45, endPoint x: 224, endPoint y: 60, distance: 173.6
click at [182, 33] on tr "S Sender [PERSON_NAME] PAGE" at bounding box center [357, 45] width 664 height 27
click at [552, 56] on ul "[PERSON_NAME] [PERSON_NAME] - USE THIS ONE" at bounding box center [460, 74] width 274 height 35
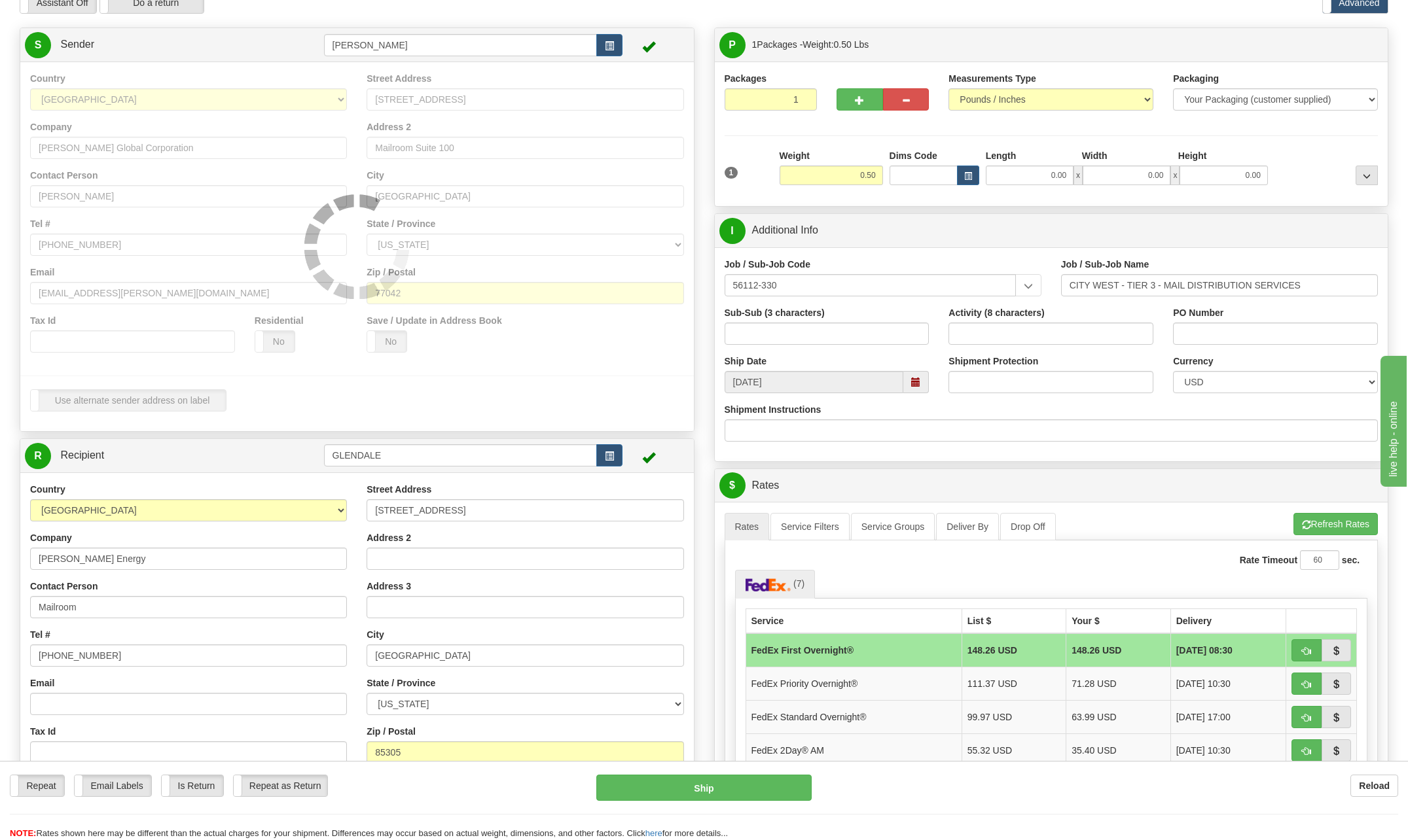
click at [618, 127] on div "Country [GEOGRAPHIC_DATA] [GEOGRAPHIC_DATA] [GEOGRAPHIC_DATA] [GEOGRAPHIC_DATA]…" at bounding box center [356, 246] width 673 height 370
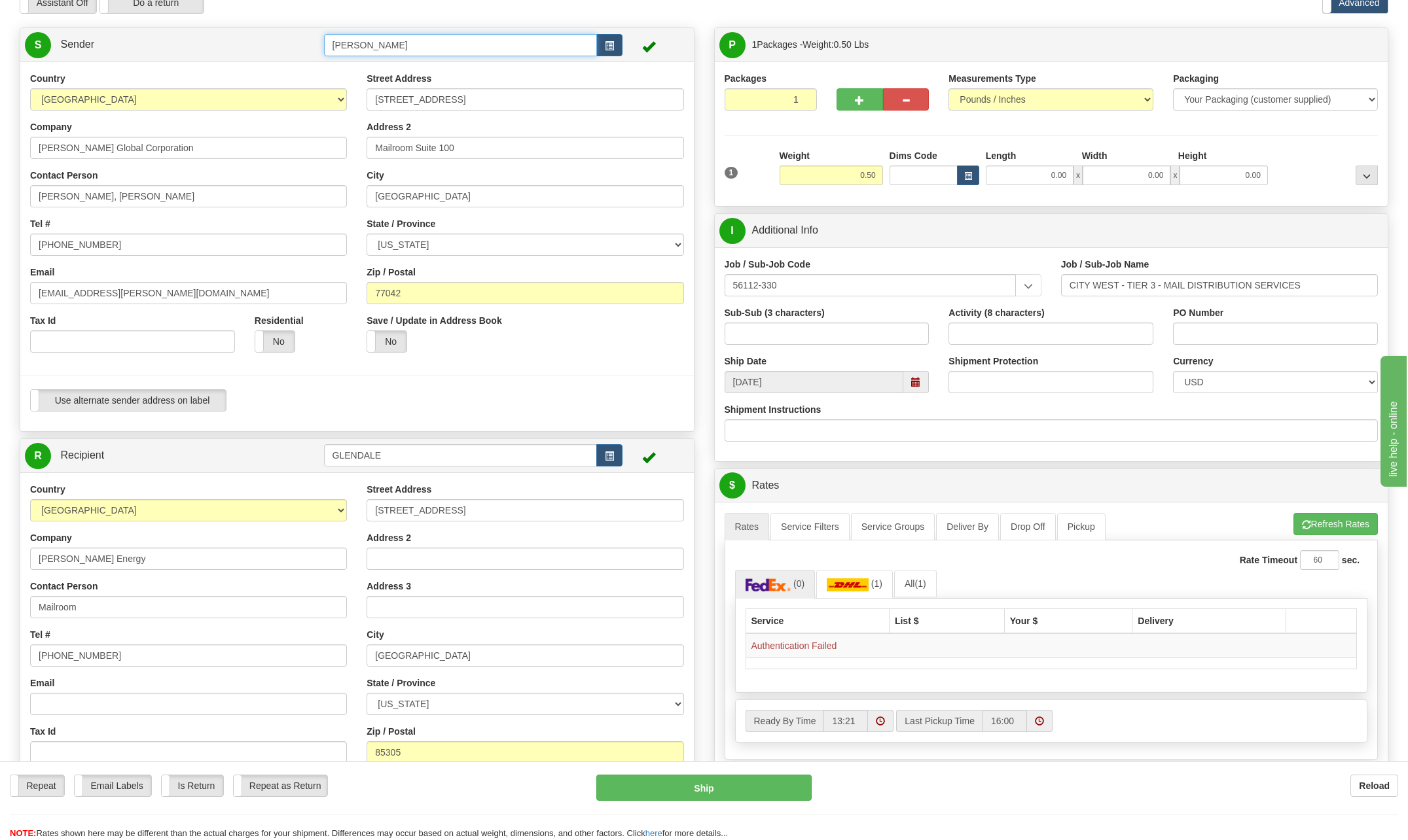
click at [402, 45] on input "[PERSON_NAME]" at bounding box center [460, 45] width 274 height 22
click at [605, 45] on span "button" at bounding box center [609, 46] width 9 height 8
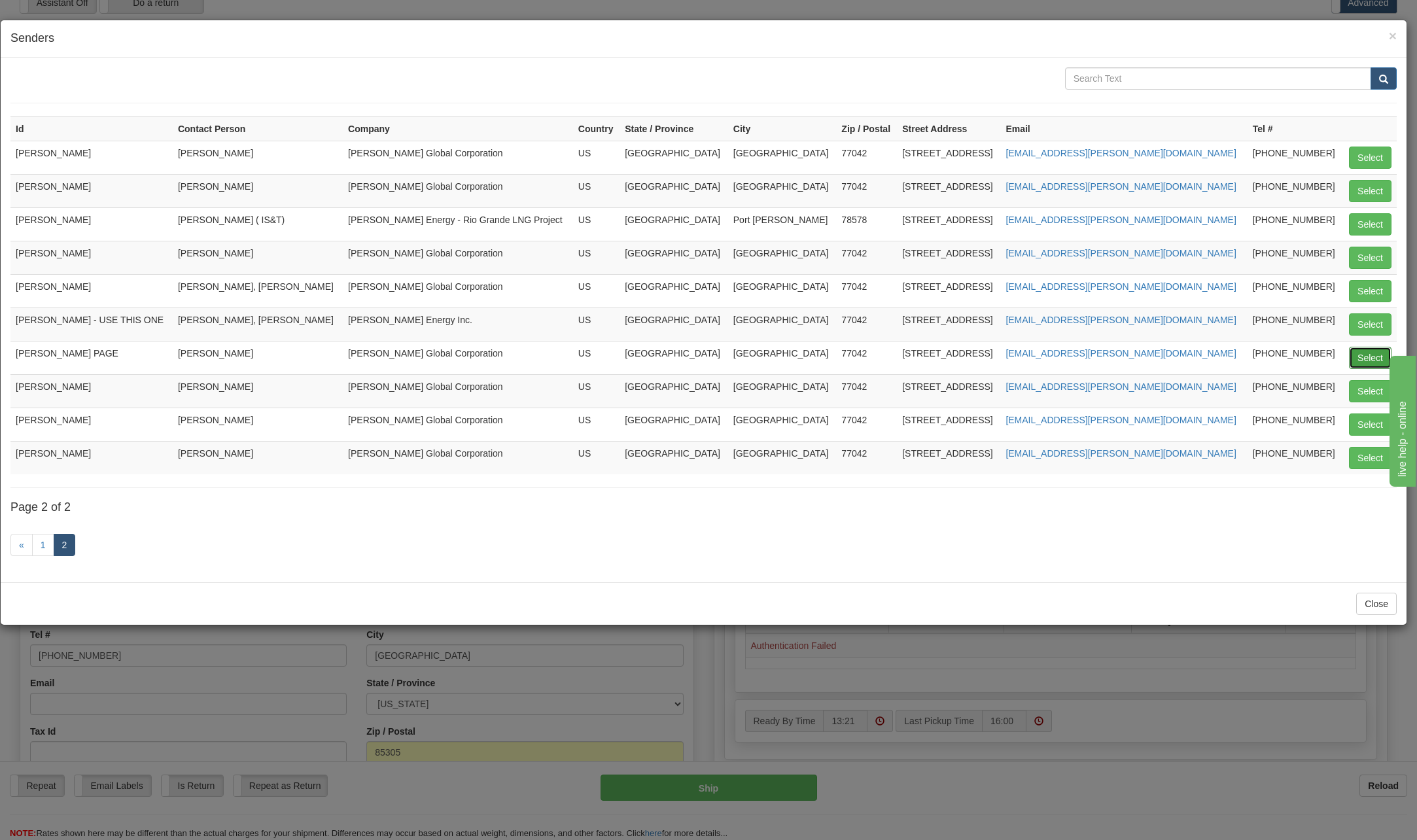
click at [1365, 356] on button "Select" at bounding box center [1371, 358] width 42 height 22
type input "[PERSON_NAME] PAGE"
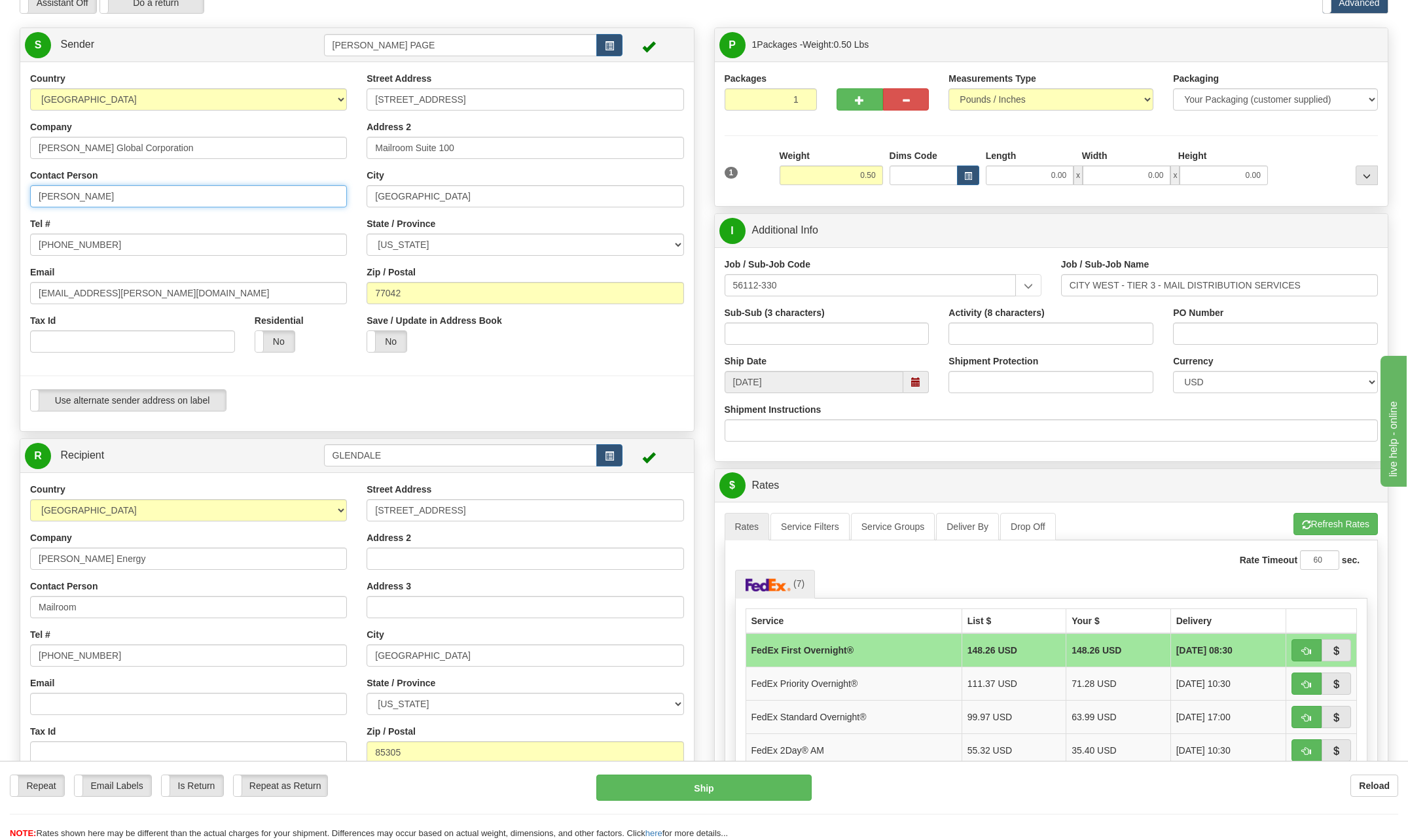
drag, startPoint x: 104, startPoint y: 195, endPoint x: -3, endPoint y: 204, distance: 107.4
click at [0, 204] on html "Training Course Close Toggle navigation Settings Shipping Preferences New Sende…" at bounding box center [704, 354] width 1408 height 840
type input "[PERSON_NAME]"
click at [329, 224] on div "Tel # [PHONE_NUMBER]" at bounding box center [189, 237] width 317 height 39
click at [132, 247] on input "[PHONE_NUMBER]" at bounding box center [189, 244] width 317 height 22
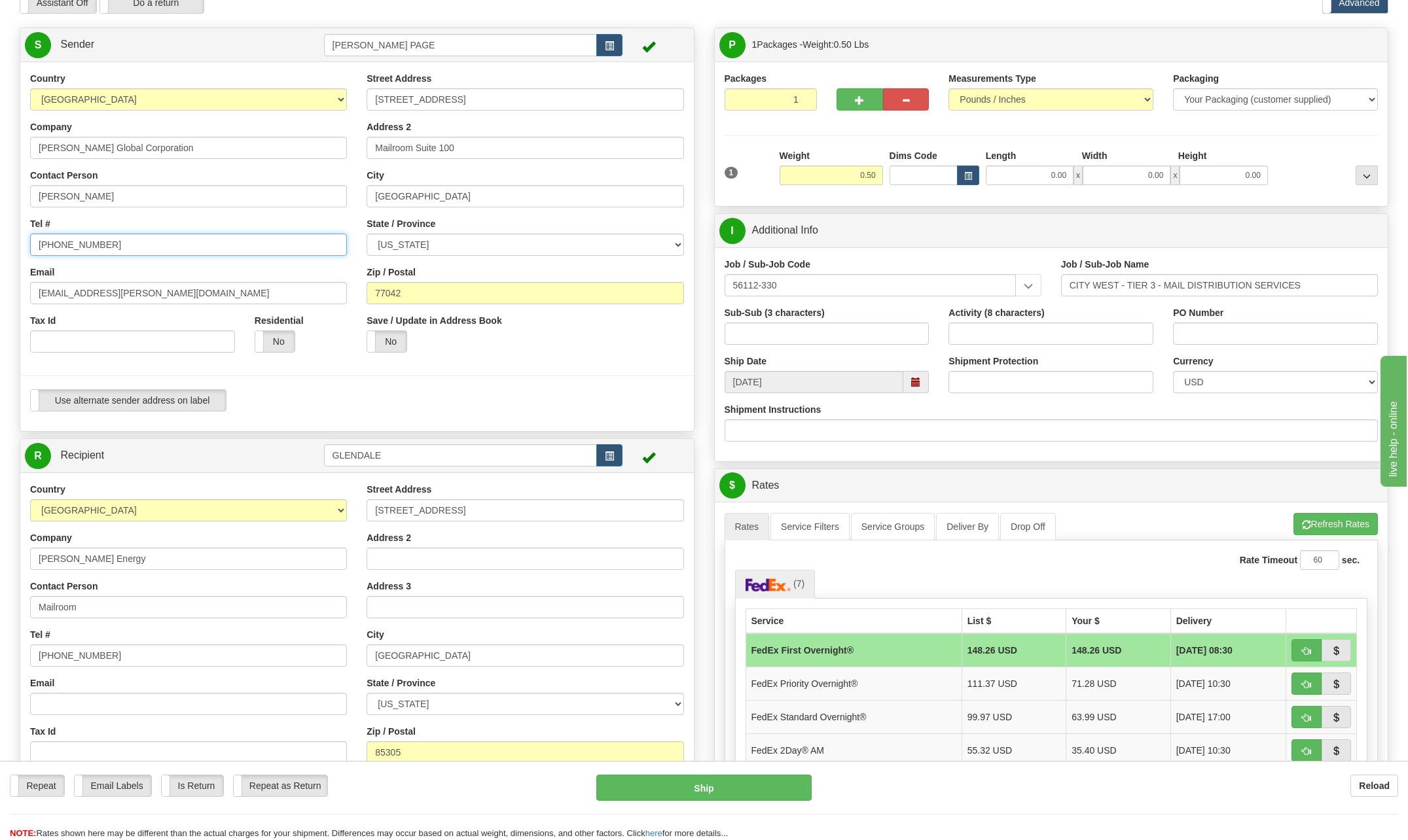
type input "[PHONE_NUMBER]"
drag, startPoint x: 64, startPoint y: 294, endPoint x: -3, endPoint y: 301, distance: 67.4
click at [0, 301] on html "Training Course Close Toggle navigation Settings Shipping Preferences New Sende…" at bounding box center [704, 354] width 1408 height 840
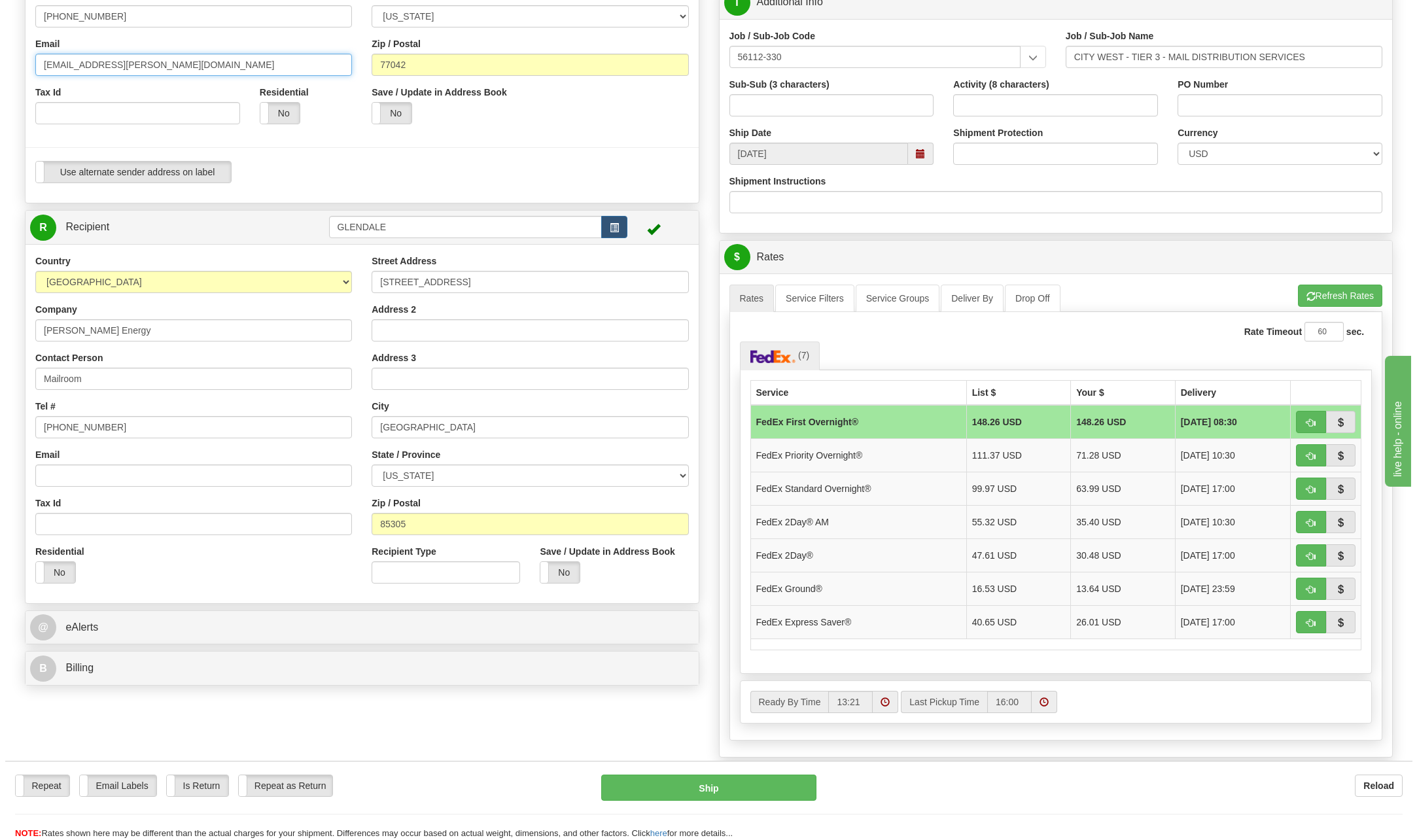
scroll to position [262, 0]
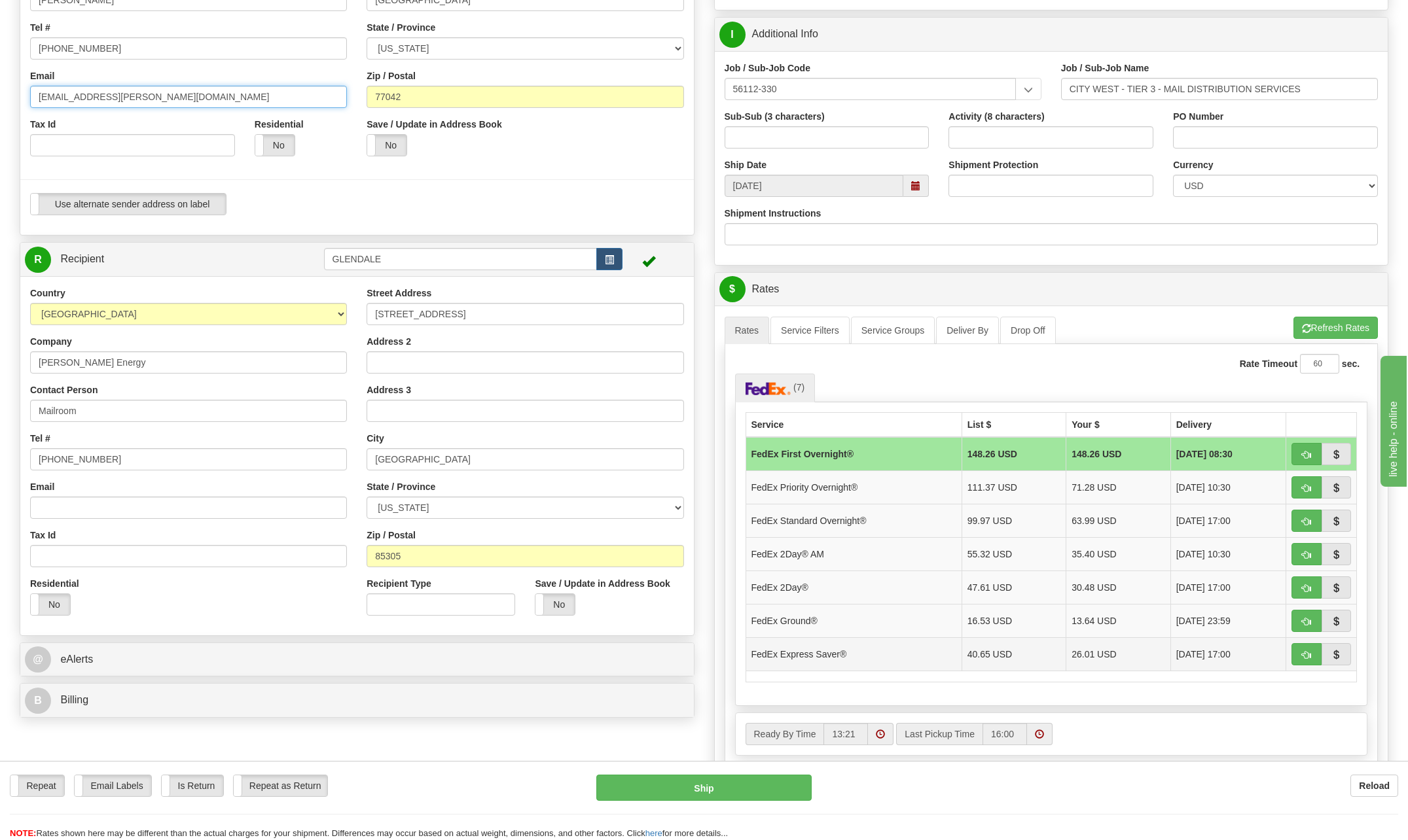
type input "[EMAIL_ADDRESS][PERSON_NAME][DOMAIN_NAME]"
click at [829, 652] on td "FedEx Express Saver®" at bounding box center [854, 655] width 216 height 34
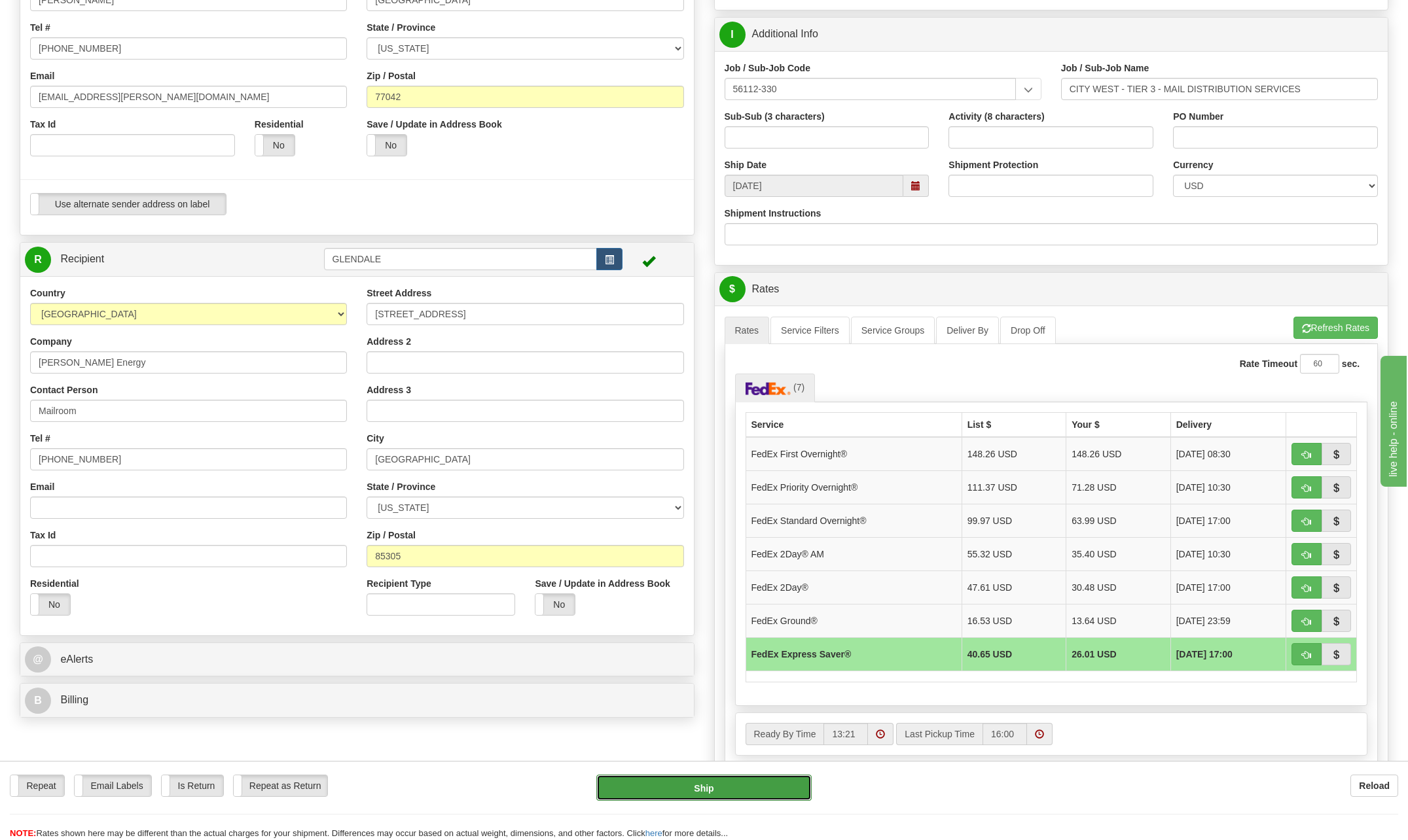
click at [723, 784] on button "Ship" at bounding box center [704, 788] width 216 height 26
type input "20"
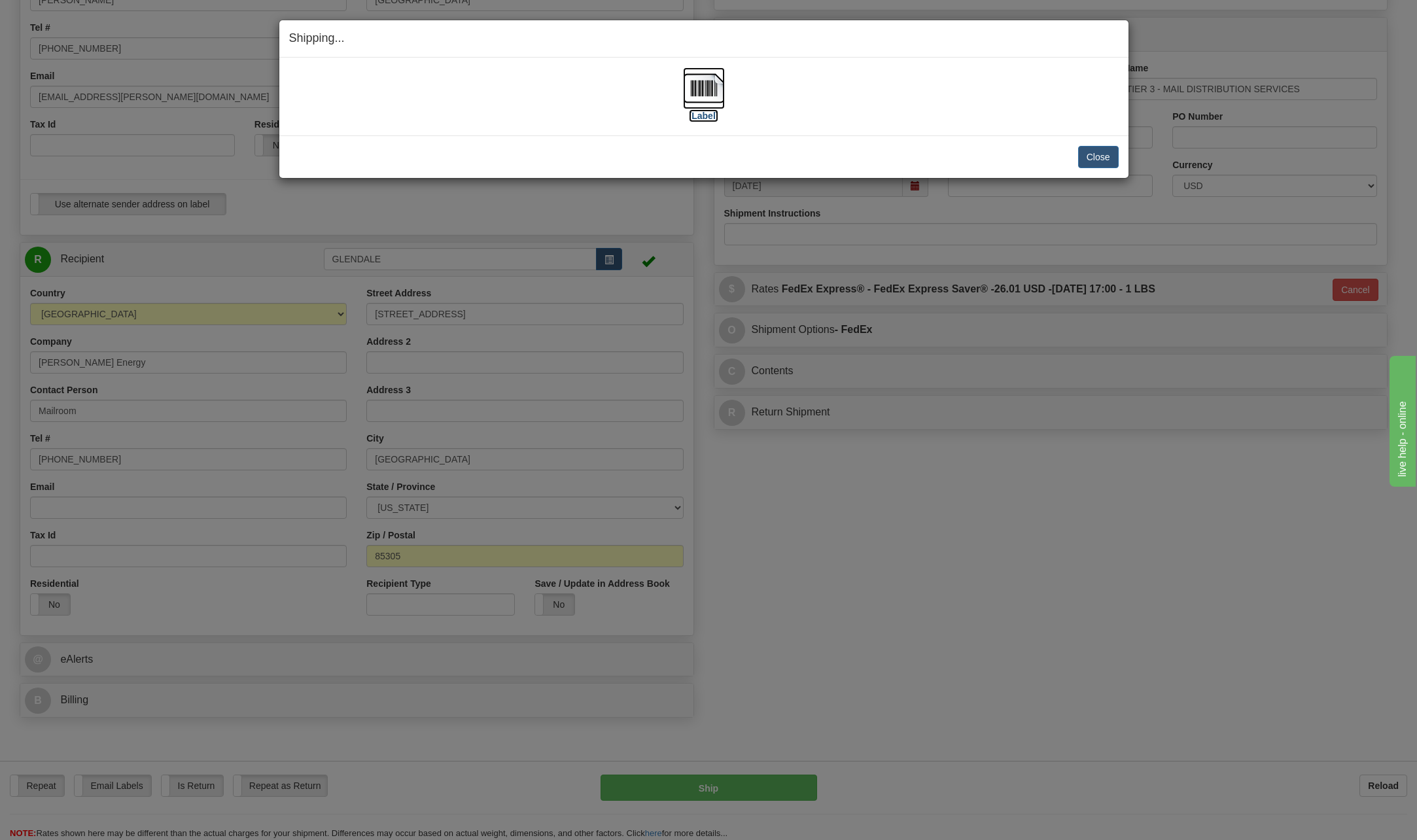
click at [708, 88] on img at bounding box center [704, 88] width 42 height 42
